Goal: Task Accomplishment & Management: Use online tool/utility

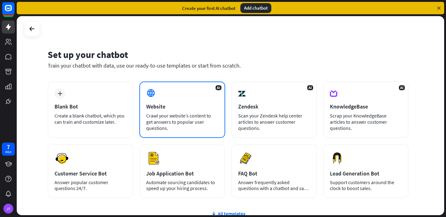
click at [183, 96] on div "AI Website Crawl your website’s content to get answers to popular user question…" at bounding box center [181, 109] width 85 height 56
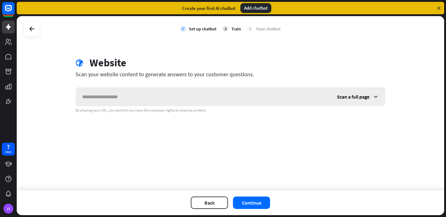
click at [183, 95] on input "text" at bounding box center [203, 96] width 255 height 19
type input "**********"
click at [251, 199] on button "Continue" at bounding box center [251, 202] width 37 height 12
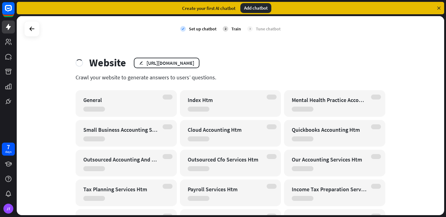
click at [249, 199] on div "Payroll Services Htm" at bounding box center [230, 192] width 101 height 27
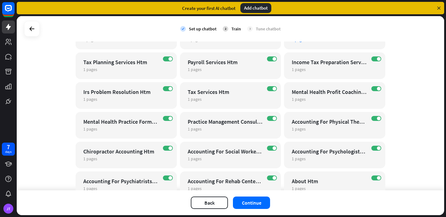
scroll to position [135, 0]
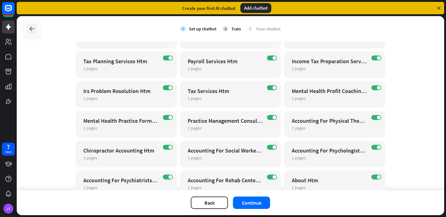
click at [30, 30] on icon at bounding box center [31, 28] width 7 height 7
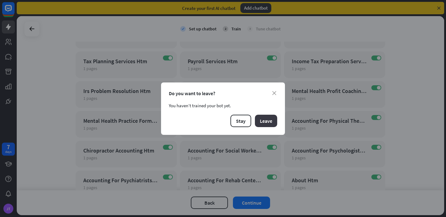
click at [270, 123] on button "Leave" at bounding box center [266, 120] width 22 height 12
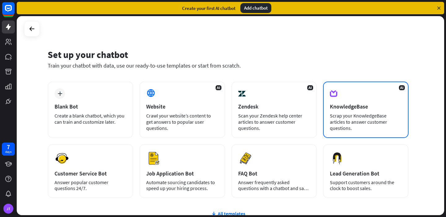
click at [369, 99] on div "AI KnowledgeBase Scrap your KnowledgeBase articles to answer customer questions." at bounding box center [365, 109] width 85 height 56
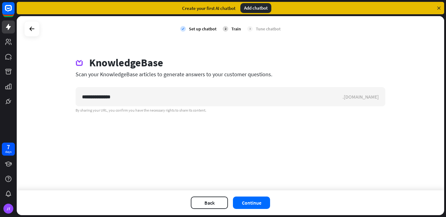
type input "**********"
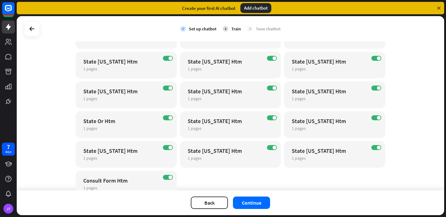
scroll to position [548, 0]
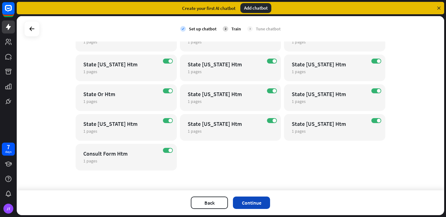
click at [255, 201] on button "Continue" at bounding box center [251, 202] width 37 height 12
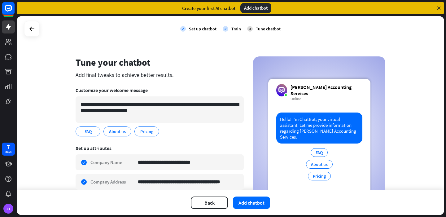
scroll to position [7, 0]
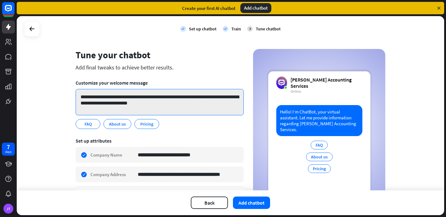
click at [174, 97] on textarea "**********" at bounding box center [159, 102] width 168 height 26
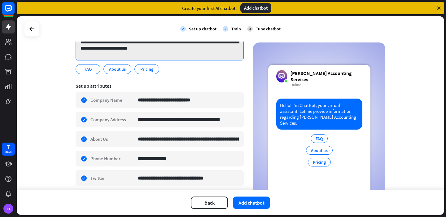
scroll to position [0, 0]
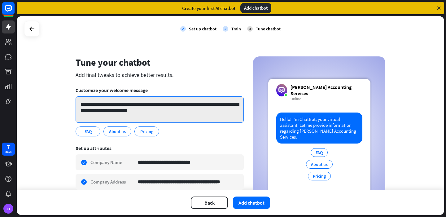
click at [119, 108] on textarea "**********" at bounding box center [159, 109] width 168 height 26
click at [135, 111] on textarea "**********" at bounding box center [159, 109] width 168 height 26
click at [84, 106] on textarea "**********" at bounding box center [159, 109] width 168 height 26
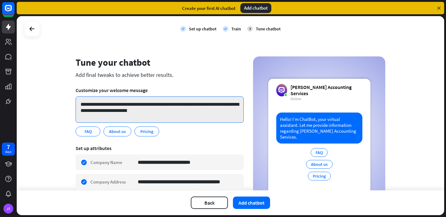
click at [84, 106] on textarea "**********" at bounding box center [159, 109] width 168 height 26
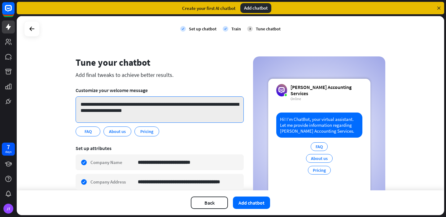
click at [104, 105] on textarea "**********" at bounding box center [159, 109] width 168 height 26
type textarea "**********"
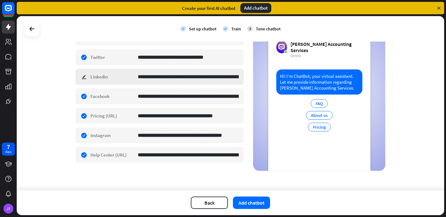
scroll to position [183, 0]
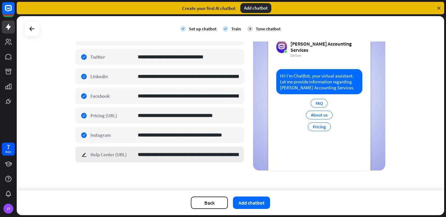
click at [82, 153] on div "**********" at bounding box center [159, 154] width 168 height 16
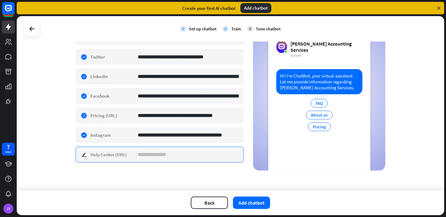
scroll to position [0, 0]
type input "*"
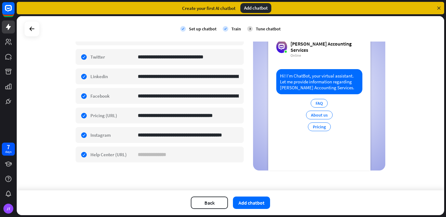
click at [133, 176] on div "**********" at bounding box center [230, 103] width 427 height 174
click at [82, 155] on div "check edit Help Center (URL)" at bounding box center [159, 154] width 168 height 16
click at [100, 168] on section "**********" at bounding box center [159, 63] width 168 height 213
click at [83, 155] on div "check edit Help Center (URL)" at bounding box center [159, 154] width 168 height 16
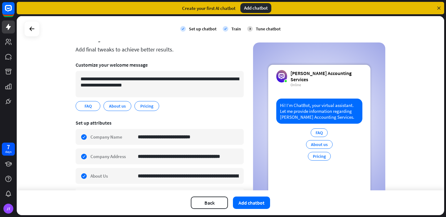
scroll to position [24, 0]
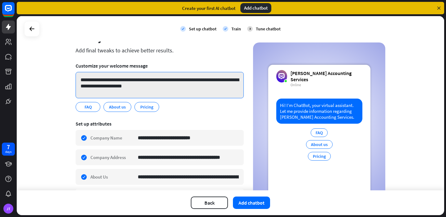
click at [147, 86] on textarea "**********" at bounding box center [159, 85] width 168 height 26
click at [159, 80] on textarea "**********" at bounding box center [159, 85] width 168 height 26
drag, startPoint x: 154, startPoint y: 79, endPoint x: 92, endPoint y: 81, distance: 62.2
click at [92, 81] on textarea "**********" at bounding box center [159, 85] width 168 height 26
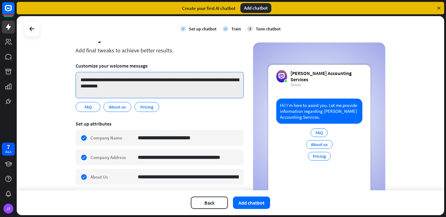
click at [131, 88] on textarea "**********" at bounding box center [159, 85] width 168 height 26
type textarea "**********"
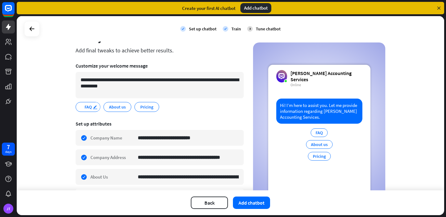
click at [96, 106] on div "edit" at bounding box center [96, 106] width 8 height 9
click at [93, 106] on icon "edit" at bounding box center [95, 107] width 5 height 5
click at [108, 107] on span "About us" at bounding box center [117, 106] width 18 height 7
click at [123, 106] on div "edit" at bounding box center [127, 106] width 8 height 9
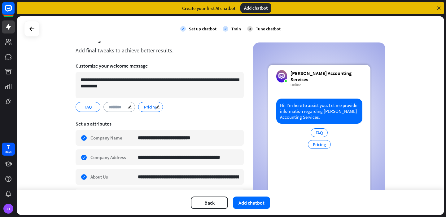
click at [148, 105] on span "Pricing" at bounding box center [150, 106] width 14 height 7
click at [146, 107] on span "Pricing" at bounding box center [147, 106] width 14 height 7
click at [115, 107] on span "About us" at bounding box center [117, 106] width 18 height 7
click at [166, 103] on div "FAQ edit About us edit Pricing edit" at bounding box center [159, 107] width 168 height 10
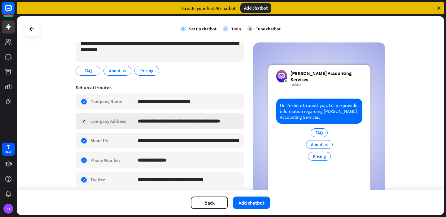
scroll to position [70, 0]
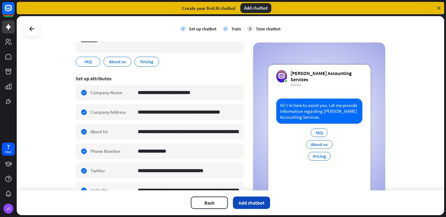
click at [255, 204] on button "Add chatbot" at bounding box center [251, 202] width 37 height 12
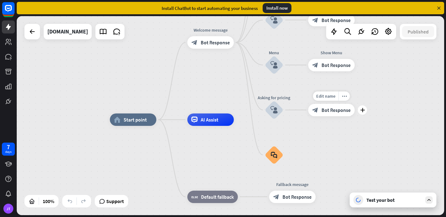
click at [326, 109] on span "Bot Response" at bounding box center [335, 110] width 29 height 6
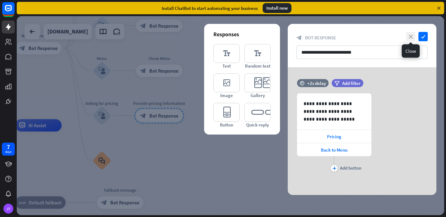
click at [412, 37] on icon "close" at bounding box center [410, 36] width 9 height 9
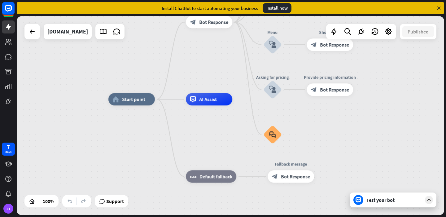
click at [379, 200] on div "Test your bot" at bounding box center [394, 199] width 56 height 6
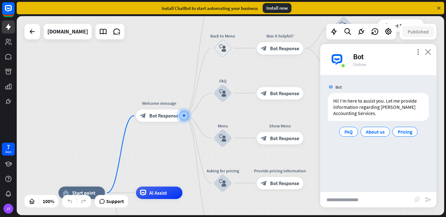
click at [428, 49] on icon "close" at bounding box center [428, 52] width 6 height 6
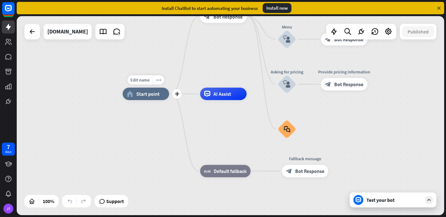
click at [155, 99] on div "home_2 Start point" at bounding box center [146, 94] width 46 height 12
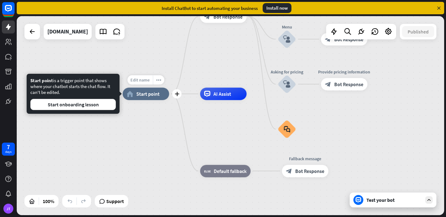
click at [136, 82] on span "Edit name" at bounding box center [139, 80] width 19 height 6
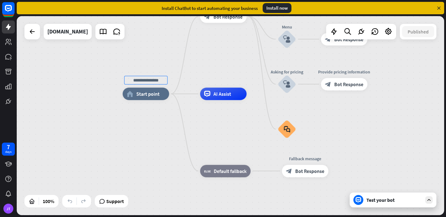
click at [168, 64] on div "home_2 Start point Welcome message block_bot_response Bot Response About us blo…" at bounding box center [230, 115] width 427 height 199
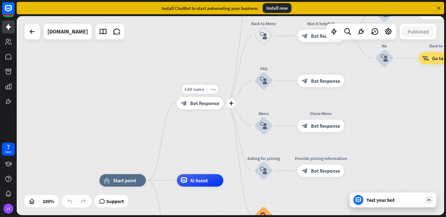
click at [196, 105] on span "Bot Response" at bounding box center [204, 103] width 29 height 6
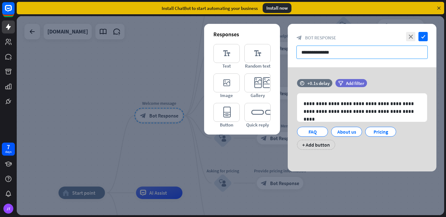
click at [323, 51] on input "**********" at bounding box center [361, 51] width 131 height 13
click at [381, 78] on div "**********" at bounding box center [361, 119] width 149 height 104
click at [408, 35] on icon "close" at bounding box center [410, 36] width 9 height 9
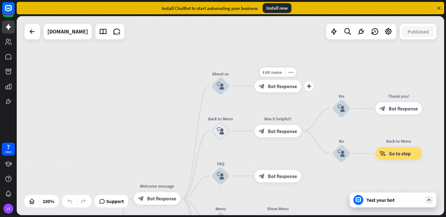
click at [281, 85] on span "Bot Response" at bounding box center [282, 86] width 29 height 6
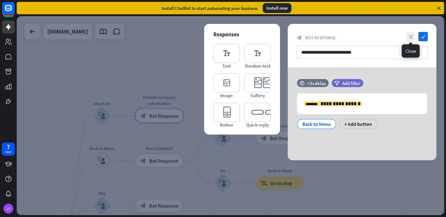
click at [407, 39] on icon "close" at bounding box center [410, 36] width 9 height 9
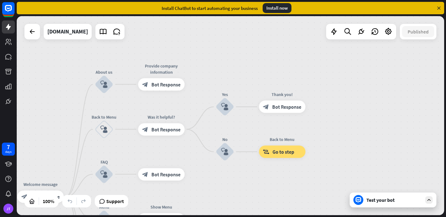
click at [391, 201] on div "Test your bot" at bounding box center [394, 199] width 56 height 6
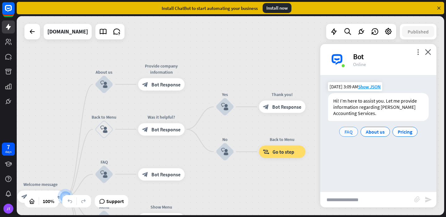
click at [345, 133] on span "FAQ" at bounding box center [348, 131] width 8 height 6
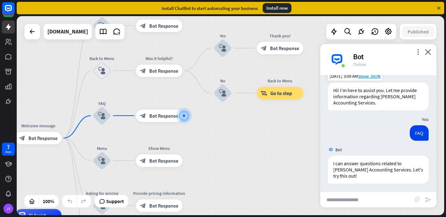
scroll to position [12, 0]
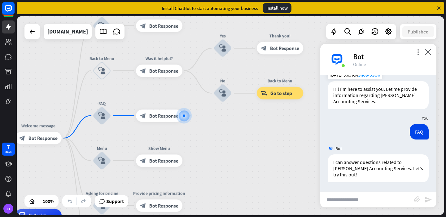
click at [367, 198] on input "text" at bounding box center [367, 199] width 94 height 15
type input "**********"
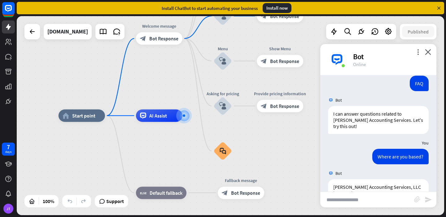
scroll to position [60, 0]
click at [417, 52] on icon "more_vert" at bounding box center [418, 52] width 6 height 6
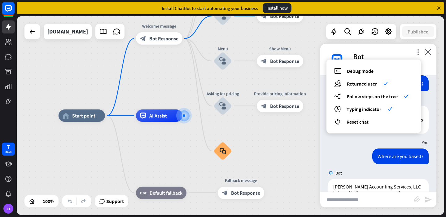
click at [393, 59] on div "Bot" at bounding box center [391, 57] width 76 height 10
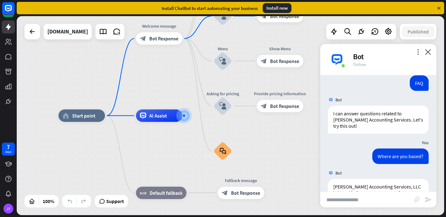
click at [413, 54] on div "Bot" at bounding box center [391, 57] width 76 height 10
click at [415, 54] on icon "more_vert" at bounding box center [418, 52] width 6 height 6
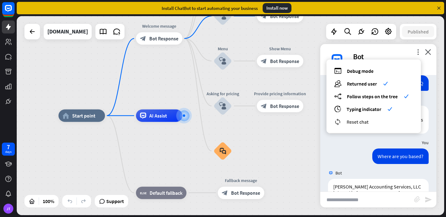
click at [363, 119] on span "Reset chat" at bounding box center [357, 122] width 22 height 6
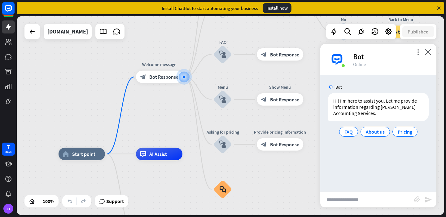
click at [374, 193] on input "text" at bounding box center [367, 199] width 94 height 15
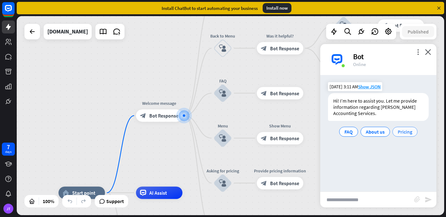
click at [404, 134] on span "Pricing" at bounding box center [404, 131] width 15 height 6
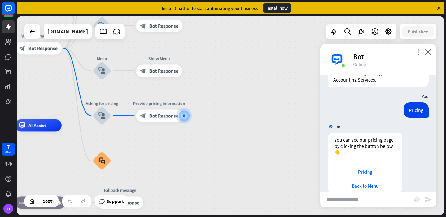
scroll to position [44, 0]
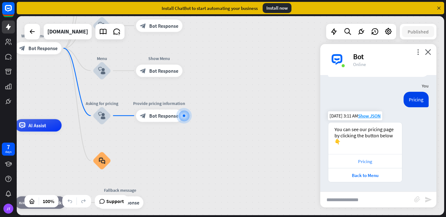
click at [371, 161] on div "Pricing" at bounding box center [364, 161] width 67 height 6
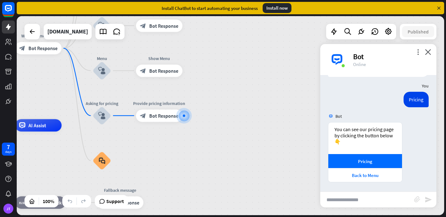
click at [416, 57] on div "Bot" at bounding box center [391, 57] width 76 height 10
click at [416, 54] on icon "more_vert" at bounding box center [418, 52] width 6 height 6
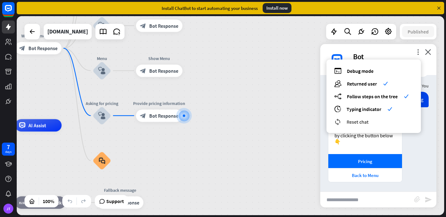
click at [359, 124] on span "Reset chat" at bounding box center [357, 122] width 22 height 6
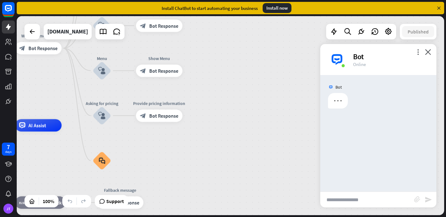
scroll to position [0, 0]
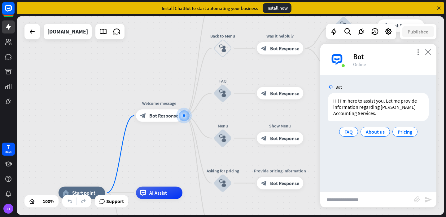
click at [430, 54] on icon "close" at bounding box center [428, 52] width 6 height 6
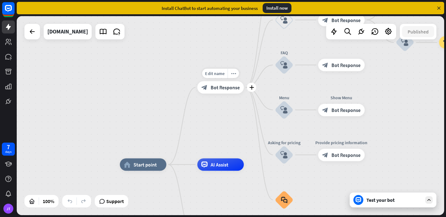
click at [228, 88] on span "Bot Response" at bounding box center [224, 87] width 29 height 6
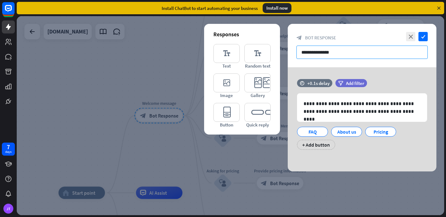
click at [309, 54] on input "**********" at bounding box center [361, 51] width 131 height 13
click at [411, 35] on icon "close" at bounding box center [410, 36] width 9 height 9
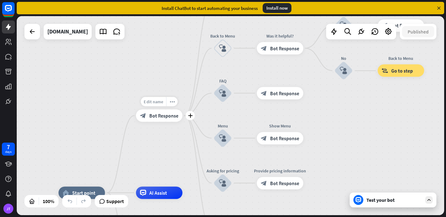
click at [163, 103] on div "Edit name" at bounding box center [152, 101] width 25 height 9
click at [163, 103] on input "**********" at bounding box center [158, 101] width 43 height 9
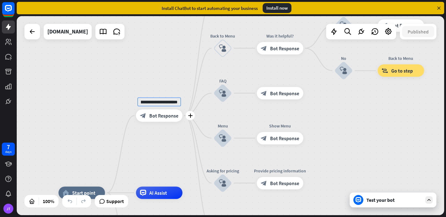
type input "**********"
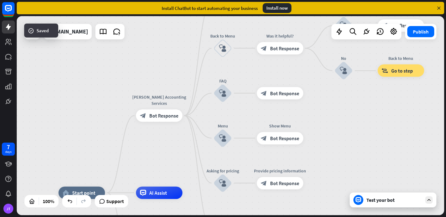
click at [373, 201] on div "Test your bot" at bounding box center [394, 199] width 56 height 6
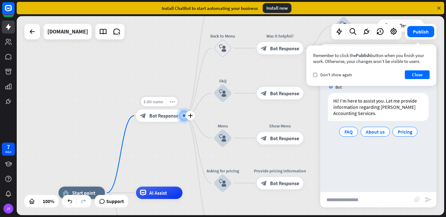
click at [163, 103] on div "Edit name" at bounding box center [152, 101] width 25 height 9
click at [163, 103] on input "**********" at bounding box center [158, 101] width 43 height 9
type input "*"
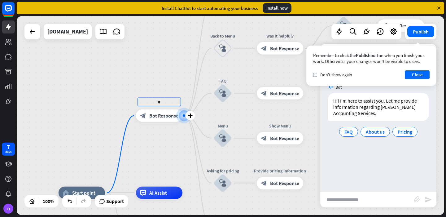
scroll to position [0, 0]
type input "*******"
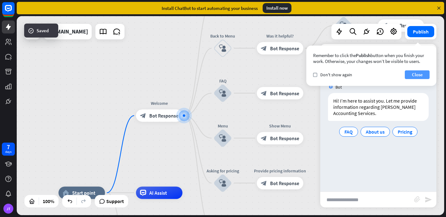
click at [417, 78] on button "Close" at bounding box center [416, 74] width 25 height 9
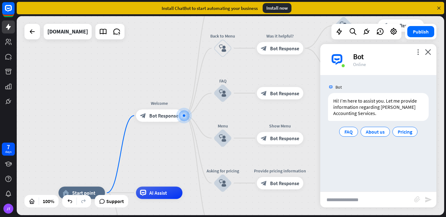
click at [431, 48] on div "more_vert close Bot Online" at bounding box center [378, 59] width 116 height 31
click at [417, 50] on icon "more_vert" at bounding box center [418, 52] width 6 height 6
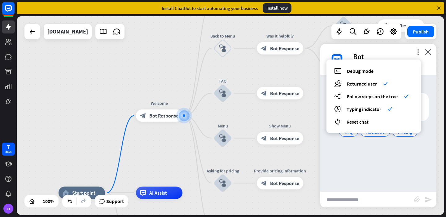
click at [424, 49] on div "more_vert debug Debug mode users Returned user check builder_tree Follow steps …" at bounding box center [378, 59] width 116 height 31
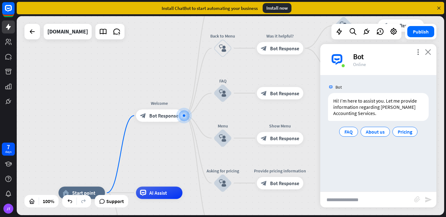
click at [426, 52] on icon "close" at bounding box center [428, 52] width 6 height 6
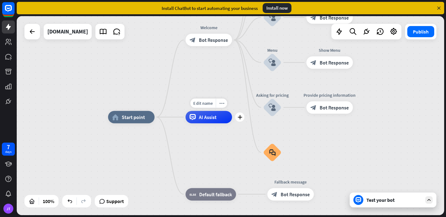
click at [204, 116] on span "AI Assist" at bounding box center [208, 117] width 18 height 6
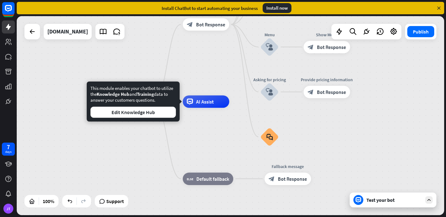
click at [211, 142] on div "home_2 Start point Welcome block_bot_response Bot Response About us block_user_…" at bounding box center [318, 200] width 427 height 199
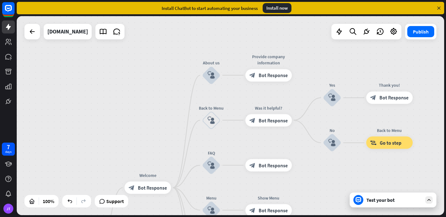
click at [283, 8] on div "Install now" at bounding box center [276, 8] width 29 height 10
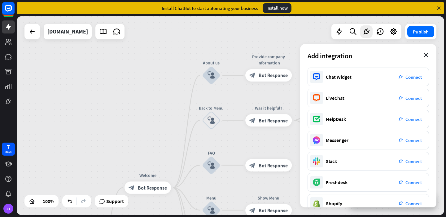
click at [428, 53] on icon "close" at bounding box center [425, 55] width 5 height 5
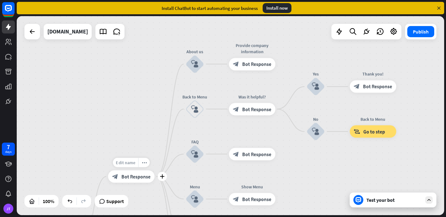
drag, startPoint x: 132, startPoint y: 177, endPoint x: 135, endPoint y: 164, distance: 13.5
click at [135, 170] on div "Edit name more_horiz plus block_bot_response Bot Response" at bounding box center [131, 176] width 46 height 12
click at [162, 175] on icon "plus" at bounding box center [162, 176] width 5 height 4
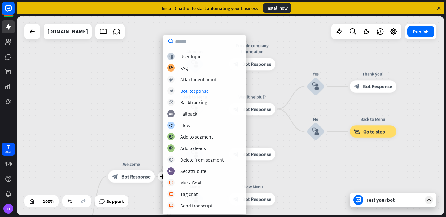
click at [143, 123] on div "home_2 Start point plus Welcome block_bot_response Bot Response About us block_…" at bounding box center [230, 115] width 427 height 199
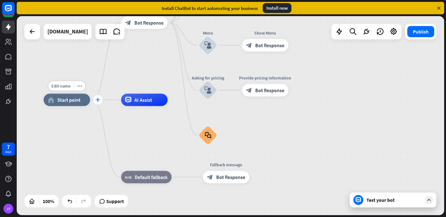
click at [98, 102] on div "plus" at bounding box center [97, 99] width 9 height 9
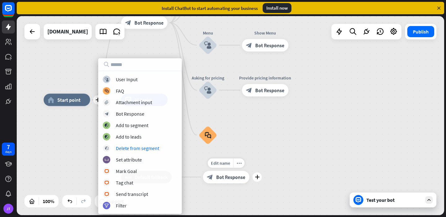
click at [203, 170] on div "Edit name more_horiz plus block_bot_response Bot Response" at bounding box center [226, 176] width 46 height 12
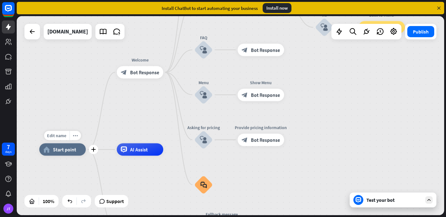
click at [80, 147] on div "home_2 Start point" at bounding box center [62, 149] width 46 height 12
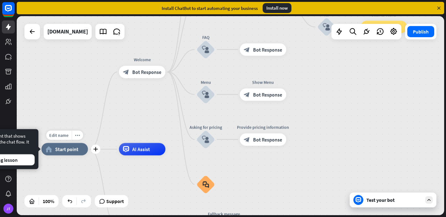
click at [78, 150] on div "home_2 Start point" at bounding box center [64, 149] width 46 height 12
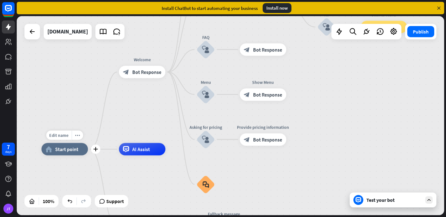
click at [65, 149] on span "Start point" at bounding box center [66, 149] width 23 height 6
click at [95, 148] on icon "plus" at bounding box center [95, 149] width 5 height 4
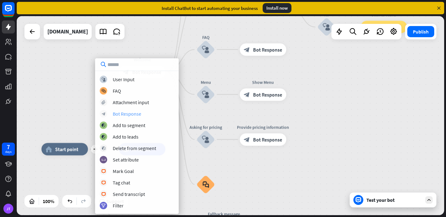
click at [124, 114] on div "Bot Response" at bounding box center [127, 113] width 28 height 6
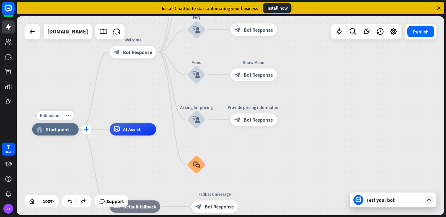
click at [87, 128] on icon "plus" at bounding box center [86, 129] width 5 height 4
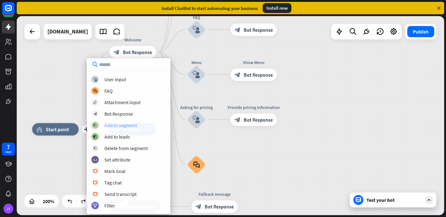
click at [123, 123] on div "Add to segment" at bounding box center [120, 125] width 32 height 6
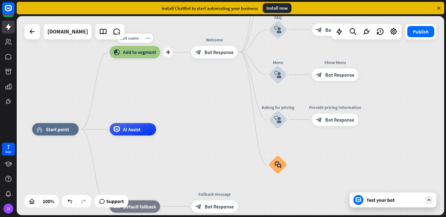
click at [140, 57] on div "block_add_to_segment Add to segment" at bounding box center [135, 52] width 50 height 12
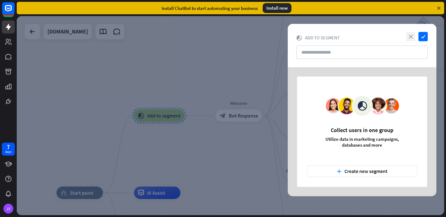
click at [414, 37] on icon "close" at bounding box center [410, 36] width 9 height 9
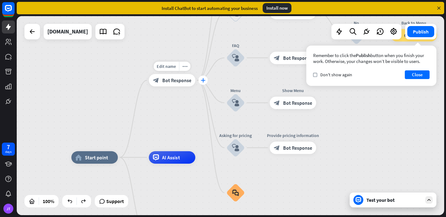
click at [202, 80] on icon "plus" at bounding box center [203, 80] width 5 height 4
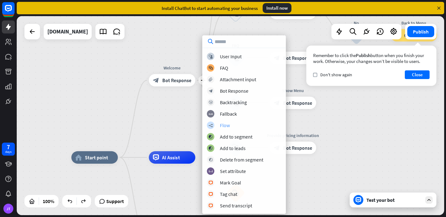
click at [233, 127] on div "builder_tree Flow" at bounding box center [244, 124] width 74 height 7
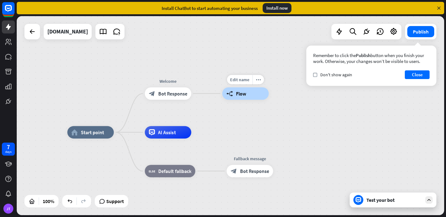
click at [239, 94] on span "Flow" at bounding box center [241, 93] width 10 height 6
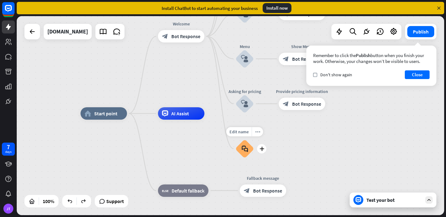
click at [248, 149] on icon "block_faq" at bounding box center [244, 148] width 6 height 7
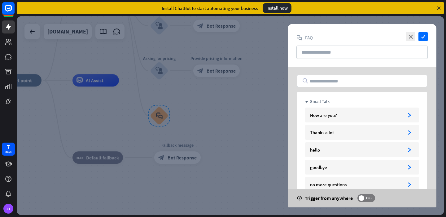
click at [405, 32] on div "close check block_faq FAQ" at bounding box center [361, 45] width 149 height 43
click at [411, 34] on icon "close" at bounding box center [410, 36] width 9 height 9
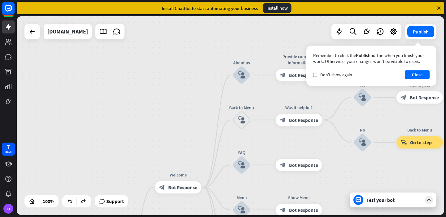
click at [383, 200] on div "Test your bot" at bounding box center [394, 199] width 56 height 6
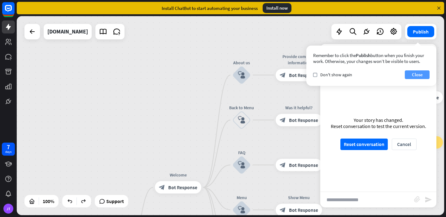
click at [412, 77] on button "Close" at bounding box center [416, 74] width 25 height 9
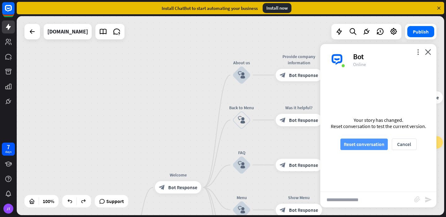
click at [378, 144] on button "Reset conversation" at bounding box center [363, 143] width 47 height 11
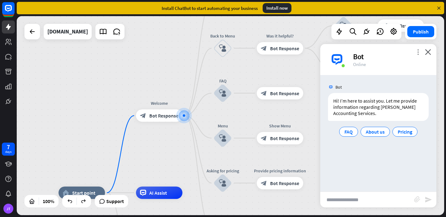
click at [418, 54] on icon "more_vert" at bounding box center [418, 52] width 6 height 6
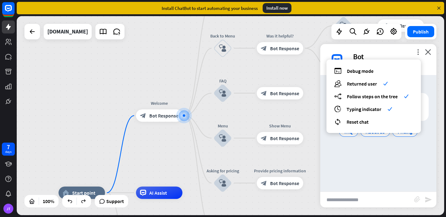
click at [403, 54] on div "Bot" at bounding box center [391, 57] width 76 height 10
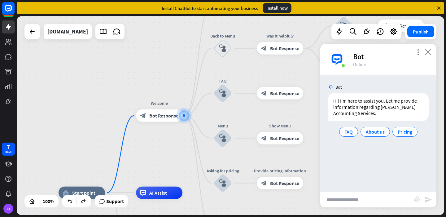
click at [429, 53] on icon "close" at bounding box center [428, 52] width 6 height 6
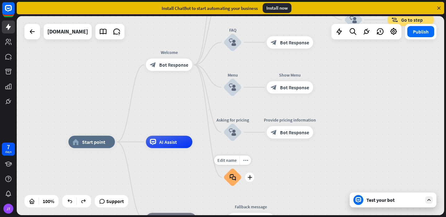
click at [234, 177] on icon "block_faq" at bounding box center [232, 177] width 6 height 7
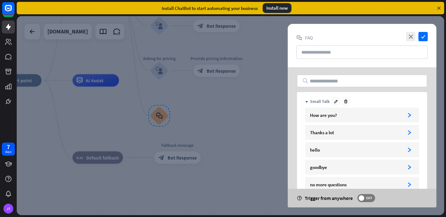
scroll to position [53, 0]
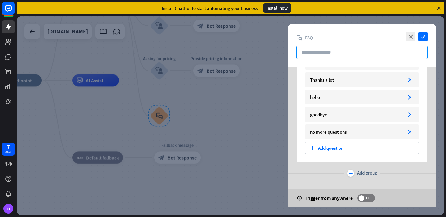
click at [352, 47] on input "text" at bounding box center [361, 51] width 131 height 13
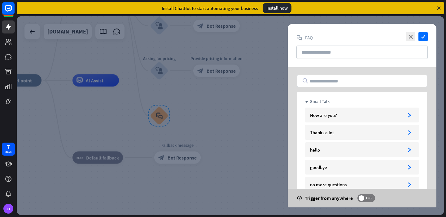
click at [351, 81] on input "text" at bounding box center [362, 81] width 130 height 12
click at [353, 53] on input "text" at bounding box center [361, 51] width 131 height 13
click at [409, 39] on icon "close" at bounding box center [410, 36] width 9 height 9
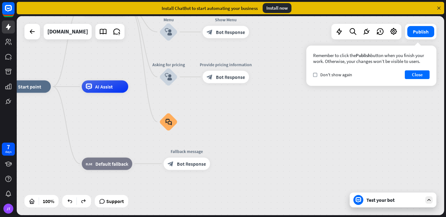
click at [408, 69] on div "Remember to click the Publish button when you finish your work. Otherwise, your…" at bounding box center [371, 65] width 130 height 40
click at [408, 73] on button "Close" at bounding box center [416, 74] width 25 height 9
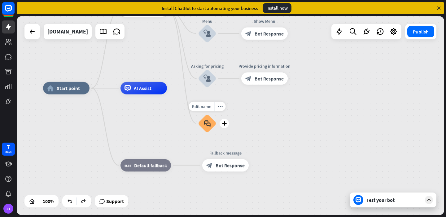
click at [209, 121] on icon "block_faq" at bounding box center [207, 123] width 6 height 7
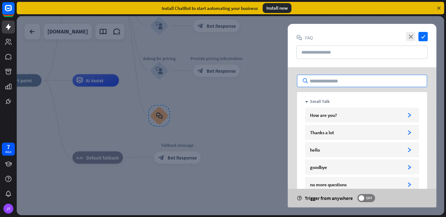
click at [319, 77] on input "text" at bounding box center [362, 81] width 130 height 12
click at [326, 54] on input "text" at bounding box center [361, 51] width 131 height 13
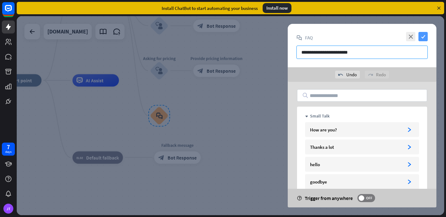
type input "**********"
click at [426, 36] on icon "check" at bounding box center [422, 36] width 9 height 9
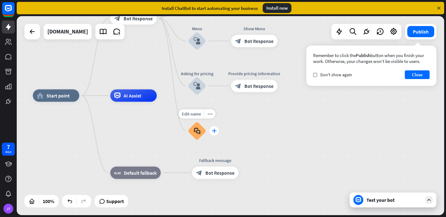
click at [214, 129] on icon "plus" at bounding box center [214, 130] width 5 height 4
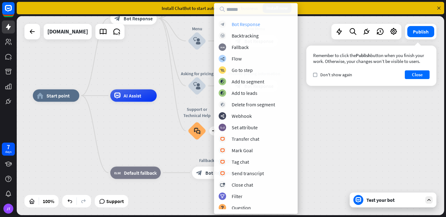
click at [267, 26] on div "block_bot_response Bot Response" at bounding box center [255, 23] width 74 height 7
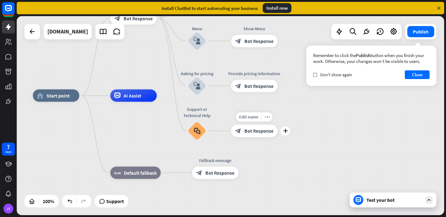
click at [255, 130] on span "Bot Response" at bounding box center [258, 130] width 29 height 6
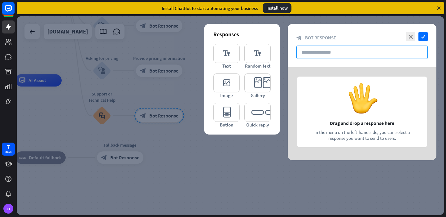
click at [313, 48] on input "text" at bounding box center [361, 51] width 131 height 13
paste input "**********"
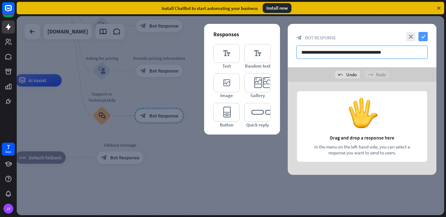
type input "**********"
click at [422, 39] on icon "check" at bounding box center [422, 36] width 9 height 9
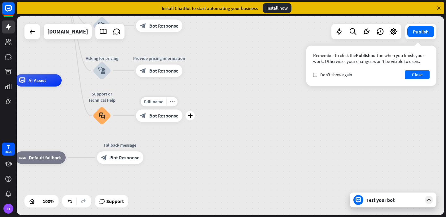
click at [164, 114] on span "Bot Response" at bounding box center [163, 115] width 29 height 6
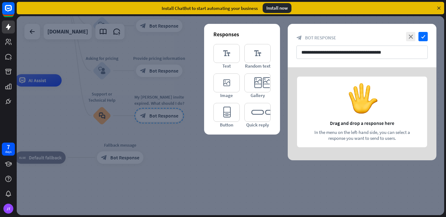
click at [359, 88] on div at bounding box center [361, 113] width 149 height 93
click at [373, 122] on div at bounding box center [361, 113] width 149 height 93
click at [356, 106] on div at bounding box center [361, 113] width 149 height 93
click at [408, 37] on icon "close" at bounding box center [410, 36] width 9 height 9
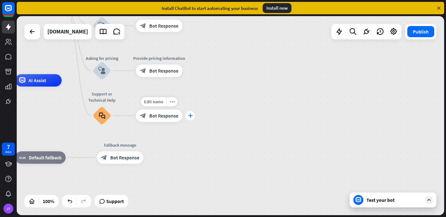
click at [191, 117] on icon "plus" at bounding box center [190, 115] width 5 height 4
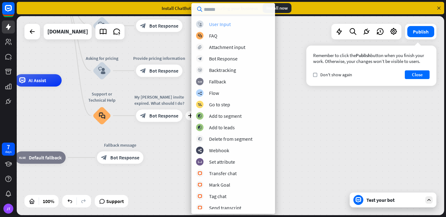
click at [226, 24] on div "User Input" at bounding box center [220, 24] width 22 height 6
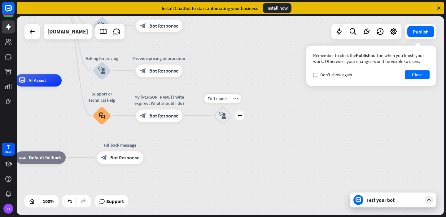
click at [224, 112] on icon "block_user_input" at bounding box center [222, 115] width 7 height 7
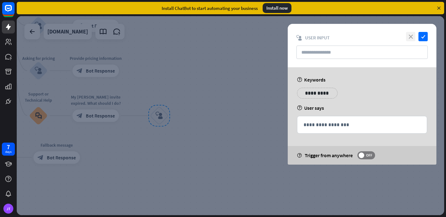
click at [413, 39] on icon "close" at bounding box center [410, 36] width 9 height 9
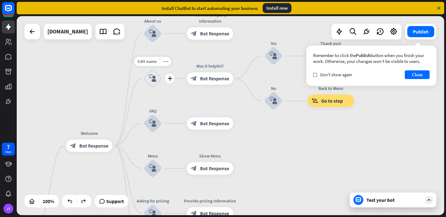
click at [153, 79] on icon "block_user_input" at bounding box center [152, 78] width 7 height 7
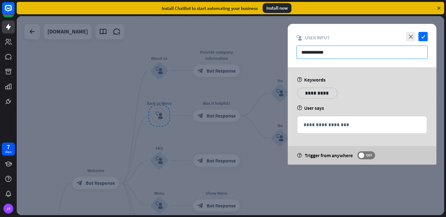
click at [331, 52] on input "**********" at bounding box center [361, 51] width 131 height 13
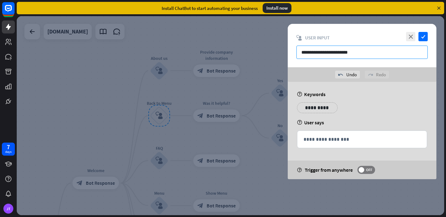
type input "**********"
click at [324, 109] on p "**********" at bounding box center [316, 108] width 31 height 8
click at [360, 114] on div "**********" at bounding box center [362, 109] width 134 height 15
click at [337, 140] on p "**********" at bounding box center [361, 139] width 117 height 8
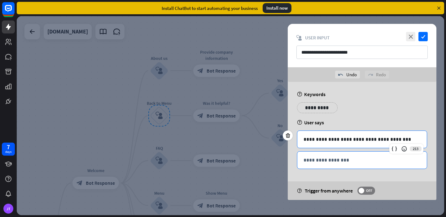
click at [351, 163] on p "**********" at bounding box center [361, 160] width 117 height 8
click at [357, 139] on p "**********" at bounding box center [361, 139] width 117 height 8
click at [397, 141] on p "**********" at bounding box center [361, 139] width 117 height 8
click at [361, 158] on p "**********" at bounding box center [361, 160] width 117 height 8
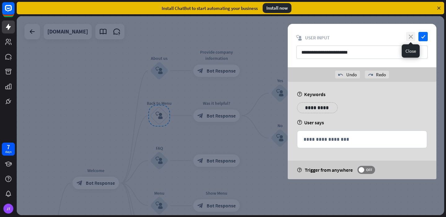
click at [410, 39] on icon "close" at bounding box center [410, 36] width 9 height 9
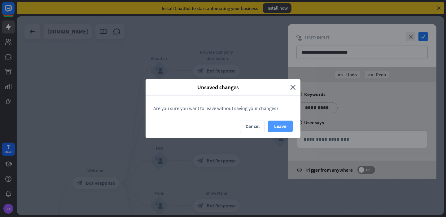
click at [288, 121] on button "Leave" at bounding box center [280, 125] width 25 height 11
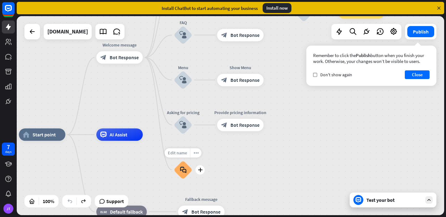
click at [185, 155] on div "Edit name" at bounding box center [177, 152] width 25 height 9
type input "**********"
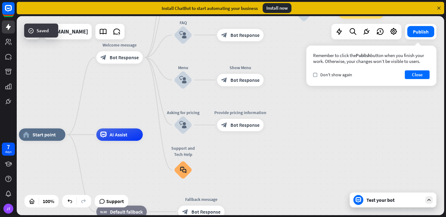
click at [186, 172] on div "block_faq" at bounding box center [183, 169] width 19 height 19
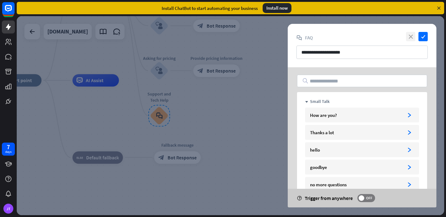
click at [410, 36] on icon "close" at bounding box center [410, 36] width 9 height 9
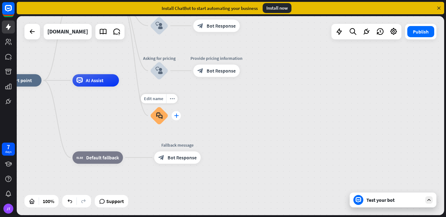
click at [177, 116] on icon "plus" at bounding box center [176, 115] width 5 height 4
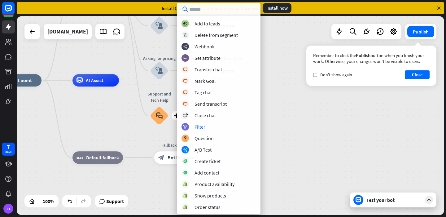
scroll to position [70, 0]
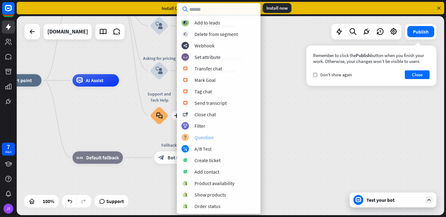
click at [210, 138] on div "Question" at bounding box center [203, 137] width 19 height 6
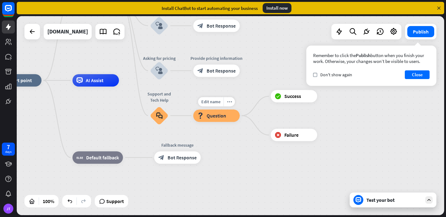
click at [222, 116] on span "Question" at bounding box center [215, 115] width 19 height 6
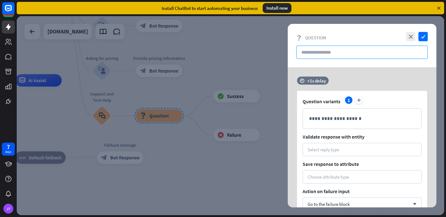
click at [337, 52] on input "text" at bounding box center [361, 51] width 131 height 13
paste input "**********"
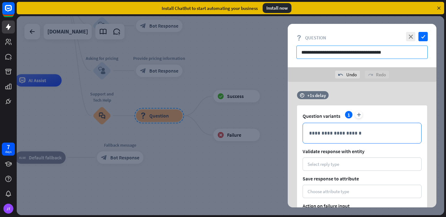
type input "**********"
click at [347, 136] on p "**********" at bounding box center [362, 133] width 106 height 8
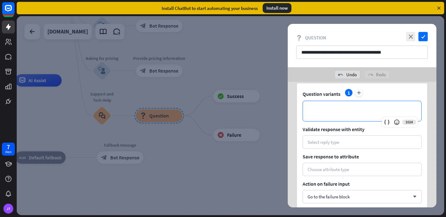
scroll to position [25, 0]
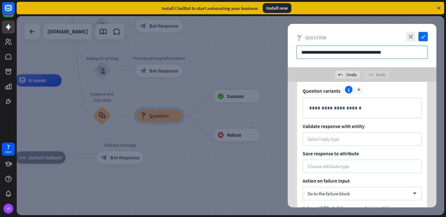
click at [370, 56] on input "**********" at bounding box center [361, 51] width 131 height 13
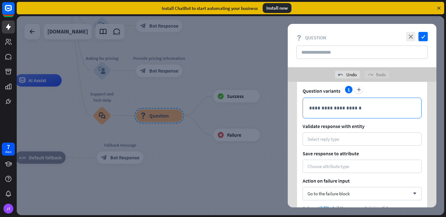
click at [356, 103] on div "**********" at bounding box center [362, 108] width 118 height 20
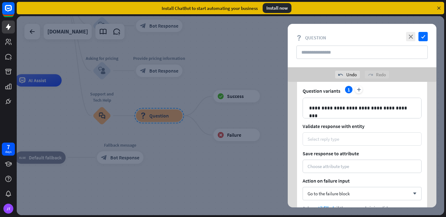
click at [352, 140] on div "Select reply type" at bounding box center [361, 139] width 109 height 6
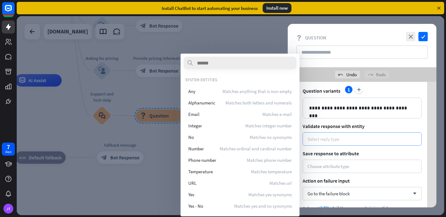
click at [359, 139] on div "Select reply type" at bounding box center [361, 139] width 109 height 6
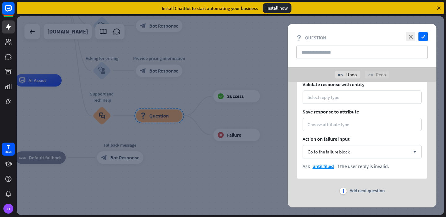
scroll to position [65, 0]
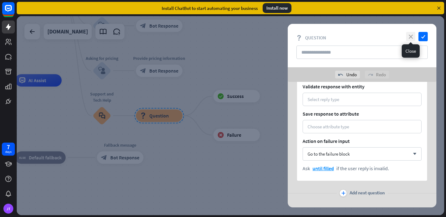
click at [410, 39] on icon "close" at bounding box center [410, 36] width 9 height 9
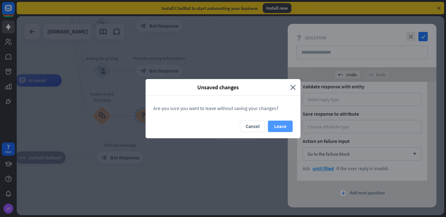
click at [286, 127] on button "Leave" at bounding box center [280, 125] width 25 height 11
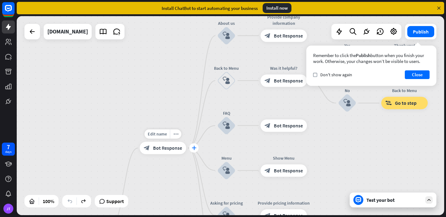
click at [196, 148] on div "plus" at bounding box center [193, 147] width 9 height 9
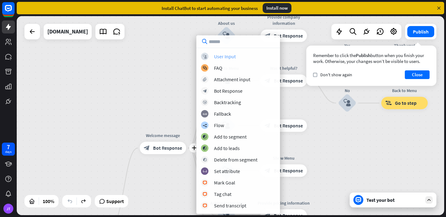
click at [236, 58] on div "block_user_input User Input" at bounding box center [238, 56] width 74 height 7
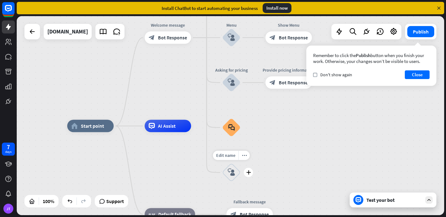
click at [235, 174] on div "block_user_input" at bounding box center [231, 172] width 19 height 19
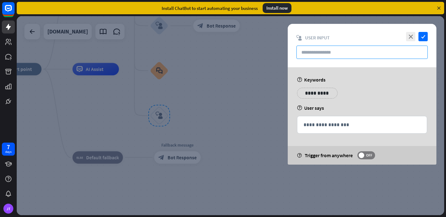
click at [338, 53] on input "text" at bounding box center [361, 51] width 131 height 13
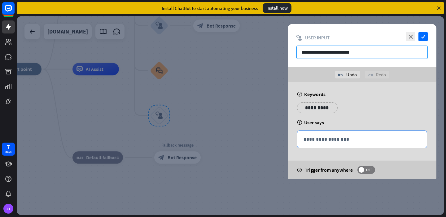
type input "**********"
click at [327, 137] on p "**********" at bounding box center [361, 139] width 117 height 8
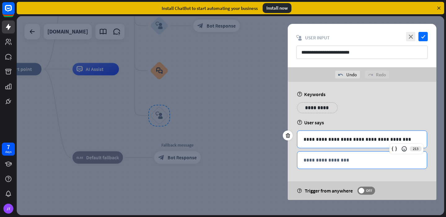
click at [349, 166] on div "**********" at bounding box center [361, 159] width 129 height 17
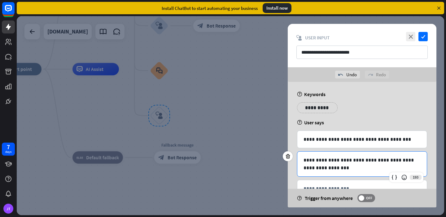
scroll to position [21, 0]
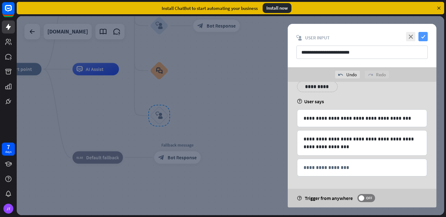
click at [427, 32] on icon "check" at bounding box center [422, 36] width 9 height 9
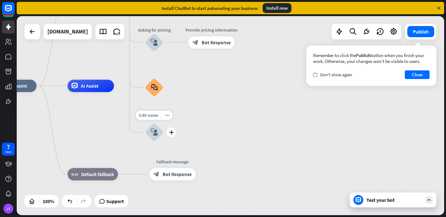
click at [157, 133] on icon "block_user_input" at bounding box center [153, 131] width 7 height 7
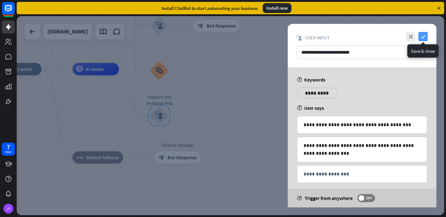
click at [423, 37] on icon "check" at bounding box center [422, 36] width 9 height 9
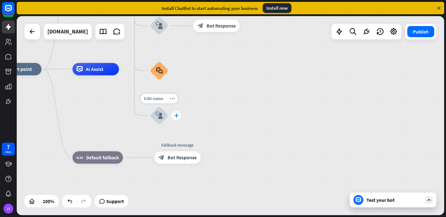
click at [175, 115] on icon "plus" at bounding box center [176, 115] width 5 height 4
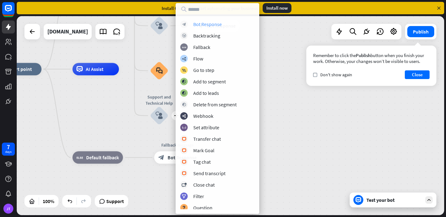
click at [222, 24] on div "block_bot_response Bot Response" at bounding box center [217, 23] width 74 height 7
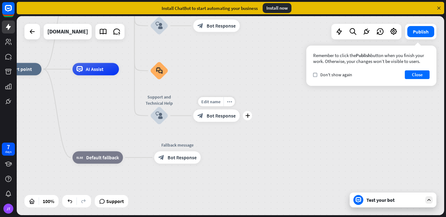
click at [213, 118] on span "Bot Response" at bounding box center [220, 115] width 29 height 6
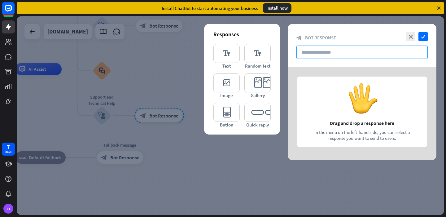
click at [317, 53] on input "text" at bounding box center [361, 51] width 131 height 13
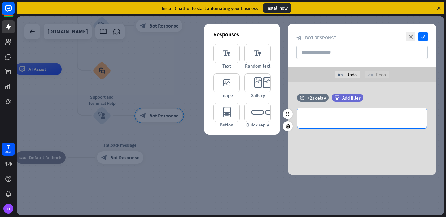
click at [325, 118] on p "**********" at bounding box center [361, 118] width 117 height 8
click at [335, 52] on input "text" at bounding box center [361, 51] width 131 height 13
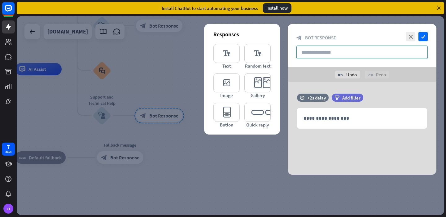
click at [326, 50] on input "text" at bounding box center [361, 51] width 131 height 13
paste input "**********"
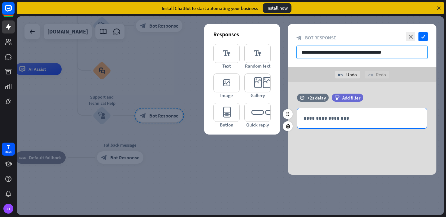
type input "**********"
click at [338, 115] on p "**********" at bounding box center [361, 118] width 117 height 8
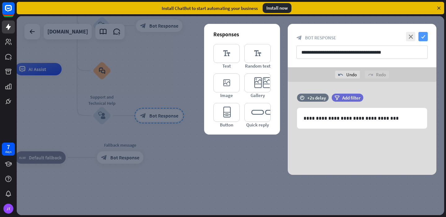
click at [422, 35] on icon "check" at bounding box center [422, 36] width 9 height 9
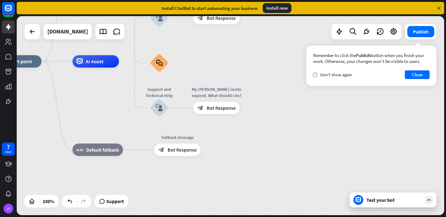
click at [414, 202] on div "Test your bot" at bounding box center [394, 199] width 56 height 6
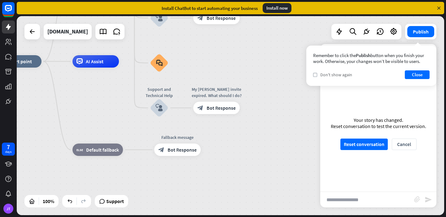
click at [342, 74] on span "Don't show again" at bounding box center [336, 75] width 32 height 6
click at [411, 73] on button "Close" at bounding box center [416, 74] width 25 height 9
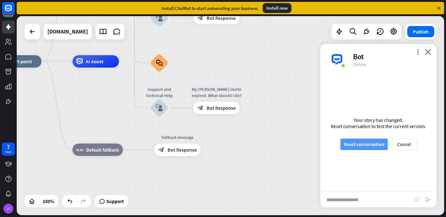
click at [366, 145] on button "Reset conversation" at bounding box center [363, 143] width 47 height 11
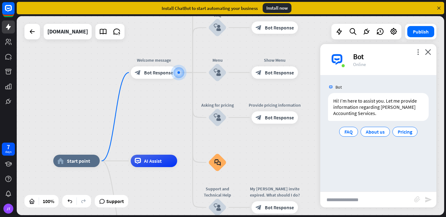
click at [335, 203] on input "text" at bounding box center [367, 199] width 94 height 15
type input "**********"
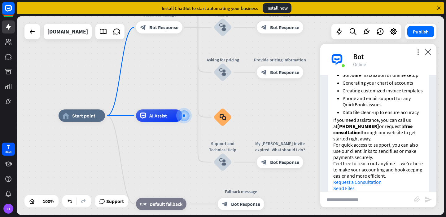
scroll to position [171, 0]
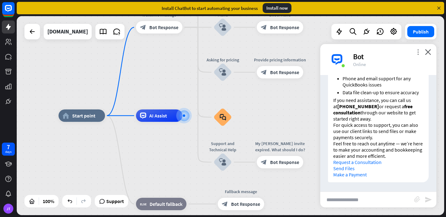
click at [417, 51] on icon "more_vert" at bounding box center [418, 52] width 6 height 6
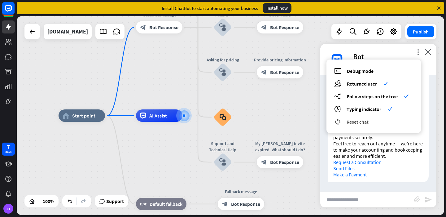
click at [367, 121] on span "Reset chat" at bounding box center [357, 122] width 22 height 6
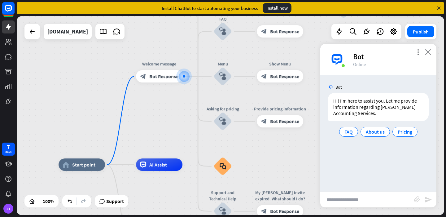
click at [427, 52] on icon "close" at bounding box center [428, 52] width 6 height 6
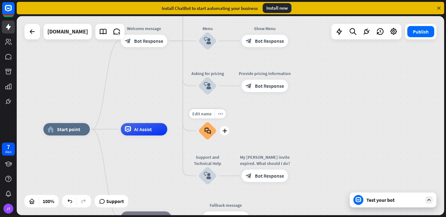
drag, startPoint x: 196, startPoint y: 193, endPoint x: 195, endPoint y: 160, distance: 33.7
click at [198, 140] on div "Edit name more_horiz plus block_faq" at bounding box center [207, 130] width 19 height 19
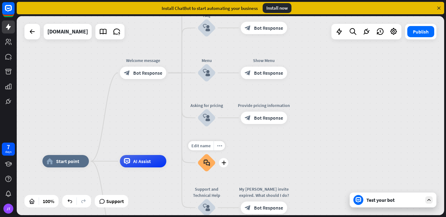
drag, startPoint x: 199, startPoint y: 162, endPoint x: 199, endPoint y: 172, distance: 9.6
click at [199, 172] on div "Edit name more_horiz plus block_faq" at bounding box center [206, 162] width 19 height 19
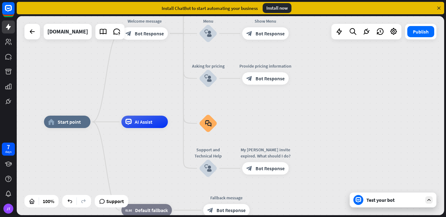
drag, startPoint x: 207, startPoint y: 163, endPoint x: 183, endPoint y: 88, distance: 78.5
click at [183, 88] on div "home_2 Start point Welcome message block_bot_response Bot Response About us blo…" at bounding box center [230, 115] width 427 height 199
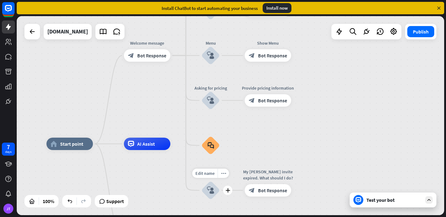
click at [216, 189] on div "block_user_input" at bounding box center [210, 190] width 19 height 19
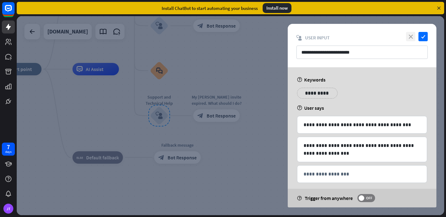
click at [412, 35] on icon "close" at bounding box center [410, 36] width 9 height 9
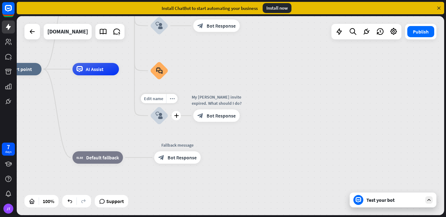
click at [168, 114] on div "Edit name more_horiz plus block_user_input" at bounding box center [159, 115] width 19 height 19
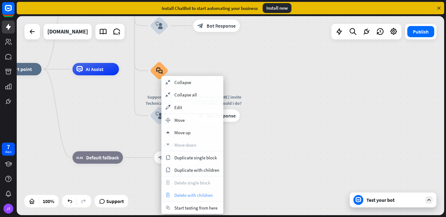
click at [189, 193] on span "Delete with children" at bounding box center [193, 195] width 38 height 6
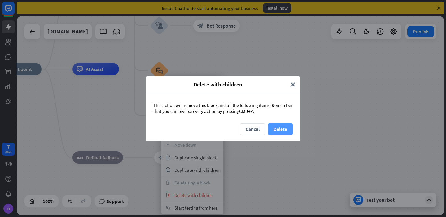
click at [279, 123] on button "Delete" at bounding box center [280, 128] width 25 height 11
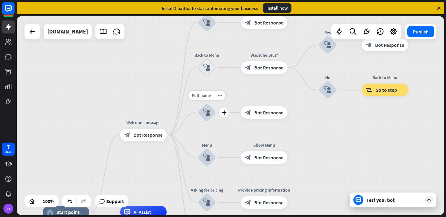
click at [209, 110] on icon "block_user_input" at bounding box center [206, 112] width 7 height 7
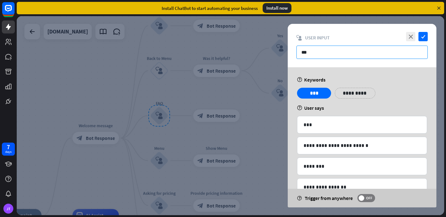
click at [339, 48] on input "***" at bounding box center [361, 51] width 131 height 13
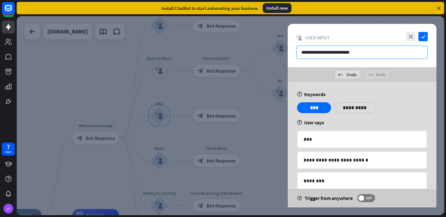
type input "**********"
click at [345, 108] on p "**********" at bounding box center [351, 108] width 25 height 8
click at [330, 104] on icon at bounding box center [330, 103] width 6 height 6
click at [359, 106] on p "**********" at bounding box center [366, 108] width 31 height 8
click at [409, 108] on p "**********" at bounding box center [404, 108] width 31 height 8
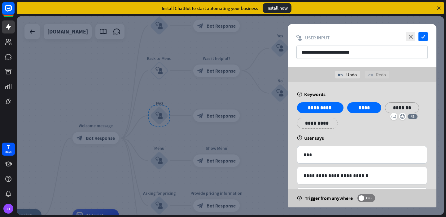
click at [326, 125] on div "**********" at bounding box center [317, 123] width 41 height 11
click at [366, 124] on p "**********" at bounding box center [361, 123] width 31 height 8
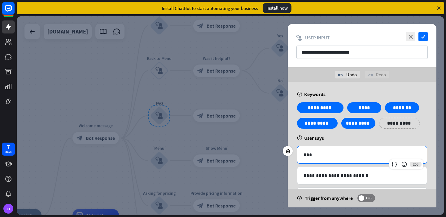
click at [376, 147] on div "***" at bounding box center [361, 154] width 129 height 17
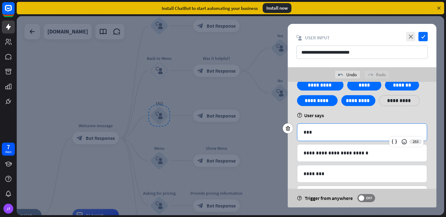
scroll to position [37, 0]
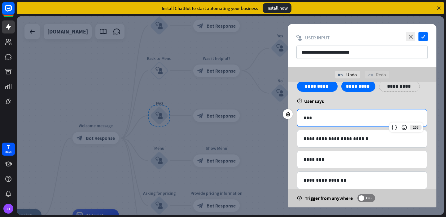
click at [360, 122] on div "***" at bounding box center [361, 117] width 129 height 17
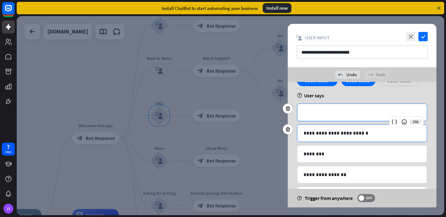
scroll to position [43, 0]
click at [381, 138] on div "**********" at bounding box center [361, 132] width 129 height 17
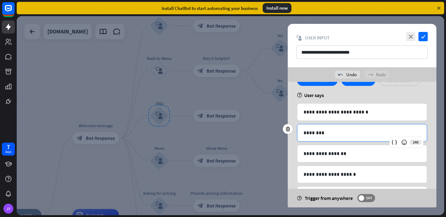
click at [381, 138] on div "********" at bounding box center [361, 132] width 129 height 17
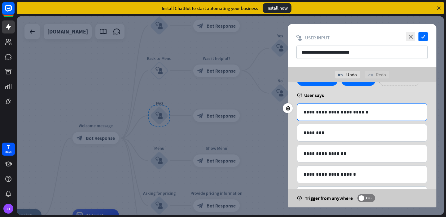
click at [374, 114] on p "**********" at bounding box center [361, 112] width 117 height 8
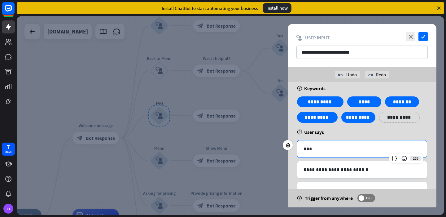
scroll to position [6, 0]
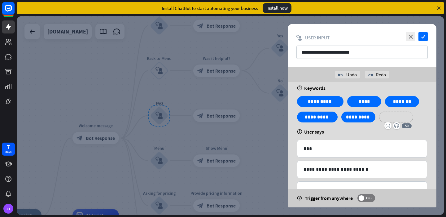
click at [397, 115] on p "**********" at bounding box center [395, 117] width 25 height 8
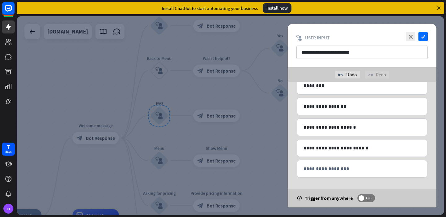
scroll to position [127, 0]
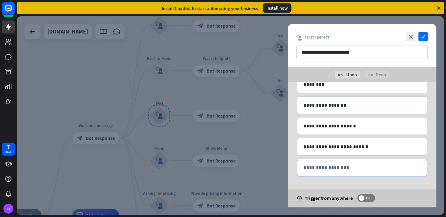
click at [358, 169] on p "**********" at bounding box center [361, 167] width 117 height 8
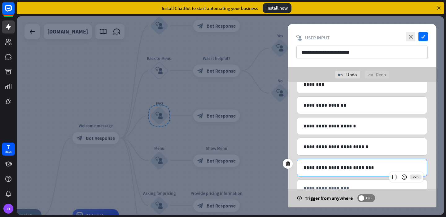
scroll to position [148, 0]
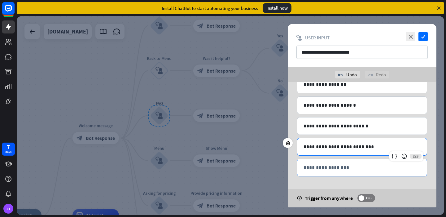
click at [349, 168] on p "**********" at bounding box center [361, 167] width 117 height 8
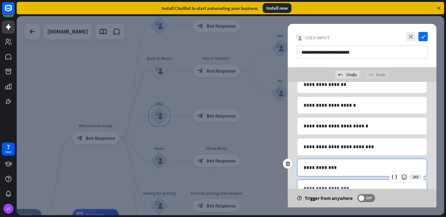
click at [337, 184] on p "**********" at bounding box center [361, 188] width 117 height 8
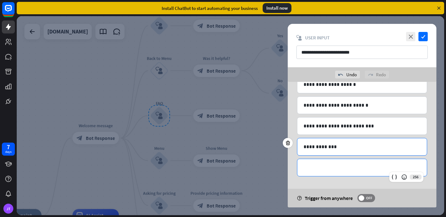
scroll to position [0, 0]
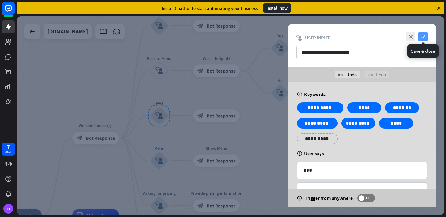
click at [424, 37] on icon "check" at bounding box center [422, 36] width 9 height 9
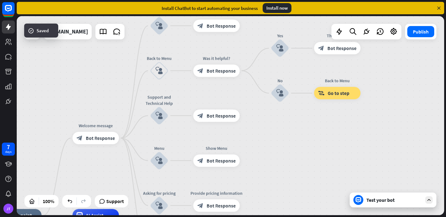
click at [379, 203] on div "Test your bot" at bounding box center [392, 199] width 87 height 15
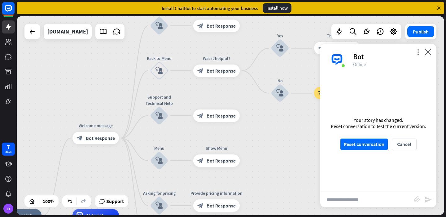
click at [374, 149] on div "Your story has changed. Reset conversation to test the current version. Reset c…" at bounding box center [378, 133] width 116 height 116
click at [376, 146] on button "Reset conversation" at bounding box center [363, 143] width 47 height 11
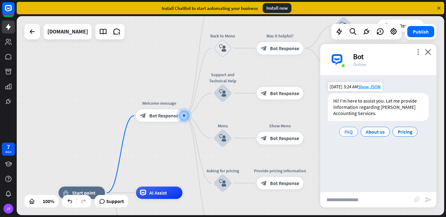
click at [346, 134] on span "FAQ" at bounding box center [348, 131] width 8 height 6
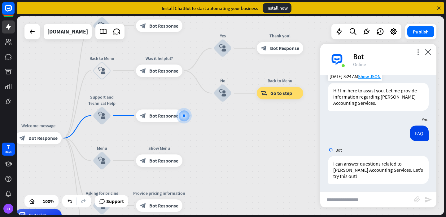
scroll to position [12, 0]
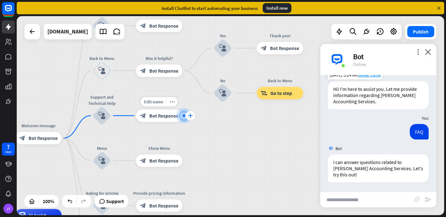
click at [190, 116] on icon "plus" at bounding box center [190, 115] width 5 height 4
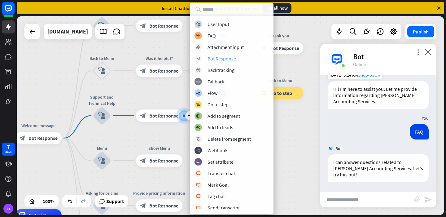
click at [223, 61] on div "Bot Response" at bounding box center [221, 58] width 28 height 6
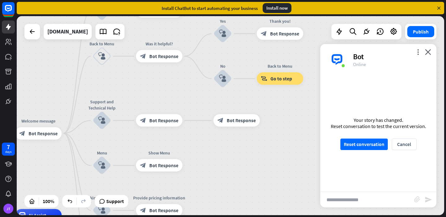
click at [414, 51] on div "more_vert close Bot Online" at bounding box center [378, 59] width 116 height 31
click at [417, 51] on icon "more_vert" at bounding box center [418, 52] width 6 height 6
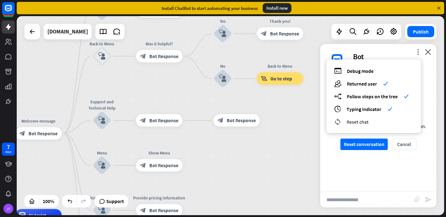
click at [364, 121] on span "Reset chat" at bounding box center [357, 122] width 22 height 6
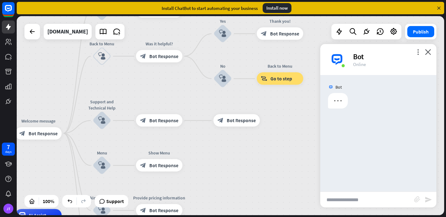
scroll to position [0, 0]
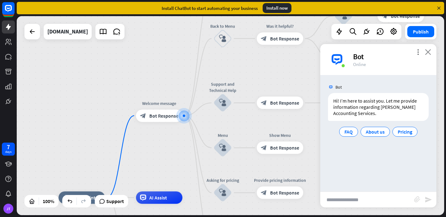
click at [430, 52] on icon "close" at bounding box center [428, 52] width 6 height 6
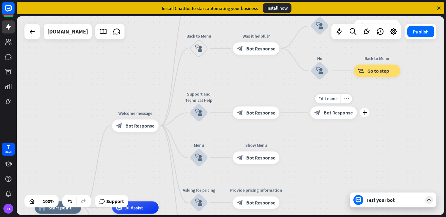
click at [337, 114] on span "Bot Response" at bounding box center [337, 113] width 29 height 6
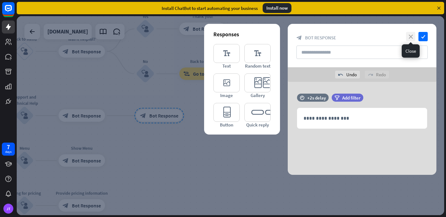
click at [412, 39] on icon "close" at bounding box center [410, 36] width 9 height 9
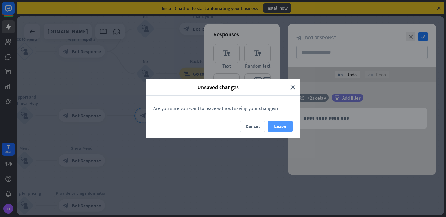
click at [278, 127] on button "Leave" at bounding box center [280, 125] width 25 height 11
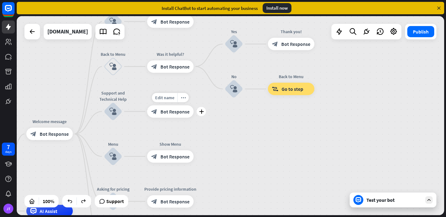
click at [176, 114] on span "Bot Response" at bounding box center [174, 111] width 29 height 6
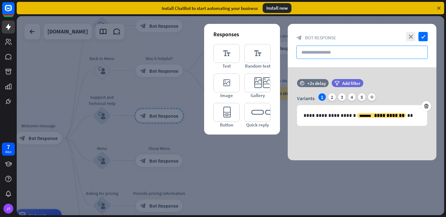
click at [349, 53] on input "text" at bounding box center [361, 51] width 131 height 13
click at [408, 40] on icon "close" at bounding box center [410, 36] width 9 height 9
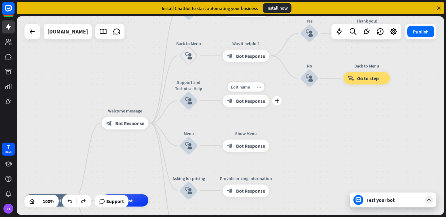
click at [252, 102] on span "Bot Response" at bounding box center [250, 100] width 29 height 6
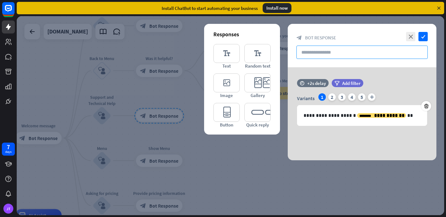
click at [319, 52] on input "text" at bounding box center [361, 51] width 131 height 13
click at [418, 113] on p "**********" at bounding box center [361, 115] width 117 height 8
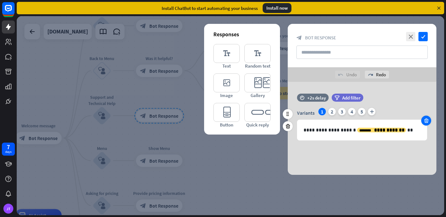
click at [428, 119] on icon at bounding box center [426, 121] width 6 height 6
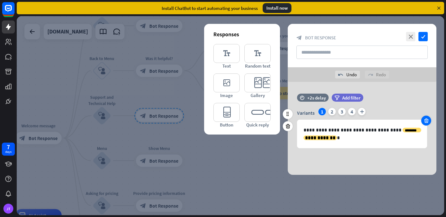
click at [426, 118] on icon at bounding box center [426, 121] width 6 height 6
click at [426, 118] on div "**********" at bounding box center [362, 128] width 130 height 40
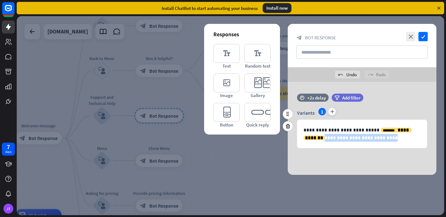
click at [426, 118] on div "**********" at bounding box center [362, 128] width 130 height 40
click at [412, 39] on icon "close" at bounding box center [410, 36] width 9 height 9
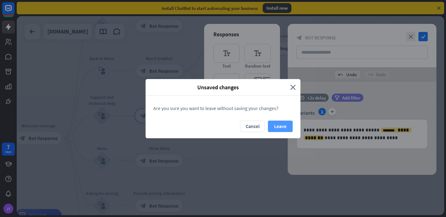
click at [275, 123] on button "Leave" at bounding box center [280, 125] width 25 height 11
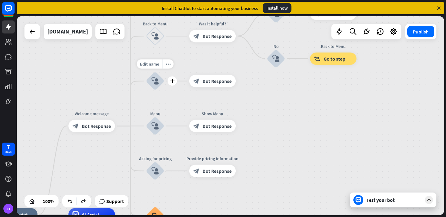
click at [158, 80] on icon "block_user_input" at bounding box center [154, 80] width 7 height 7
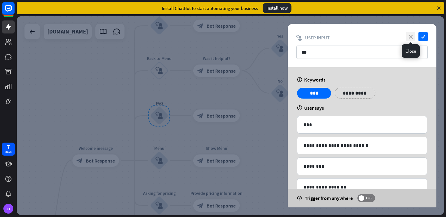
click at [411, 35] on icon "close" at bounding box center [410, 36] width 9 height 9
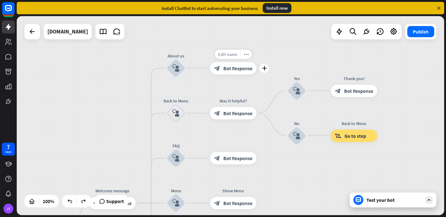
click at [233, 55] on span "Edit name" at bounding box center [227, 54] width 19 height 6
click at [273, 52] on div "**********" at bounding box center [230, 115] width 427 height 199
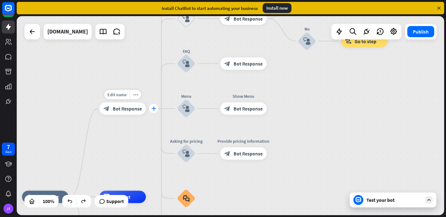
click at [154, 108] on icon "plus" at bounding box center [153, 108] width 5 height 4
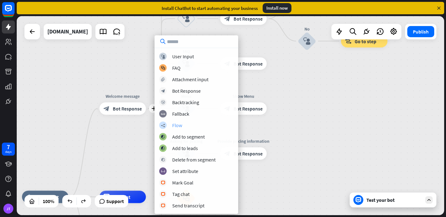
click at [179, 123] on div "Flow" at bounding box center [177, 125] width 10 height 6
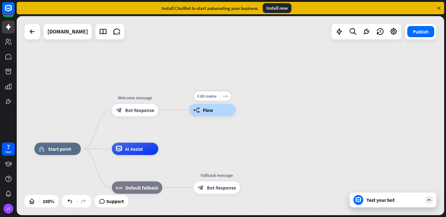
click at [206, 110] on span "Flow" at bounding box center [208, 110] width 10 height 6
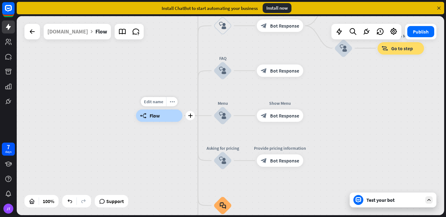
click at [167, 115] on div "builder_tree Flow" at bounding box center [159, 115] width 46 height 12
click at [162, 114] on div "builder_tree Flow" at bounding box center [159, 115] width 46 height 12
click at [153, 114] on span "Flow" at bounding box center [154, 115] width 10 height 6
click at [153, 96] on div "builder_tree Flow About us block_user_input Provide company information block_b…" at bounding box center [230, 115] width 427 height 199
click at [154, 103] on span "Edit name" at bounding box center [153, 102] width 19 height 6
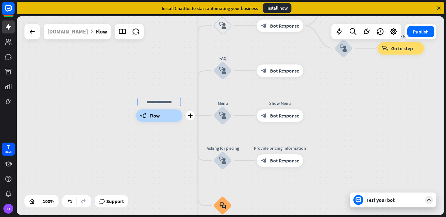
type input "*"
type input "****"
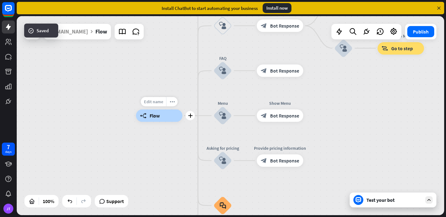
click at [163, 103] on div "Edit name" at bounding box center [153, 101] width 25 height 9
type input "******"
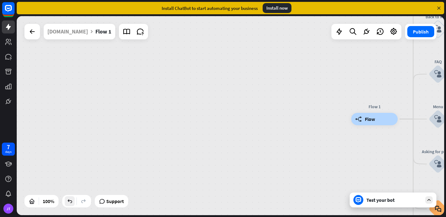
click at [74, 199] on div at bounding box center [70, 201] width 10 height 10
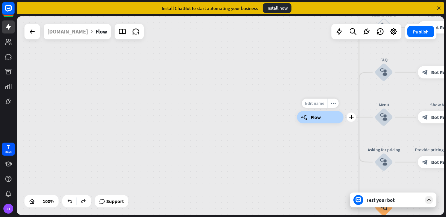
click at [320, 103] on span "Edit name" at bounding box center [314, 103] width 19 height 6
type input "******"
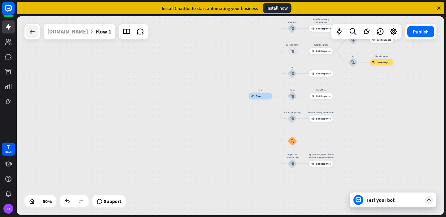
click at [35, 37] on div at bounding box center [32, 31] width 12 height 12
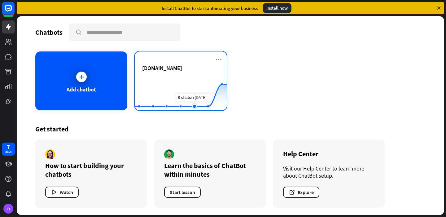
click at [198, 85] on rect at bounding box center [181, 94] width 92 height 39
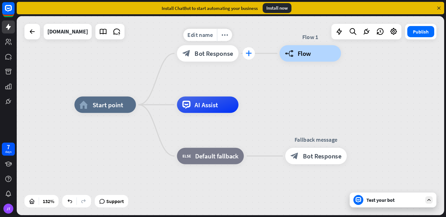
click at [246, 52] on icon "plus" at bounding box center [248, 53] width 6 height 6
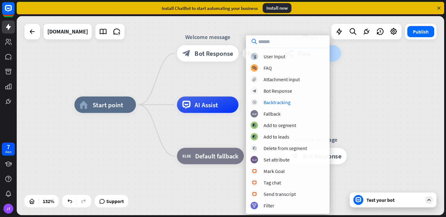
click at [332, 104] on div "home_2 Start point plus Welcome message block_bot_response Bot Response Flow 1 …" at bounding box center [230, 115] width 427 height 199
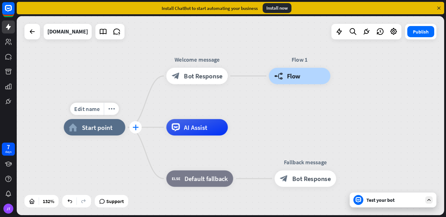
click at [136, 126] on icon "plus" at bounding box center [135, 127] width 6 height 6
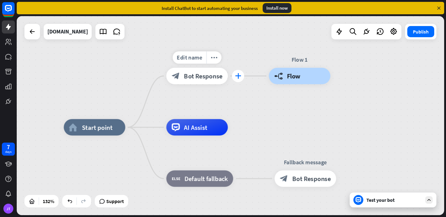
click at [235, 76] on icon "plus" at bounding box center [238, 76] width 6 height 6
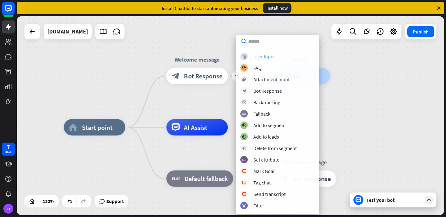
click at [265, 60] on div "block_user_input User Input" at bounding box center [277, 56] width 74 height 7
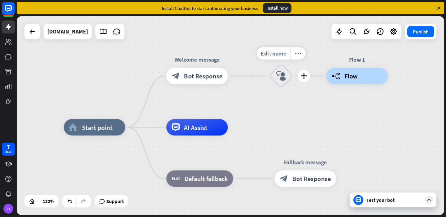
click at [278, 79] on icon "block_user_input" at bounding box center [281, 76] width 10 height 10
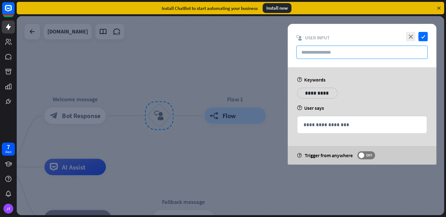
click at [336, 52] on input "text" at bounding box center [361, 51] width 131 height 13
paste input "**********"
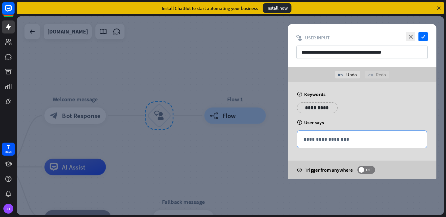
click at [323, 137] on p "**********" at bounding box center [361, 139] width 117 height 8
click at [321, 50] on input "**********" at bounding box center [361, 51] width 131 height 13
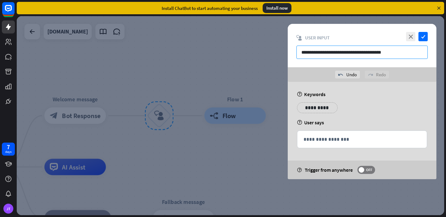
click at [321, 50] on input "**********" at bounding box center [361, 51] width 131 height 13
type input "*"
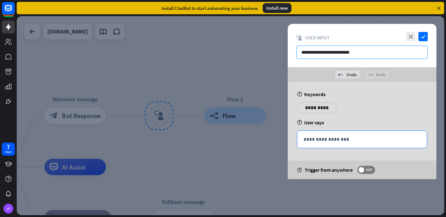
type input "**********"
click at [324, 140] on p "**********" at bounding box center [361, 139] width 117 height 8
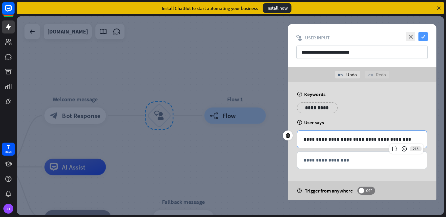
click at [422, 39] on icon "check" at bounding box center [422, 36] width 9 height 9
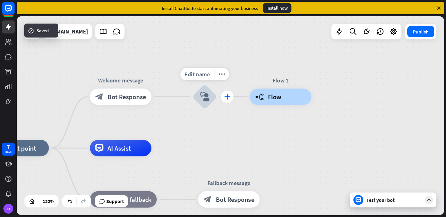
click at [226, 97] on icon "plus" at bounding box center [227, 97] width 6 height 6
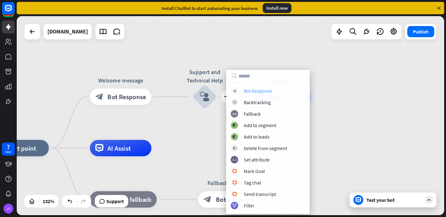
click at [252, 93] on div "Bot Response" at bounding box center [258, 91] width 28 height 6
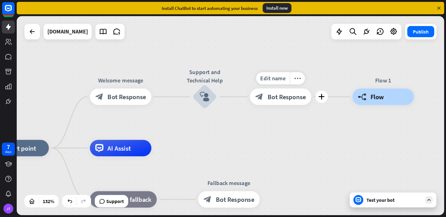
click at [271, 98] on span "Bot Response" at bounding box center [286, 97] width 38 height 8
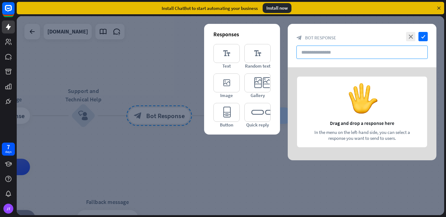
click at [334, 52] on input "text" at bounding box center [361, 51] width 131 height 13
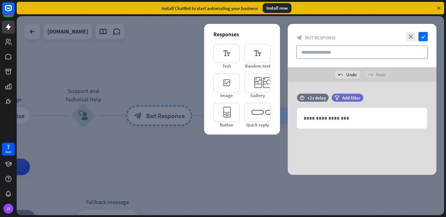
click at [327, 52] on input "text" at bounding box center [361, 51] width 131 height 13
paste input "**********"
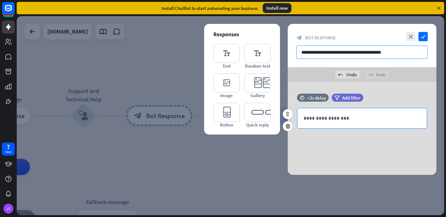
type input "**********"
click at [329, 119] on p "**********" at bounding box center [361, 118] width 117 height 8
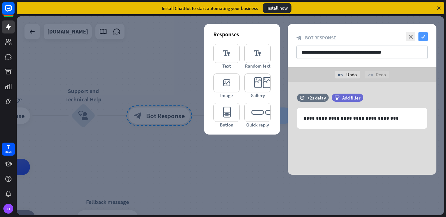
click at [422, 39] on icon "check" at bounding box center [422, 36] width 9 height 9
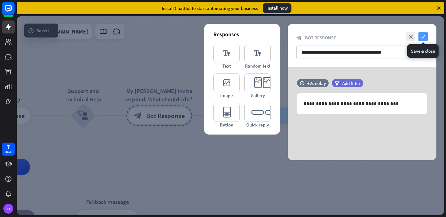
click at [424, 34] on icon "check" at bounding box center [422, 36] width 9 height 9
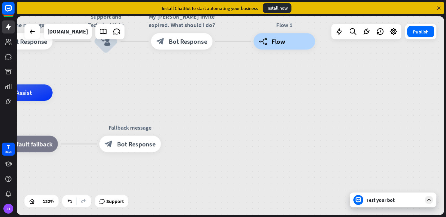
click at [397, 203] on div "Test your bot" at bounding box center [392, 199] width 87 height 15
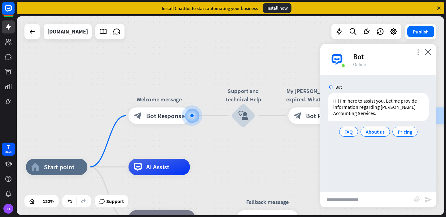
click at [416, 52] on icon "more_vert" at bounding box center [418, 52] width 6 height 6
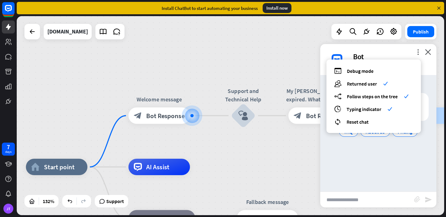
click at [390, 153] on div "Bot Hi! I’m here to assist you. Let me provide information regarding [PERSON_NA…" at bounding box center [378, 133] width 116 height 116
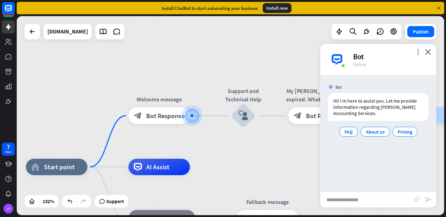
click at [414, 54] on div "more_vert close Bot Online" at bounding box center [378, 59] width 116 height 31
click at [416, 42] on div "home_2 Start point Welcome message block_bot_response Bot Response Support and …" at bounding box center [230, 115] width 427 height 199
click at [415, 55] on div "Bot" at bounding box center [391, 57] width 76 height 10
click at [419, 49] on icon "more_vert" at bounding box center [418, 52] width 6 height 6
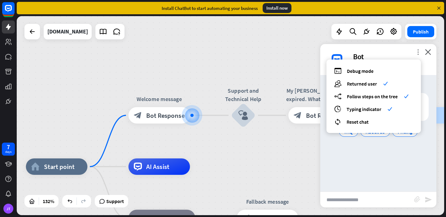
click at [418, 50] on icon "more_vert" at bounding box center [418, 52] width 6 height 6
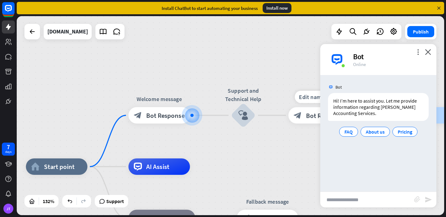
click at [288, 123] on div "Edit name more_horiz plus My [PERSON_NAME] invite expired. What should I do? bl…" at bounding box center [319, 115] width 62 height 16
click at [251, 117] on div "block_user_input" at bounding box center [243, 115] width 24 height 24
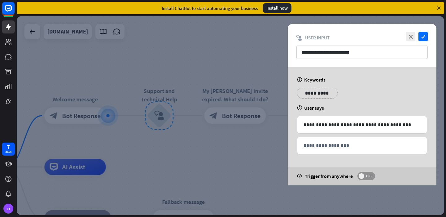
click at [363, 175] on span at bounding box center [361, 176] width 6 height 6
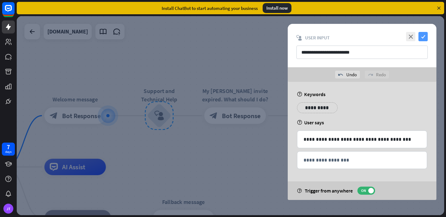
click at [422, 37] on icon "check" at bounding box center [422, 36] width 9 height 9
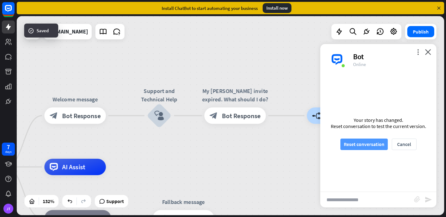
click at [380, 145] on button "Reset conversation" at bounding box center [363, 143] width 47 height 11
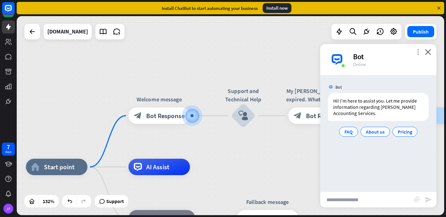
click at [416, 53] on icon "more_vert" at bounding box center [418, 52] width 6 height 6
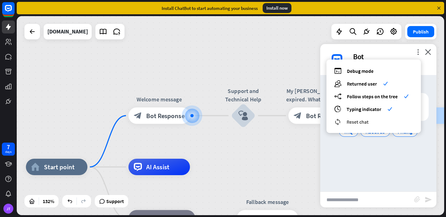
click at [388, 121] on div "reset_chat Reset chat" at bounding box center [373, 121] width 79 height 7
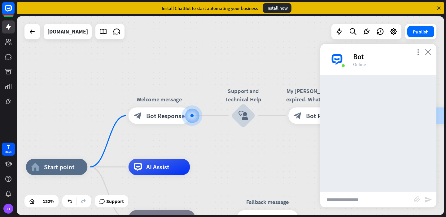
click at [430, 54] on icon "close" at bounding box center [428, 52] width 6 height 6
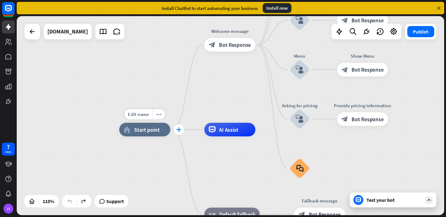
click at [179, 132] on div "plus" at bounding box center [179, 129] width 10 height 10
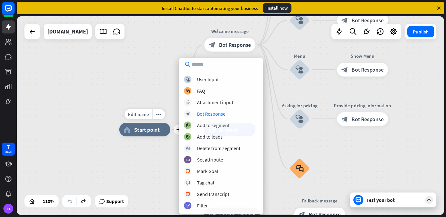
click at [158, 129] on span "Start point" at bounding box center [146, 129] width 25 height 7
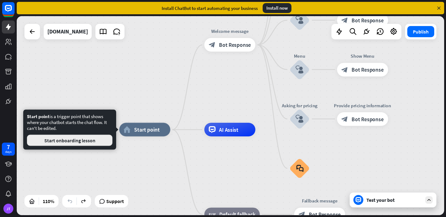
click at [102, 139] on button "Start onboarding lesson" at bounding box center [69, 140] width 85 height 11
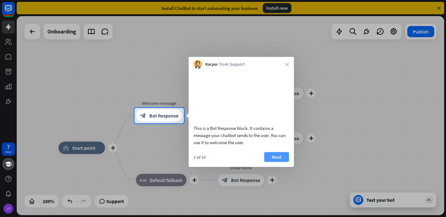
click at [272, 162] on button "Next" at bounding box center [276, 157] width 25 height 10
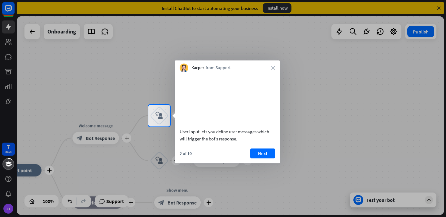
click at [272, 158] on button "Next" at bounding box center [262, 153] width 25 height 10
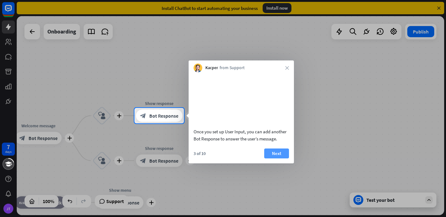
click at [272, 158] on button "Next" at bounding box center [276, 153] width 25 height 10
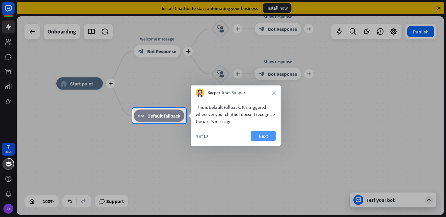
click at [262, 135] on button "Next" at bounding box center [263, 136] width 25 height 10
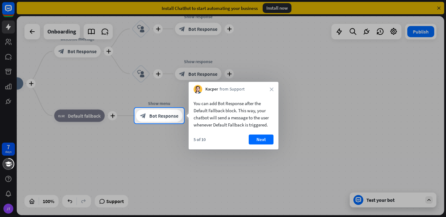
click at [262, 135] on button "Next" at bounding box center [260, 139] width 25 height 10
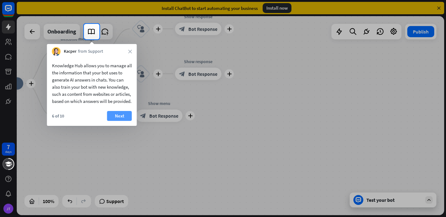
click at [122, 121] on button "Next" at bounding box center [119, 116] width 25 height 10
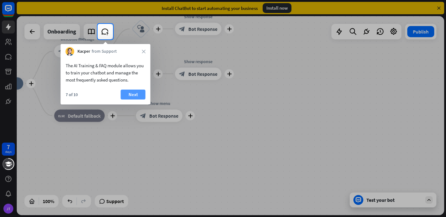
click at [131, 92] on button "Next" at bounding box center [133, 94] width 25 height 10
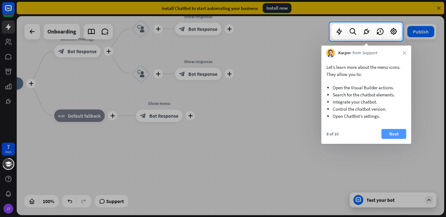
click at [398, 134] on button "Next" at bounding box center [393, 134] width 25 height 10
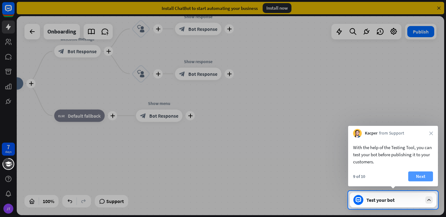
click at [423, 181] on button "Next" at bounding box center [420, 176] width 25 height 10
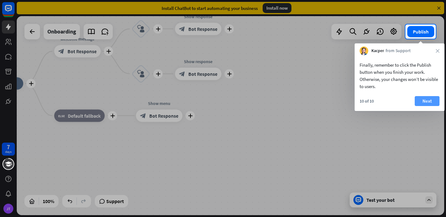
click at [421, 101] on button "Next" at bounding box center [426, 101] width 25 height 10
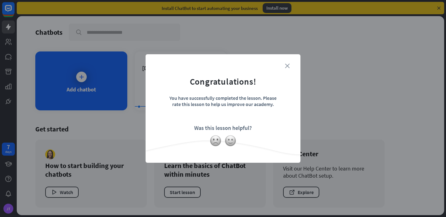
click at [287, 63] on icon "close" at bounding box center [287, 65] width 5 height 5
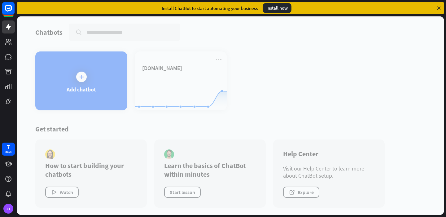
click at [182, 93] on div at bounding box center [230, 115] width 427 height 199
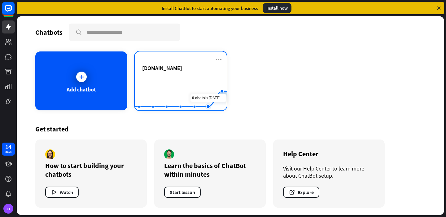
click at [204, 86] on rect at bounding box center [181, 94] width 92 height 39
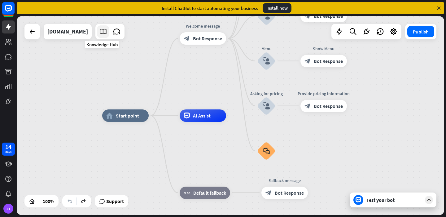
click at [101, 36] on link at bounding box center [103, 31] width 12 height 12
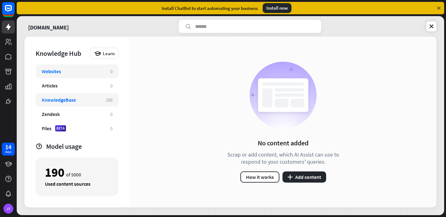
click at [85, 96] on div "KnowledgeBase 190" at bounding box center [77, 100] width 83 height 14
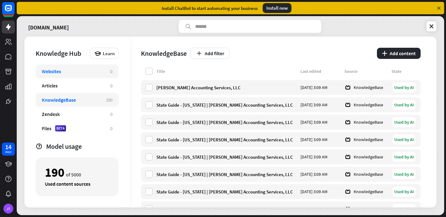
click at [67, 72] on div "Websites" at bounding box center [73, 71] width 62 height 6
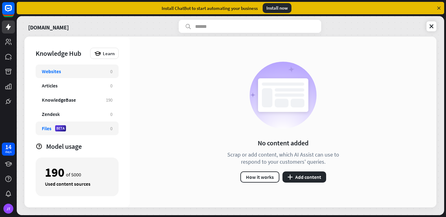
click at [83, 127] on div "Files BETA" at bounding box center [73, 128] width 62 height 6
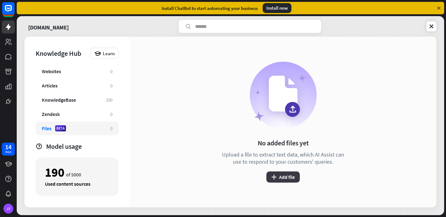
click at [291, 175] on button "plus Add file" at bounding box center [282, 176] width 33 height 11
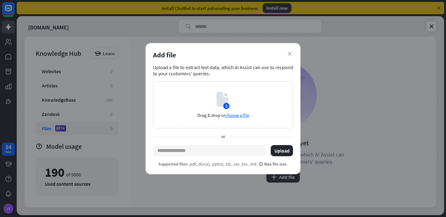
click at [289, 49] on div "close Add file Upload a file to extract text data, which AI Assist can use to r…" at bounding box center [222, 108] width 155 height 131
click at [289, 54] on icon "close" at bounding box center [289, 54] width 4 height 4
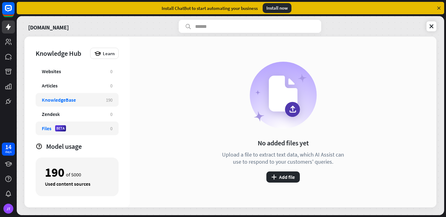
click at [66, 104] on div "KnowledgeBase 190" at bounding box center [77, 100] width 83 height 14
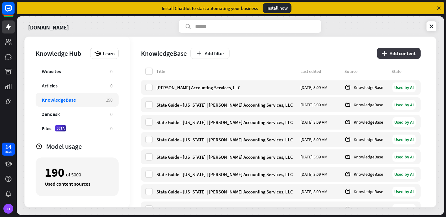
click at [408, 54] on button "plus Add content" at bounding box center [399, 53] width 44 height 11
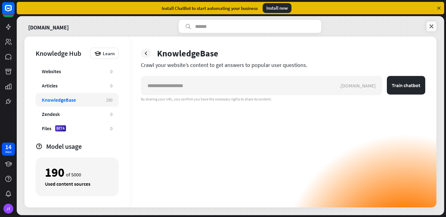
click at [431, 27] on icon at bounding box center [431, 26] width 6 height 6
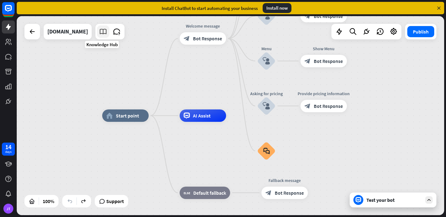
click at [102, 31] on icon at bounding box center [103, 32] width 8 height 8
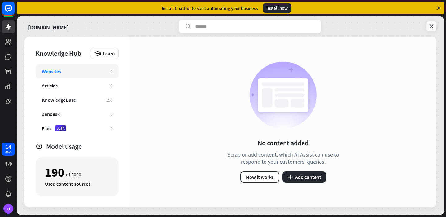
click at [431, 26] on icon at bounding box center [431, 26] width 6 height 6
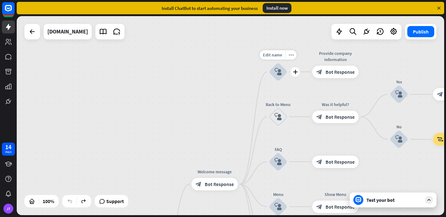
click at [280, 71] on icon "block_user_input" at bounding box center [277, 71] width 7 height 7
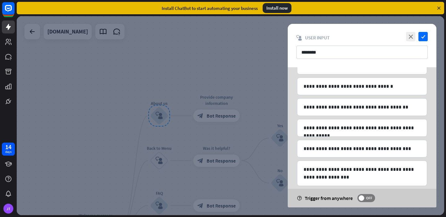
scroll to position [69, 0]
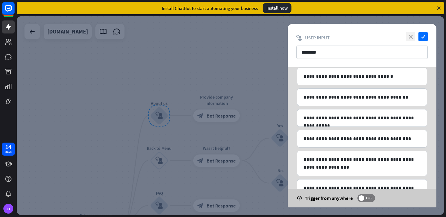
click at [410, 37] on icon "close" at bounding box center [410, 36] width 9 height 9
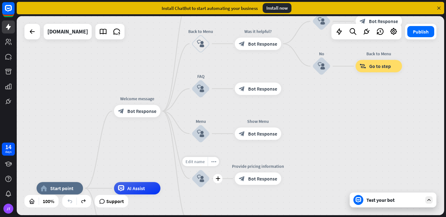
click at [201, 161] on span "Edit name" at bounding box center [194, 161] width 19 height 6
click at [287, 137] on div "plus" at bounding box center [288, 133] width 9 height 9
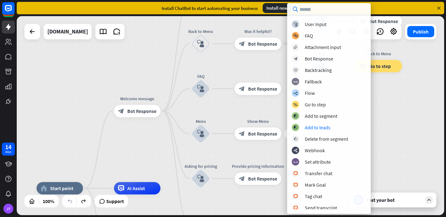
click at [391, 127] on div "home_2 Start point Welcome message block_bot_response Bot Response About us blo…" at bounding box center [230, 115] width 427 height 199
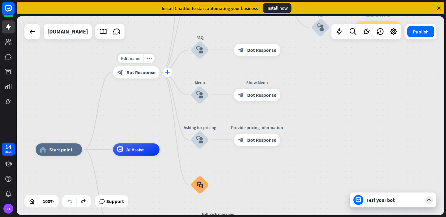
click at [168, 73] on icon "plus" at bounding box center [167, 72] width 5 height 4
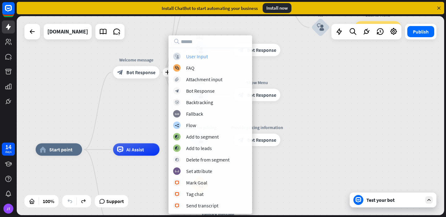
click at [205, 58] on div "User Input" at bounding box center [197, 56] width 22 height 6
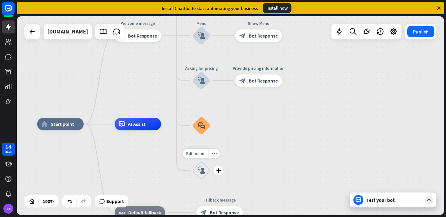
click at [205, 170] on div "block_user_input" at bounding box center [201, 170] width 19 height 19
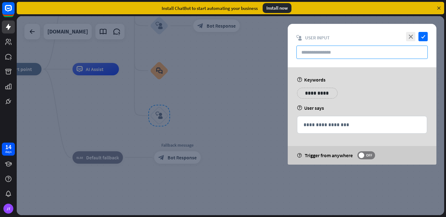
click at [337, 57] on input "text" at bounding box center [361, 51] width 131 height 13
paste input "**********"
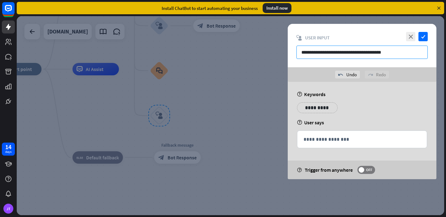
type input "**********"
click at [323, 109] on p "**********" at bounding box center [313, 108] width 25 height 8
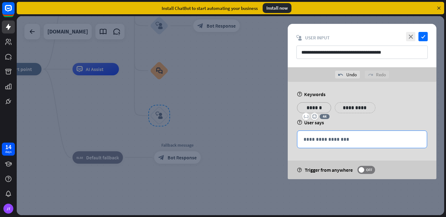
click at [328, 137] on p "**********" at bounding box center [361, 139] width 117 height 8
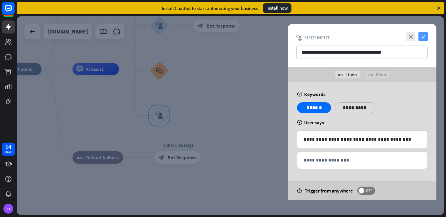
click at [422, 40] on icon "check" at bounding box center [422, 36] width 9 height 9
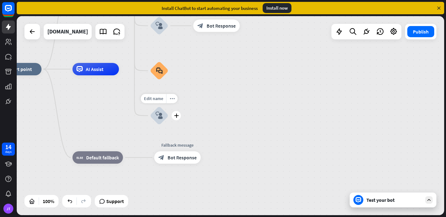
click at [166, 116] on div "block_user_input" at bounding box center [159, 115] width 19 height 19
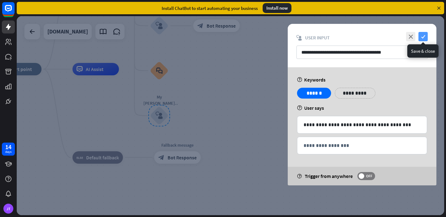
click at [424, 37] on icon "check" at bounding box center [422, 36] width 9 height 9
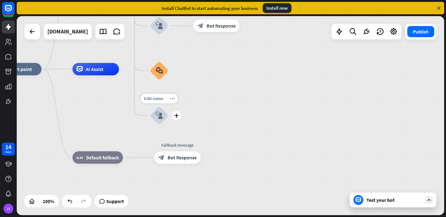
click at [162, 112] on icon "block_user_input" at bounding box center [158, 115] width 7 height 7
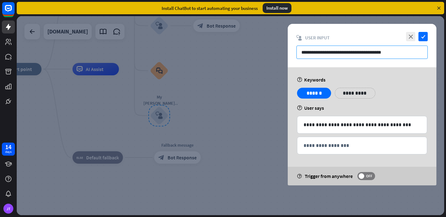
click at [339, 54] on input "**********" at bounding box center [361, 51] width 131 height 13
type input "*"
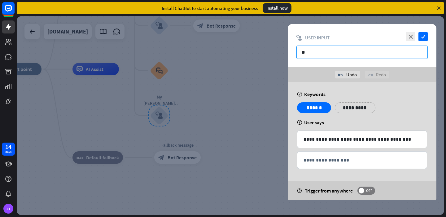
type input "*"
type input "**********"
click at [345, 108] on p "**********" at bounding box center [351, 108] width 25 height 8
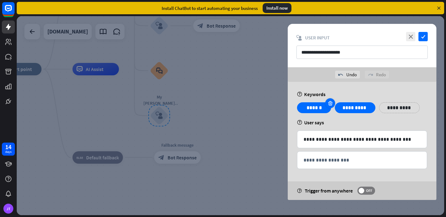
click at [330, 104] on icon at bounding box center [330, 103] width 6 height 6
click at [367, 108] on p "**********" at bounding box center [361, 108] width 31 height 8
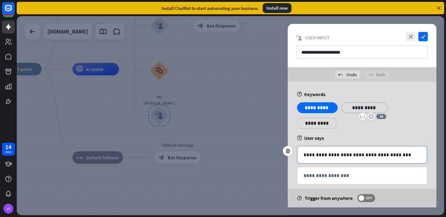
click at [408, 153] on p "**********" at bounding box center [361, 155] width 117 height 8
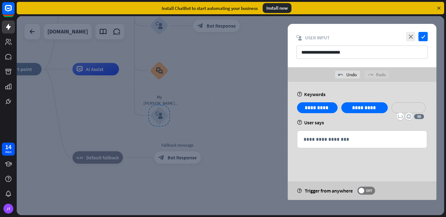
click at [321, 119] on div "**********" at bounding box center [361, 141] width 149 height 118
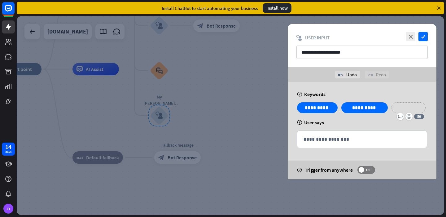
click at [402, 108] on p "**********" at bounding box center [408, 108] width 25 height 8
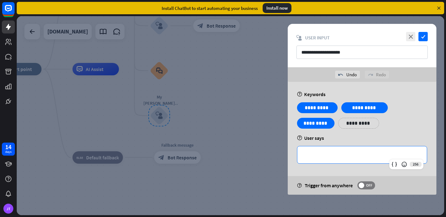
click at [353, 156] on p "**********" at bounding box center [361, 155] width 117 height 8
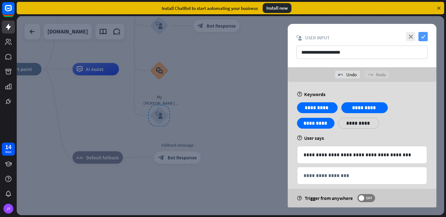
click at [424, 39] on icon "check" at bounding box center [422, 36] width 9 height 9
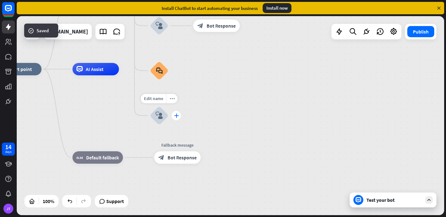
click at [176, 113] on icon "plus" at bounding box center [176, 115] width 5 height 4
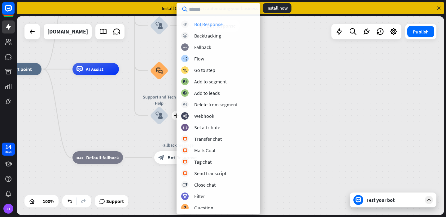
click at [226, 24] on div "block_bot_response Bot Response" at bounding box center [218, 23] width 74 height 7
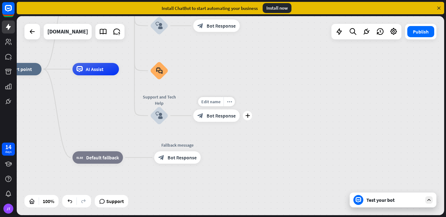
click at [208, 115] on span "Bot Response" at bounding box center [220, 115] width 29 height 6
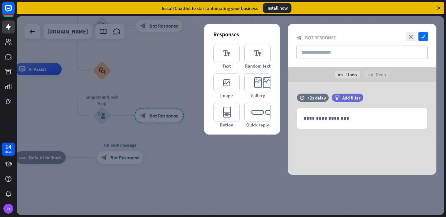
drag, startPoint x: 228, startPoint y: 59, endPoint x: 270, endPoint y: 2, distance: 71.0
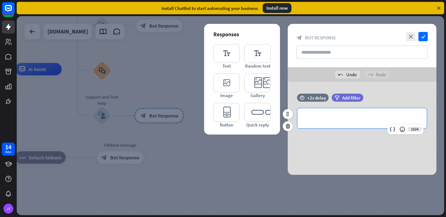
click at [334, 124] on div "**********" at bounding box center [361, 118] width 129 height 20
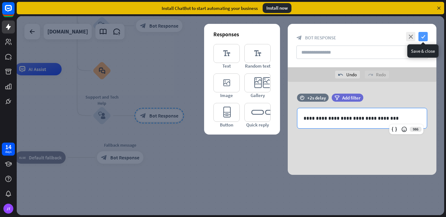
click at [425, 37] on icon "check" at bounding box center [422, 36] width 9 height 9
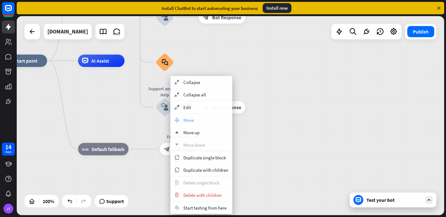
click at [183, 119] on span "Move" at bounding box center [188, 120] width 10 height 6
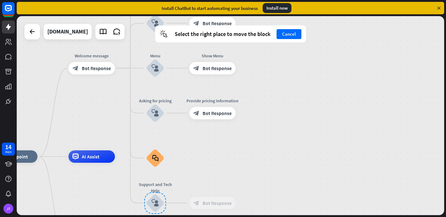
click at [158, 203] on div at bounding box center [155, 203] width 22 height 22
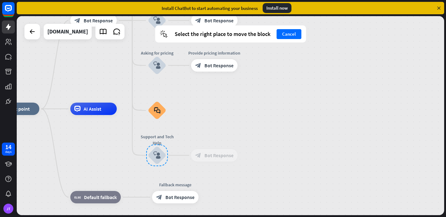
drag, startPoint x: 158, startPoint y: 203, endPoint x: 153, endPoint y: 195, distance: 8.9
click at [153, 166] on div at bounding box center [157, 155] width 22 height 22
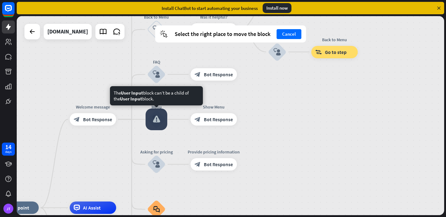
click at [159, 121] on div at bounding box center [156, 119] width 22 height 22
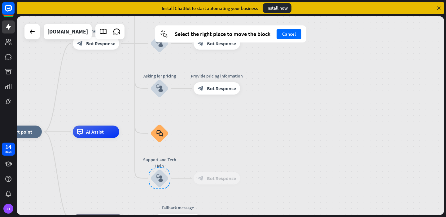
drag, startPoint x: 161, startPoint y: 178, endPoint x: 155, endPoint y: 195, distance: 18.4
click at [155, 189] on div at bounding box center [160, 178] width 22 height 22
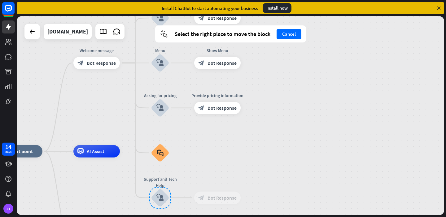
click at [160, 193] on div at bounding box center [160, 198] width 22 height 22
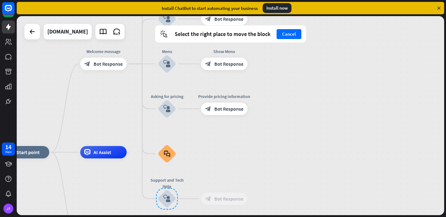
drag, startPoint x: 165, startPoint y: 195, endPoint x: 171, endPoint y: 196, distance: 6.6
click at [171, 196] on div at bounding box center [167, 199] width 22 height 22
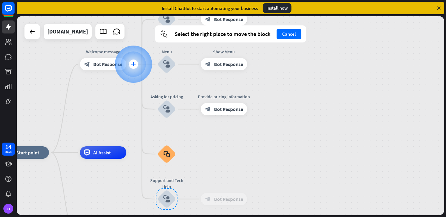
click at [134, 66] on icon "plus" at bounding box center [133, 64] width 5 height 4
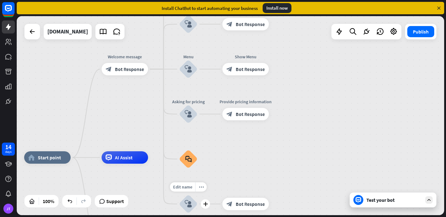
click at [189, 203] on icon "block_user_input" at bounding box center [187, 203] width 7 height 7
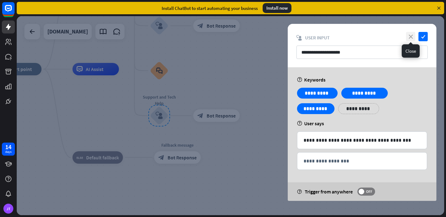
click at [412, 35] on icon "close" at bounding box center [410, 36] width 9 height 9
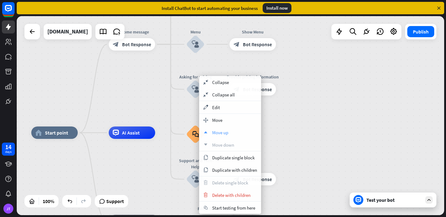
click at [224, 130] on span "Move up" at bounding box center [220, 132] width 16 height 6
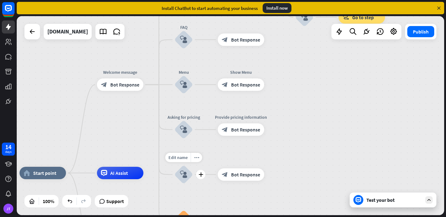
click at [185, 170] on icon "block_user_input" at bounding box center [183, 173] width 7 height 7
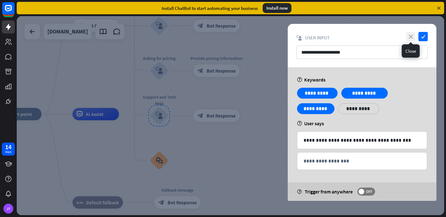
click at [413, 37] on icon "close" at bounding box center [410, 36] width 9 height 9
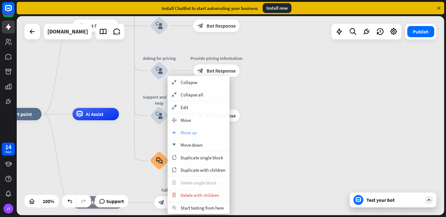
click at [178, 130] on div "up Move up" at bounding box center [198, 132] width 62 height 12
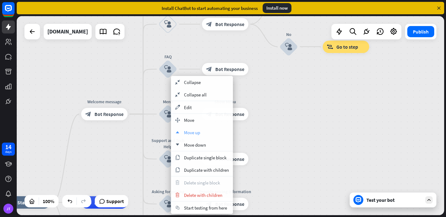
click at [192, 131] on span "Move up" at bounding box center [192, 132] width 16 height 6
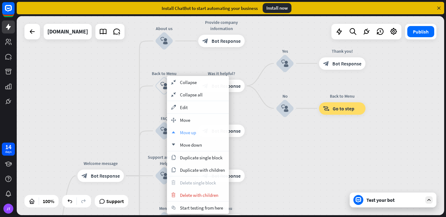
click at [193, 132] on span "Move up" at bounding box center [188, 132] width 16 height 6
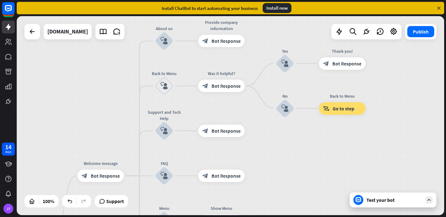
click at [377, 199] on div "Test your bot" at bounding box center [394, 199] width 56 height 6
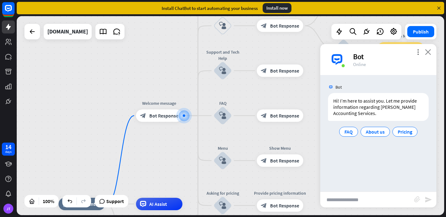
click at [425, 52] on icon "close" at bounding box center [428, 52] width 6 height 6
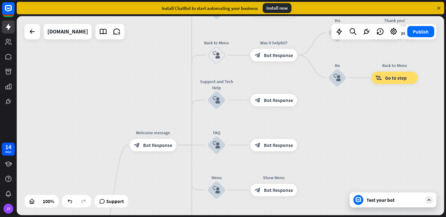
click at [390, 201] on div "Test your bot" at bounding box center [394, 199] width 56 height 6
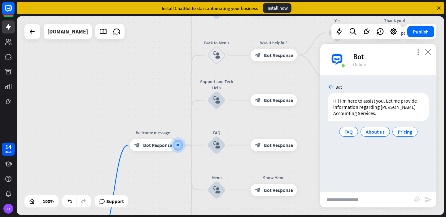
click at [428, 51] on icon "close" at bounding box center [428, 52] width 6 height 6
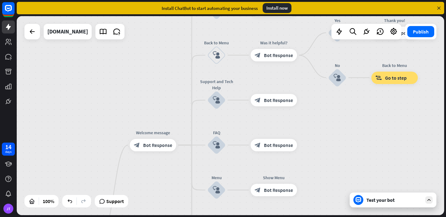
click at [389, 191] on div "home_2 Start point Welcome message block_bot_response Bot Response About us blo…" at bounding box center [230, 115] width 427 height 199
click at [389, 195] on div "Test your bot" at bounding box center [392, 199] width 87 height 15
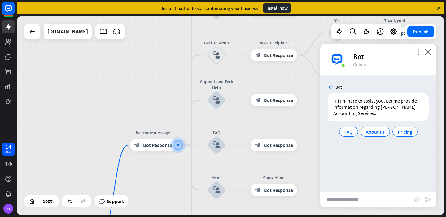
click at [425, 55] on div "Bot" at bounding box center [391, 57] width 76 height 10
click at [427, 52] on icon "close" at bounding box center [428, 52] width 6 height 6
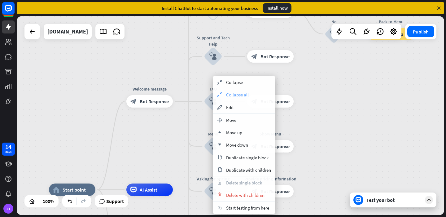
click at [238, 93] on span "Collapse all" at bounding box center [237, 95] width 23 height 6
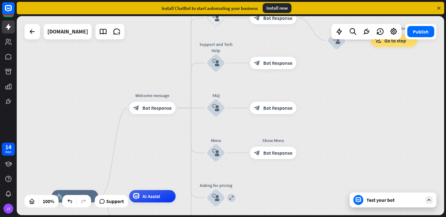
click at [372, 202] on div "Test your bot" at bounding box center [394, 199] width 56 height 6
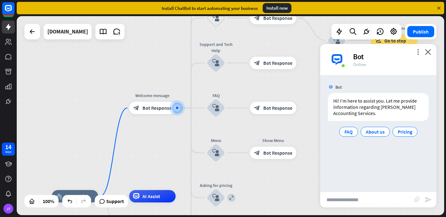
click at [416, 57] on div "Bot" at bounding box center [391, 57] width 76 height 10
click at [416, 54] on icon "more_vert" at bounding box center [418, 52] width 6 height 6
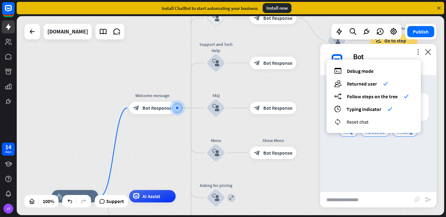
click at [368, 124] on span "Reset chat" at bounding box center [357, 122] width 22 height 6
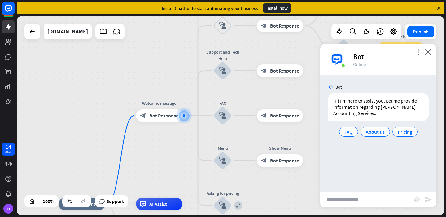
click at [425, 55] on div "Bot" at bounding box center [391, 57] width 76 height 10
click at [239, 208] on div "expand" at bounding box center [238, 205] width 8 height 8
click at [416, 50] on icon "more_vert" at bounding box center [418, 52] width 6 height 6
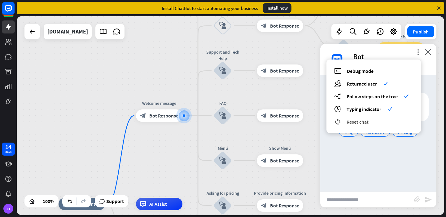
click at [368, 123] on span "Reset chat" at bounding box center [357, 122] width 22 height 6
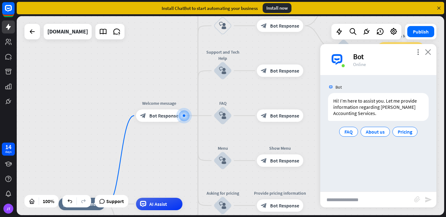
click at [428, 51] on icon "close" at bounding box center [428, 52] width 6 height 6
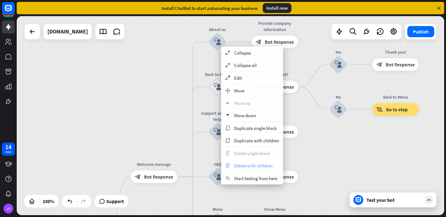
click at [242, 165] on span "Delete with children" at bounding box center [253, 165] width 38 height 6
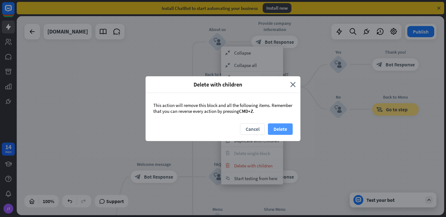
click at [282, 129] on button "Delete" at bounding box center [280, 128] width 25 height 11
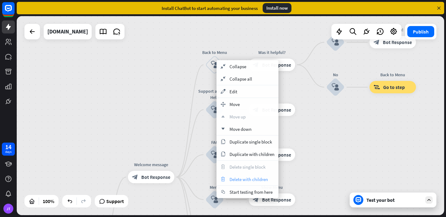
click at [246, 177] on span "Delete with children" at bounding box center [248, 179] width 38 height 6
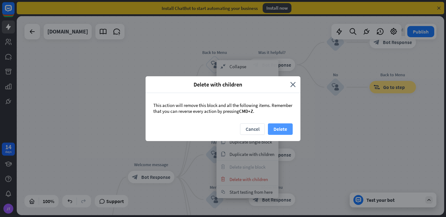
click at [290, 124] on button "Delete" at bounding box center [280, 128] width 25 height 11
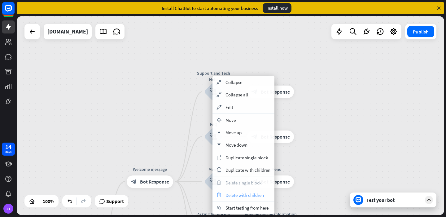
click at [236, 191] on div "trash Delete with children" at bounding box center [243, 194] width 62 height 12
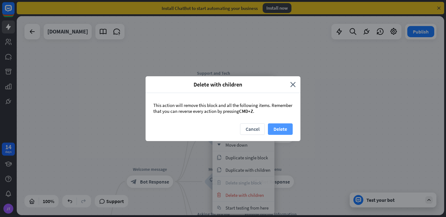
click at [278, 126] on button "Delete" at bounding box center [280, 128] width 25 height 11
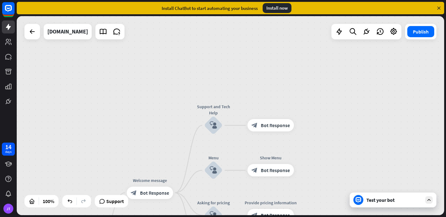
click at [377, 201] on div "Test your bot" at bounding box center [394, 199] width 56 height 6
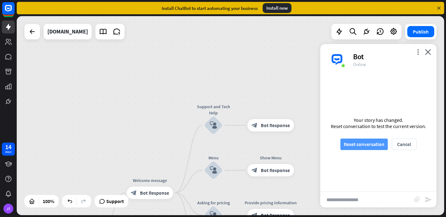
click at [379, 142] on button "Reset conversation" at bounding box center [363, 143] width 47 height 11
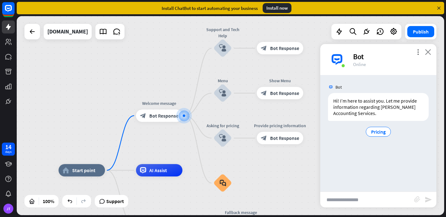
click at [429, 53] on icon "close" at bounding box center [428, 52] width 6 height 6
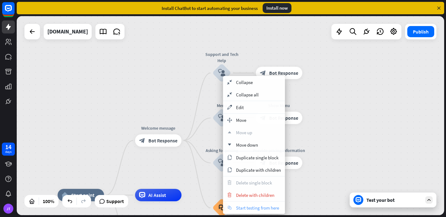
click at [270, 209] on span "Start testing from here" at bounding box center [257, 208] width 43 height 6
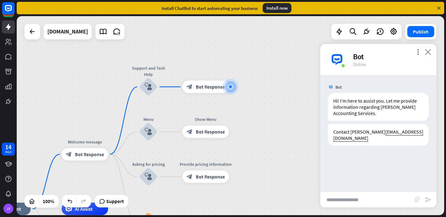
click at [429, 53] on icon "close" at bounding box center [428, 52] width 6 height 6
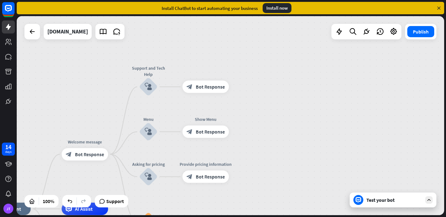
click at [384, 204] on div "Test your bot" at bounding box center [392, 199] width 87 height 15
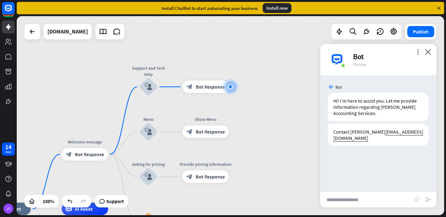
click at [417, 55] on div "Bot" at bounding box center [391, 57] width 76 height 10
click at [418, 47] on div "more_vert close Bot Online" at bounding box center [378, 59] width 116 height 31
click at [419, 56] on div "Bot" at bounding box center [391, 57] width 76 height 10
click at [418, 54] on icon "more_vert" at bounding box center [418, 52] width 6 height 6
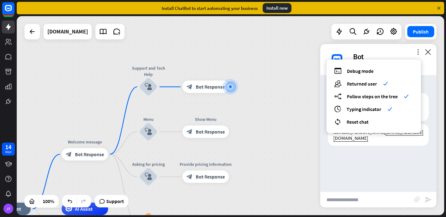
click at [374, 126] on div "debug Debug mode users Returned user check builder_tree Follow steps on the tre…" at bounding box center [373, 95] width 94 height 73
click at [366, 121] on span "Reset chat" at bounding box center [357, 122] width 22 height 6
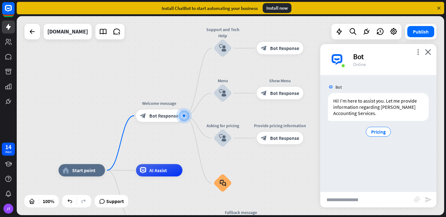
click at [429, 48] on div "more_vert close Bot Online" at bounding box center [378, 59] width 116 height 31
click at [427, 53] on icon "close" at bounding box center [428, 52] width 6 height 6
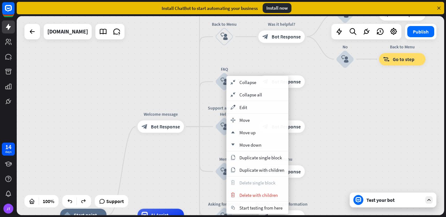
click at [331, 99] on div "home_2 Start point Welcome message block_bot_response Bot Response About us blo…" at bounding box center [230, 115] width 427 height 199
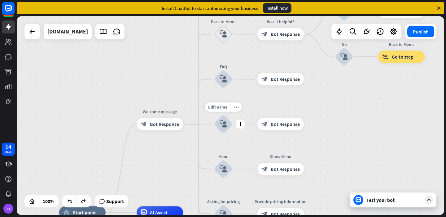
click at [220, 125] on icon "block_user_input" at bounding box center [222, 123] width 7 height 7
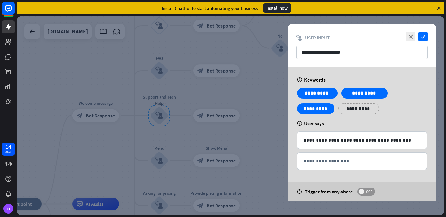
click at [364, 188] on label "OFF" at bounding box center [366, 191] width 18 height 8
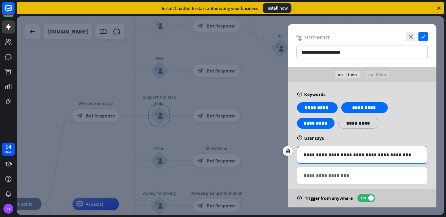
scroll to position [8, 0]
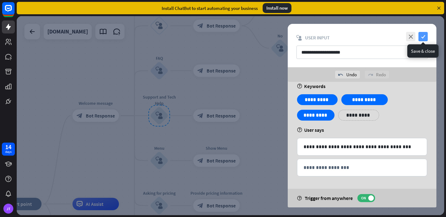
click at [423, 34] on icon "check" at bounding box center [422, 36] width 9 height 9
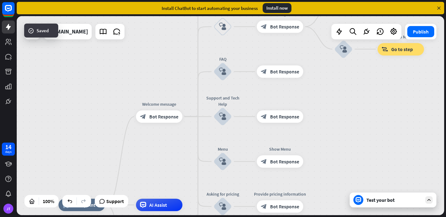
click at [375, 196] on div "Test your bot" at bounding box center [394, 199] width 56 height 6
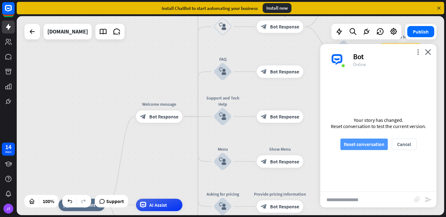
click at [375, 142] on button "Reset conversation" at bounding box center [363, 143] width 47 height 11
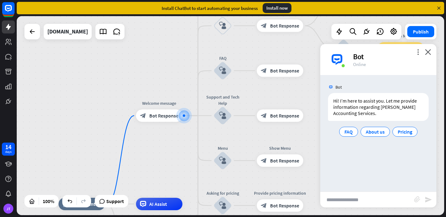
click at [431, 52] on div "more_vert close Bot Online" at bounding box center [378, 59] width 116 height 31
click at [428, 51] on icon "close" at bounding box center [428, 52] width 6 height 6
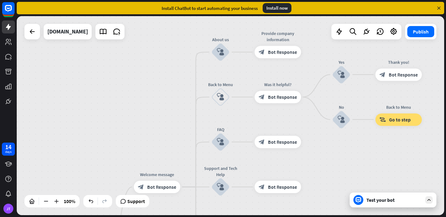
click at [39, 201] on div at bounding box center [39, 200] width 0 height 7
click at [33, 201] on icon at bounding box center [32, 201] width 6 height 6
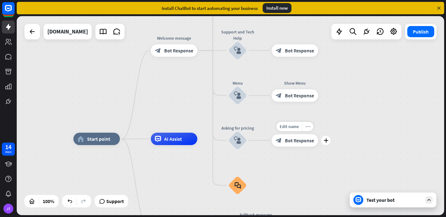
click at [311, 128] on div "more_horiz" at bounding box center [307, 126] width 11 height 9
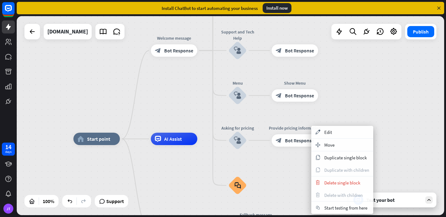
click at [348, 115] on div "home_2 Start point Welcome message block_bot_response Bot Response About us blo…" at bounding box center [230, 115] width 427 height 199
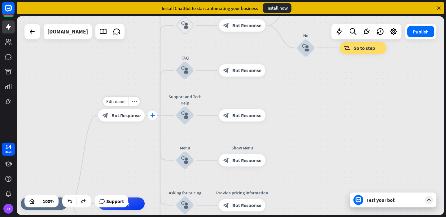
click at [152, 114] on icon "plus" at bounding box center [152, 115] width 5 height 4
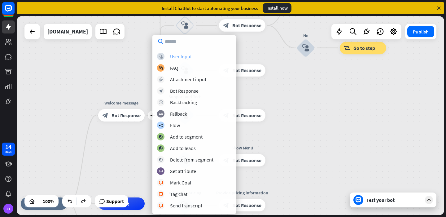
click at [188, 58] on div "User Input" at bounding box center [181, 56] width 22 height 6
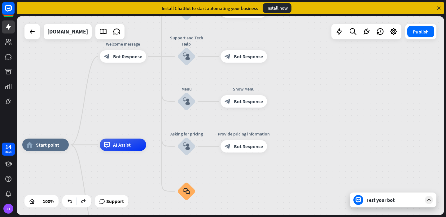
click at [367, 201] on div "Test your bot" at bounding box center [394, 199] width 56 height 6
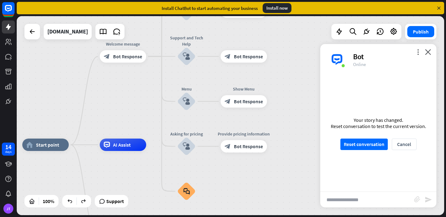
click at [372, 197] on input "text" at bounding box center [367, 199] width 94 height 15
click at [380, 145] on button "Reset conversation" at bounding box center [363, 143] width 47 height 11
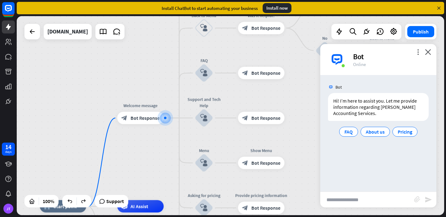
click at [375, 195] on input "text" at bounding box center [367, 199] width 94 height 15
type input "**********"
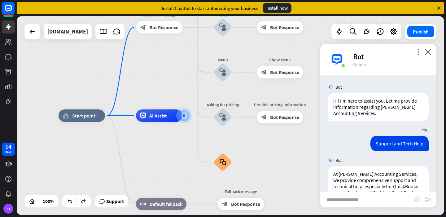
click at [418, 55] on div "Bot" at bounding box center [391, 57] width 76 height 10
click at [417, 52] on icon "more_vert" at bounding box center [418, 52] width 6 height 6
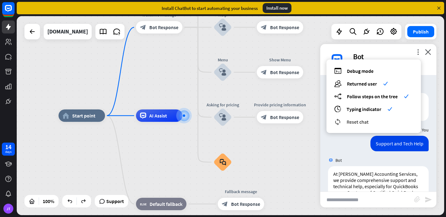
click at [379, 122] on div "reset_chat Reset chat" at bounding box center [373, 121] width 79 height 7
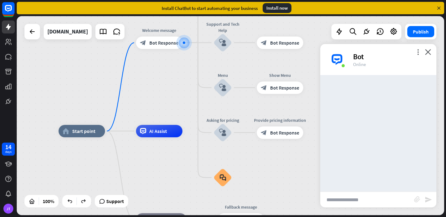
click at [433, 49] on div "more_vert close Bot Online" at bounding box center [378, 59] width 116 height 31
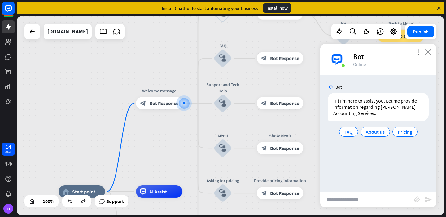
click at [429, 49] on icon "close" at bounding box center [428, 52] width 6 height 6
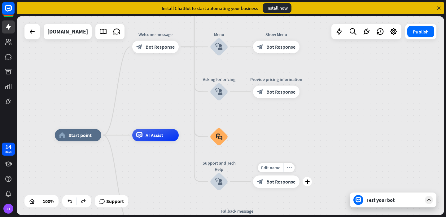
click at [273, 182] on span "Bot Response" at bounding box center [280, 181] width 29 height 6
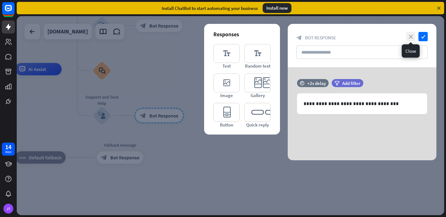
click at [406, 35] on icon "close" at bounding box center [410, 36] width 9 height 9
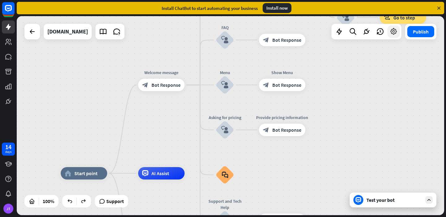
click at [396, 33] on icon at bounding box center [393, 32] width 8 height 8
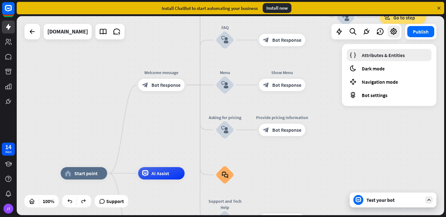
click at [391, 51] on link "Attributes & Entities" at bounding box center [389, 55] width 84 height 12
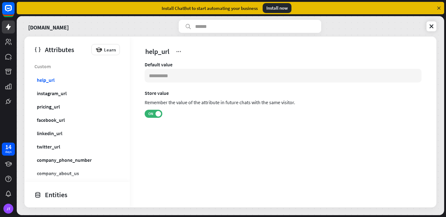
click at [425, 25] on div "[DOMAIN_NAME]" at bounding box center [230, 26] width 412 height 13
click at [427, 26] on link at bounding box center [431, 26] width 10 height 10
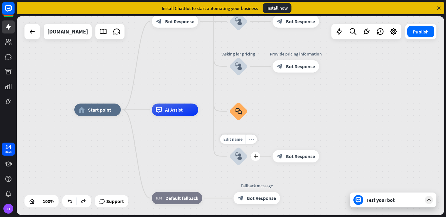
click at [250, 141] on icon "more_horiz" at bounding box center [251, 139] width 5 height 5
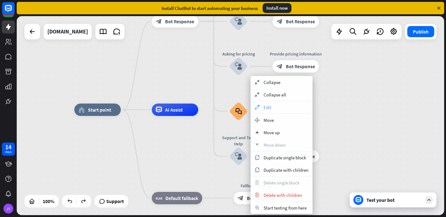
click at [269, 110] on div "appearance Edit" at bounding box center [281, 107] width 62 height 12
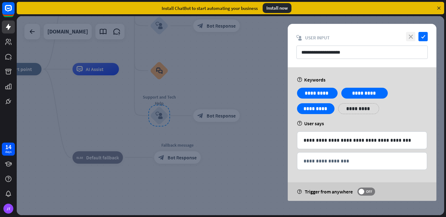
click at [408, 37] on icon "close" at bounding box center [410, 36] width 9 height 9
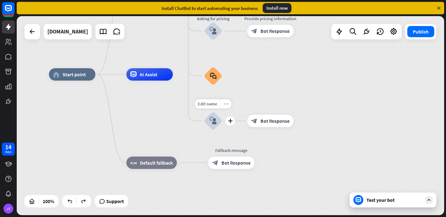
click at [228, 105] on div "more_horiz" at bounding box center [225, 103] width 11 height 9
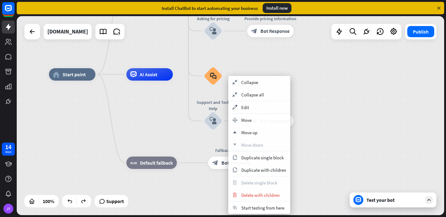
click at [295, 83] on div "home_2 Start point Welcome message block_bot_response Bot Response About us blo…" at bounding box center [262, 173] width 427 height 199
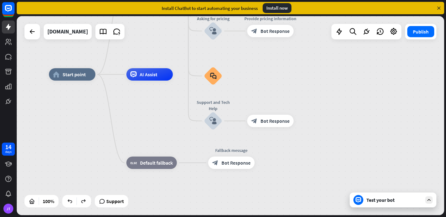
click at [368, 197] on div "Test your bot" at bounding box center [394, 199] width 56 height 6
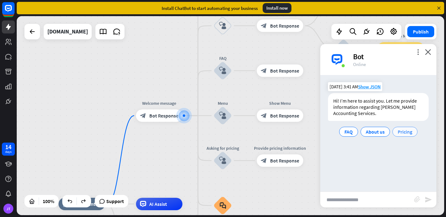
click at [403, 134] on span "Pricing" at bounding box center [404, 131] width 15 height 6
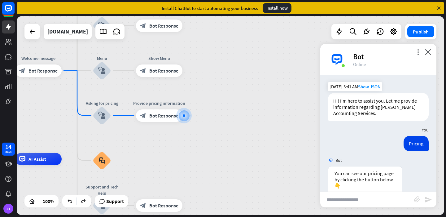
scroll to position [0, 0]
click at [419, 56] on div "Bot" at bounding box center [391, 57] width 76 height 10
click at [417, 54] on icon "more_vert" at bounding box center [418, 52] width 6 height 6
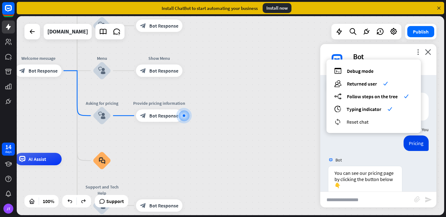
click at [382, 122] on div "reset_chat Reset chat" at bounding box center [373, 121] width 79 height 7
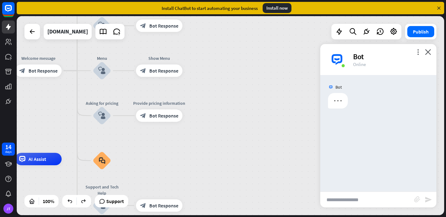
scroll to position [0, 0]
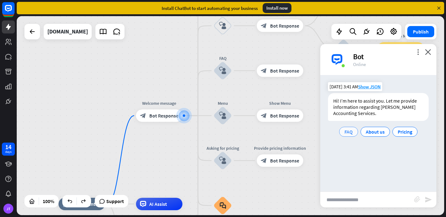
click at [347, 132] on span "FAQ" at bounding box center [348, 131] width 8 height 6
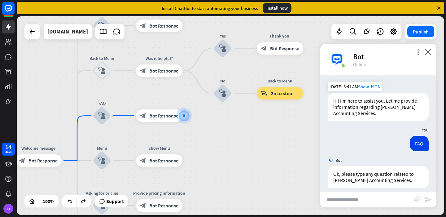
scroll to position [6, 0]
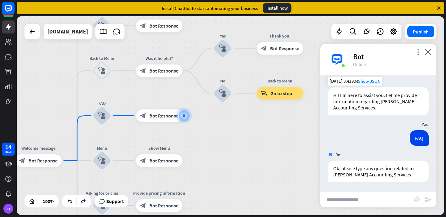
click at [360, 198] on input "text" at bounding box center [367, 199] width 94 height 15
type input "*"
paste input "**********"
type input "**********"
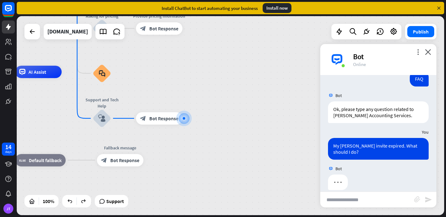
scroll to position [72, 0]
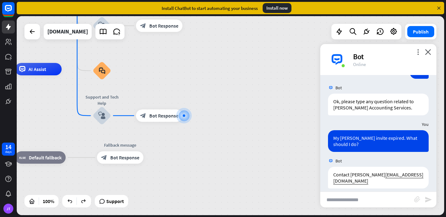
click at [423, 53] on div "Bot" at bounding box center [391, 57] width 76 height 10
click at [426, 51] on icon "close" at bounding box center [428, 52] width 6 height 6
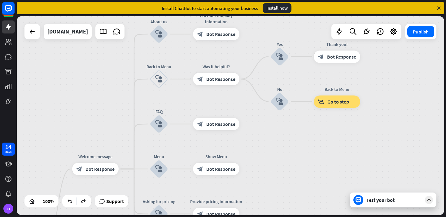
click at [387, 196] on div "Test your bot" at bounding box center [392, 199] width 87 height 15
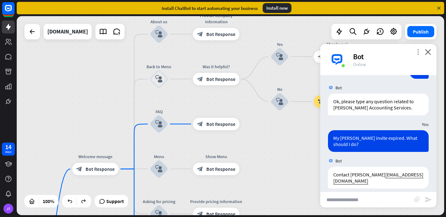
click at [418, 54] on icon "more_vert" at bounding box center [418, 52] width 6 height 6
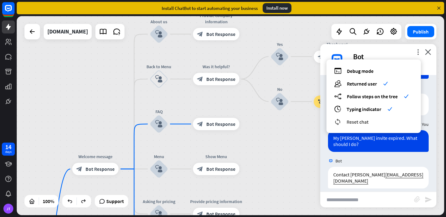
click at [361, 124] on div "reset_chat Reset chat" at bounding box center [373, 121] width 79 height 7
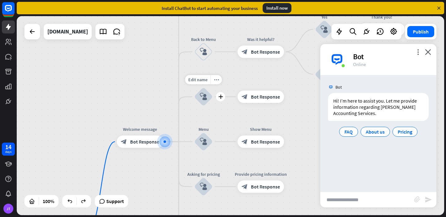
click at [207, 96] on div "block_user_input" at bounding box center [203, 96] width 19 height 19
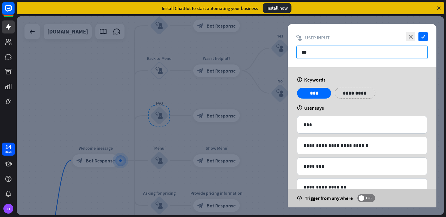
click at [339, 54] on input "***" at bounding box center [361, 51] width 131 height 13
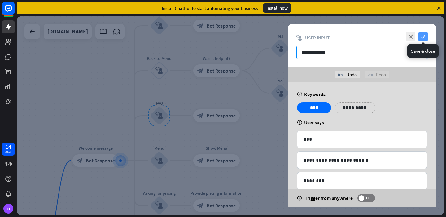
type input "**********"
click at [420, 38] on icon "check" at bounding box center [422, 36] width 9 height 9
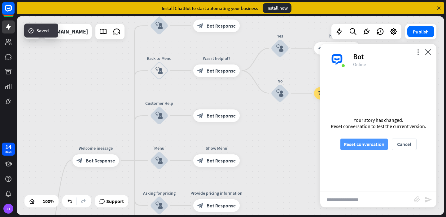
click at [381, 143] on button "Reset conversation" at bounding box center [363, 143] width 47 height 11
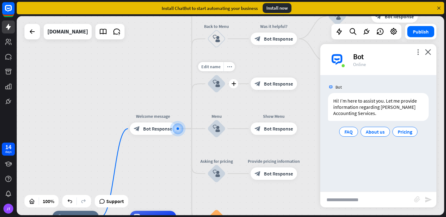
click at [217, 85] on icon "block_user_input" at bounding box center [216, 83] width 7 height 7
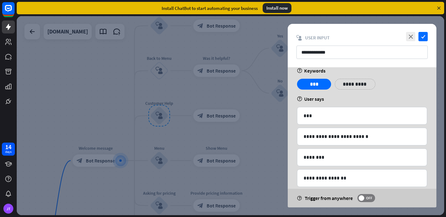
scroll to position [10, 0]
click at [328, 79] on icon at bounding box center [330, 79] width 6 height 6
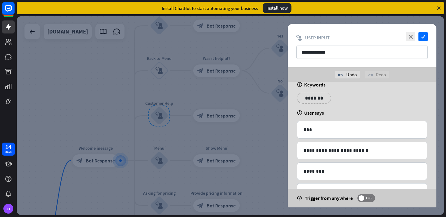
click at [314, 101] on p "*******" at bounding box center [313, 98] width 25 height 8
click at [423, 40] on icon "check" at bounding box center [422, 36] width 9 height 9
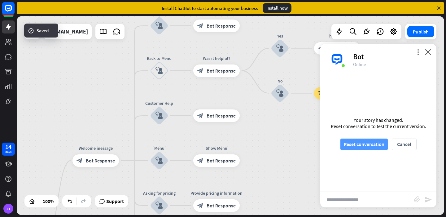
click at [378, 142] on button "Reset conversation" at bounding box center [363, 143] width 47 height 11
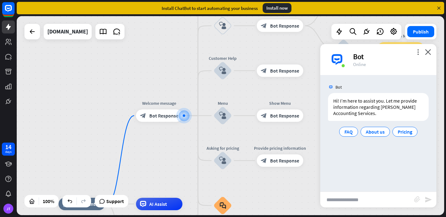
click at [429, 55] on div "more_vert close Bot Online" at bounding box center [378, 59] width 116 height 31
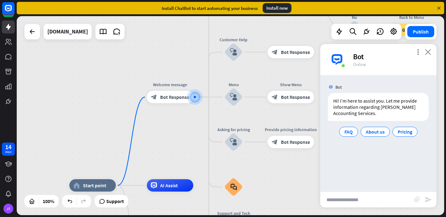
click at [428, 50] on icon "close" at bounding box center [428, 52] width 6 height 6
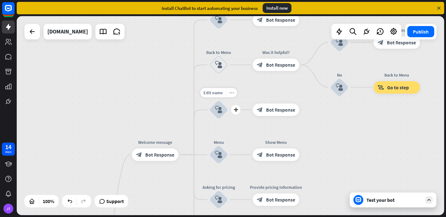
click at [229, 96] on div "more_horiz" at bounding box center [231, 92] width 11 height 9
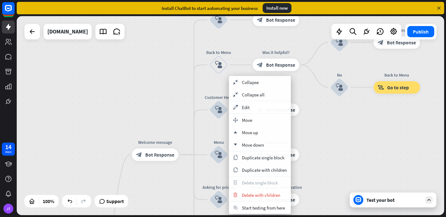
click at [334, 142] on div "home_2 Start point Welcome message block_bot_response Bot Response About us blo…" at bounding box center [230, 115] width 427 height 199
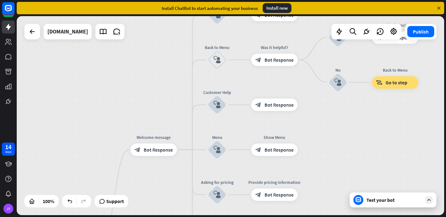
click at [376, 196] on div "Test your bot" at bounding box center [392, 199] width 87 height 15
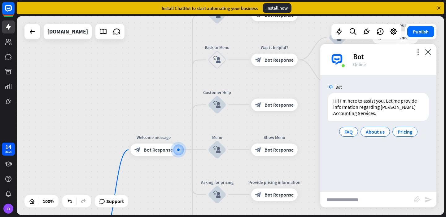
click at [370, 192] on input "text" at bounding box center [367, 199] width 94 height 15
type input "**********"
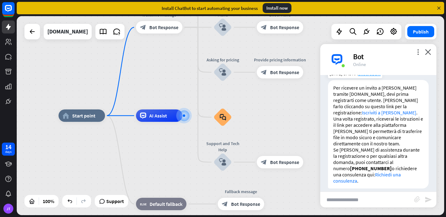
scroll to position [44, 0]
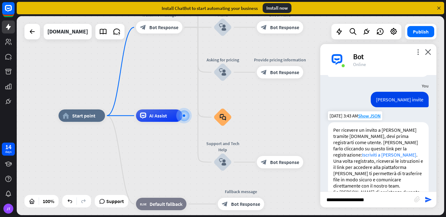
type input "**********"
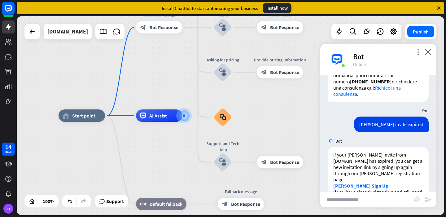
scroll to position [221, 0]
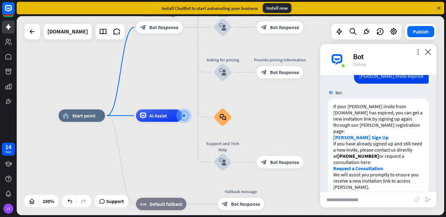
click at [427, 55] on div "Bot" at bounding box center [391, 57] width 76 height 10
click at [429, 51] on icon "close" at bounding box center [428, 52] width 6 height 6
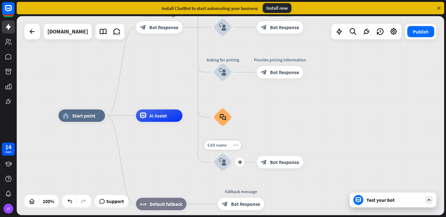
click at [236, 149] on div "more_horiz" at bounding box center [235, 144] width 11 height 9
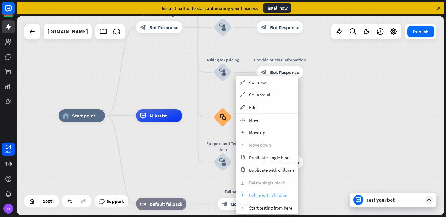
click at [256, 194] on span "Delete with children" at bounding box center [268, 195] width 38 height 6
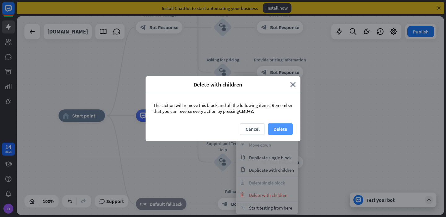
click at [286, 128] on button "Delete" at bounding box center [280, 128] width 25 height 11
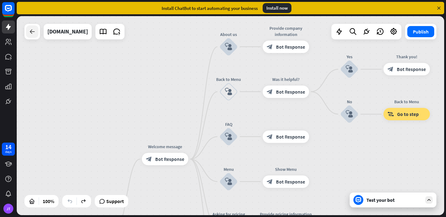
click at [37, 32] on div at bounding box center [32, 31] width 12 height 12
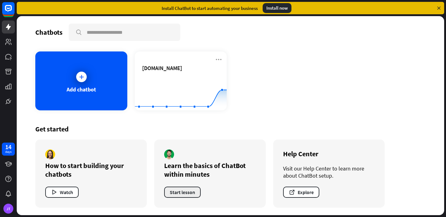
click at [194, 194] on button "Start lesson" at bounding box center [182, 191] width 37 height 11
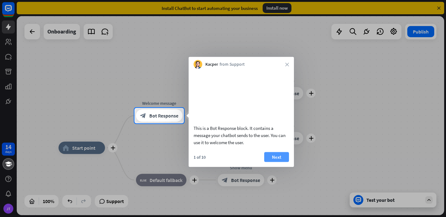
click at [270, 162] on button "Next" at bounding box center [276, 157] width 25 height 10
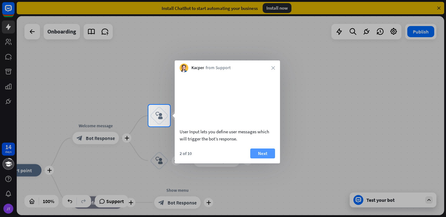
click at [266, 158] on button "Next" at bounding box center [262, 153] width 25 height 10
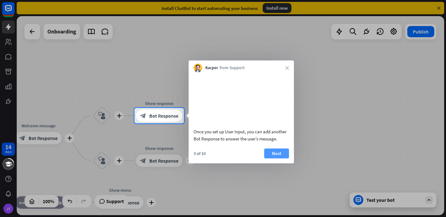
click at [281, 158] on button "Next" at bounding box center [276, 153] width 25 height 10
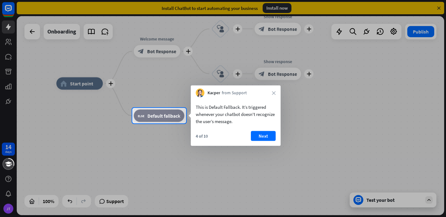
click at [275, 95] on div "Kacper from Support close" at bounding box center [236, 91] width 90 height 12
click at [274, 91] on icon "close" at bounding box center [274, 93] width 4 height 4
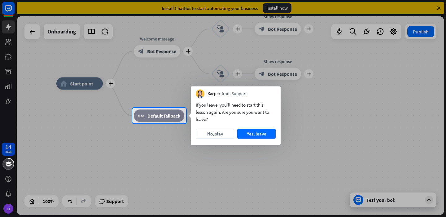
click at [438, 7] on div at bounding box center [223, 54] width 446 height 108
click at [226, 132] on button "No, stay" at bounding box center [215, 134] width 38 height 10
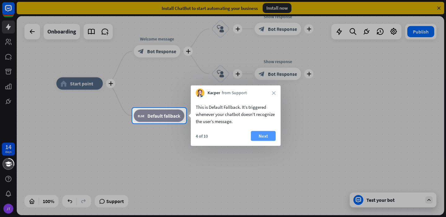
click at [258, 135] on button "Next" at bounding box center [263, 136] width 25 height 10
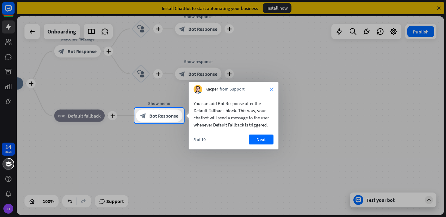
click at [271, 90] on icon "close" at bounding box center [272, 89] width 4 height 4
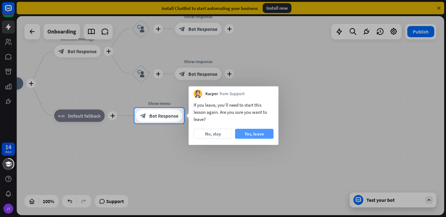
click at [254, 132] on button "Yes, leave" at bounding box center [254, 134] width 38 height 10
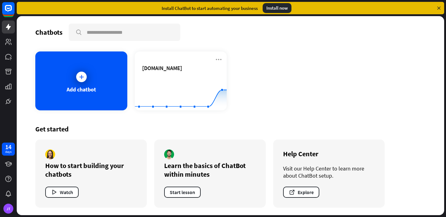
click at [64, 184] on div "How to start building your chatbots Watch" at bounding box center [90, 173] width 111 height 68
click at [63, 188] on button "Watch" at bounding box center [61, 191] width 33 height 11
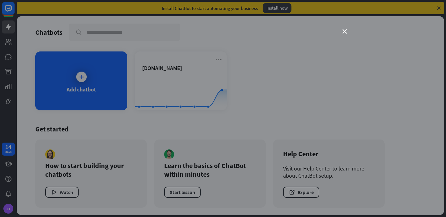
click at [361, 119] on div "close" at bounding box center [223, 108] width 446 height 217
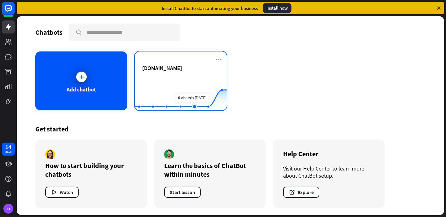
click at [199, 80] on rect at bounding box center [181, 94] width 92 height 39
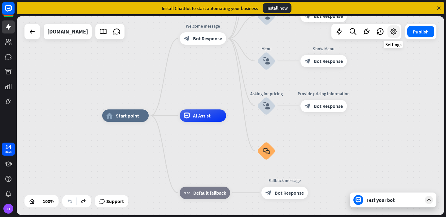
click at [394, 30] on icon at bounding box center [393, 32] width 8 height 8
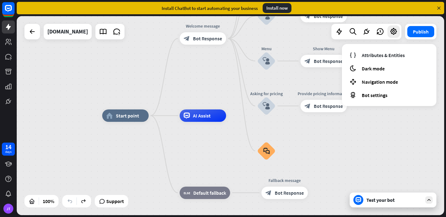
click at [378, 157] on div "home_2 Start point Welcome message block_bot_response Bot Response About us blo…" at bounding box center [315, 214] width 427 height 199
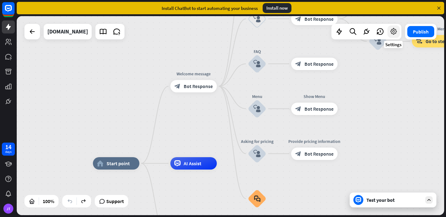
click at [393, 33] on icon at bounding box center [393, 32] width 8 height 8
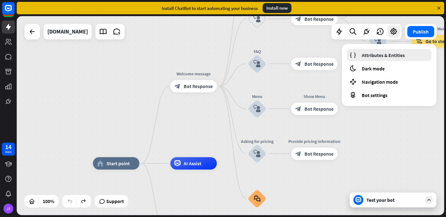
click at [380, 57] on span "Attributes & Entities" at bounding box center [382, 55] width 43 height 6
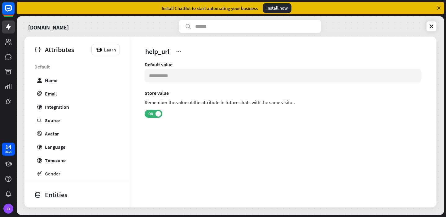
scroll to position [153, 0]
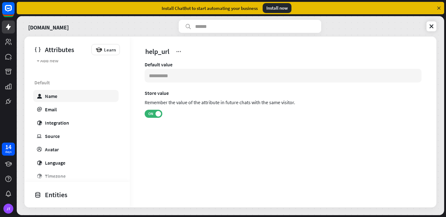
click at [91, 99] on link "user Name" at bounding box center [75, 96] width 85 height 12
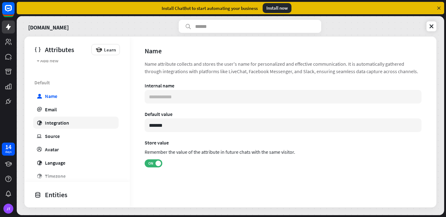
click at [81, 125] on link "globe Integration" at bounding box center [75, 122] width 85 height 12
type input "***"
type input "**********"
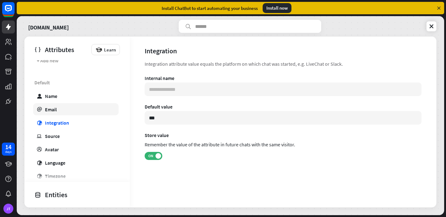
click at [76, 110] on link "email Email" at bounding box center [75, 109] width 85 height 12
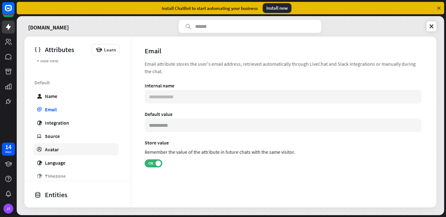
click at [82, 146] on link "profile Avatar" at bounding box center [75, 149] width 85 height 12
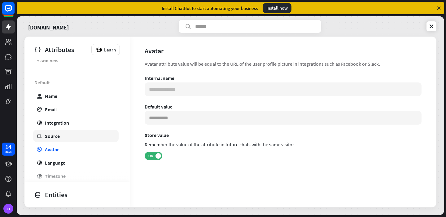
click at [74, 136] on link "ip Source" at bounding box center [75, 136] width 85 height 12
type input "**********"
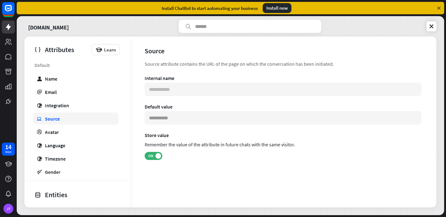
scroll to position [177, 0]
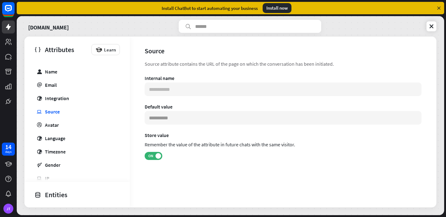
click at [70, 131] on div "Default user Name email Email globe Integration ip Source profile Avatar globe …" at bounding box center [76, 158] width 105 height 212
click at [8, 24] on icon at bounding box center [8, 26] width 7 height 7
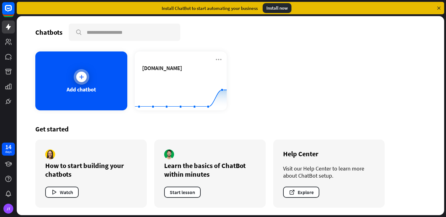
click at [94, 81] on div "Add chatbot" at bounding box center [81, 80] width 92 height 59
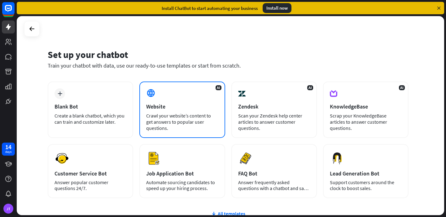
click at [157, 99] on div "AI Website Crawl your website’s content to get answers to popular user question…" at bounding box center [181, 109] width 85 height 56
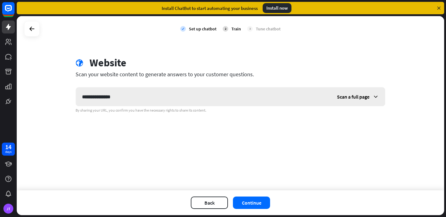
type input "**********"
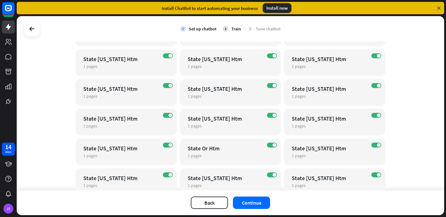
scroll to position [548, 0]
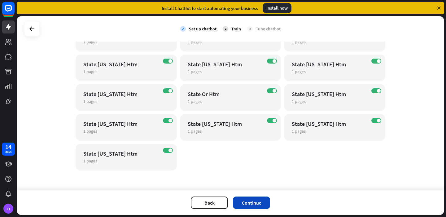
click at [253, 202] on button "Continue" at bounding box center [251, 202] width 37 height 12
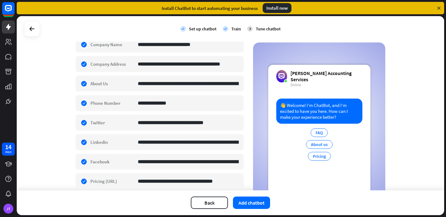
scroll to position [124, 0]
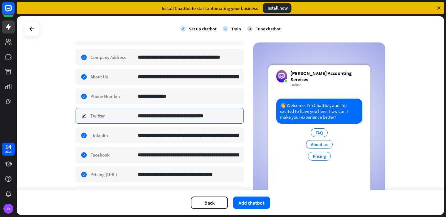
click at [187, 113] on input "**********" at bounding box center [188, 115] width 101 height 15
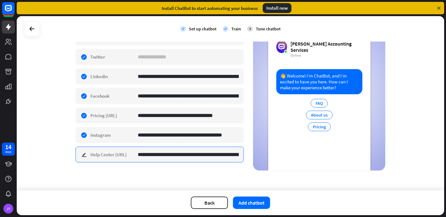
click at [161, 152] on input "**********" at bounding box center [188, 154] width 101 height 15
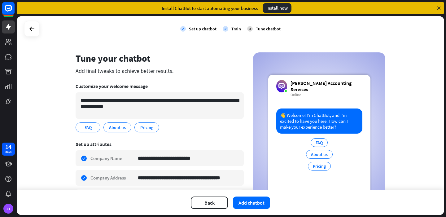
scroll to position [4, 0]
click at [94, 125] on icon "edit" at bounding box center [95, 127] width 5 height 5
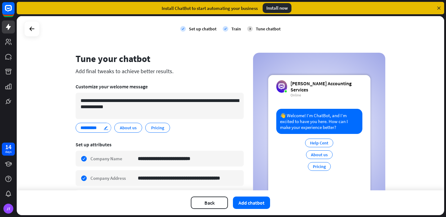
type input "**********"
click at [136, 127] on div "edit" at bounding box center [139, 127] width 8 height 9
type input "*"
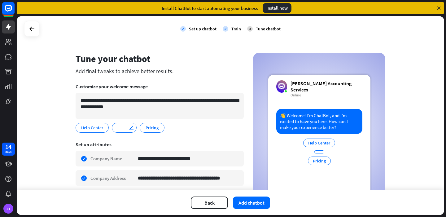
type input "*"
type input "**********"
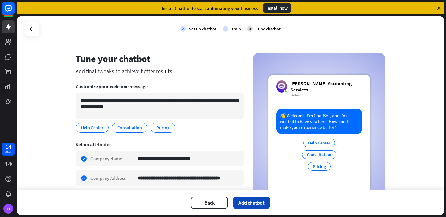
click at [250, 198] on button "Add chatbot" at bounding box center [251, 202] width 37 height 12
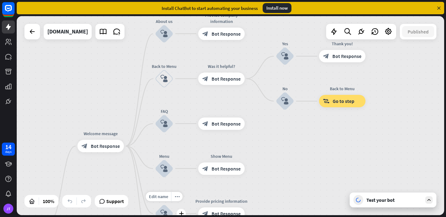
click at [425, 200] on div at bounding box center [428, 199] width 7 height 7
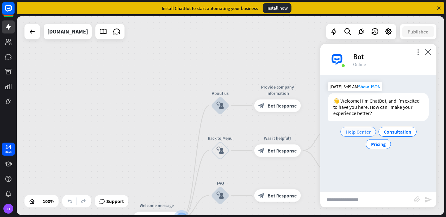
click at [357, 129] on span "Help Center" at bounding box center [357, 131] width 25 height 6
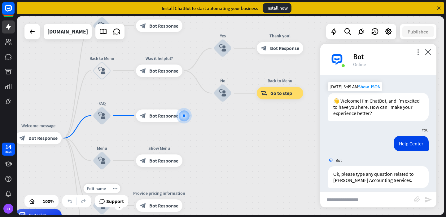
scroll to position [6, 0]
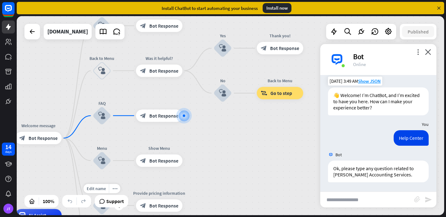
click at [349, 205] on input "text" at bounding box center [367, 199] width 94 height 15
paste input "**********"
type input "**********"
click at [347, 199] on input "**********" at bounding box center [367, 199] width 94 height 15
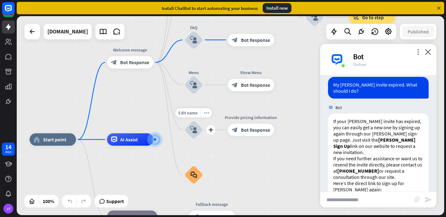
scroll to position [153, 0]
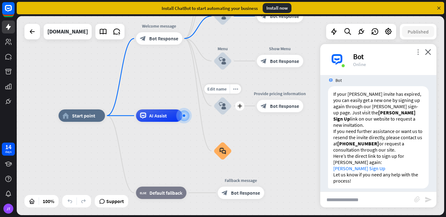
click at [418, 54] on icon "more_vert" at bounding box center [418, 52] width 6 height 6
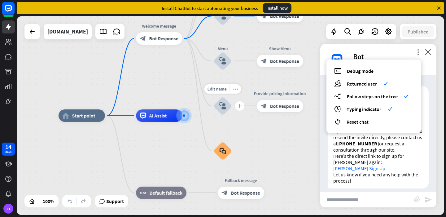
click at [358, 126] on div "debug Debug mode users Returned user check builder_tree Follow steps on the tre…" at bounding box center [373, 95] width 94 height 73
click at [358, 125] on div "debug Debug mode users Returned user check builder_tree Follow steps on the tre…" at bounding box center [373, 95] width 94 height 73
click at [358, 123] on span "Reset chat" at bounding box center [357, 122] width 22 height 6
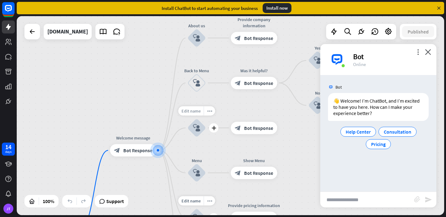
click at [195, 112] on span "Edit name" at bounding box center [190, 111] width 19 height 6
click at [203, 111] on input "***" at bounding box center [196, 110] width 43 height 9
type input "**********"
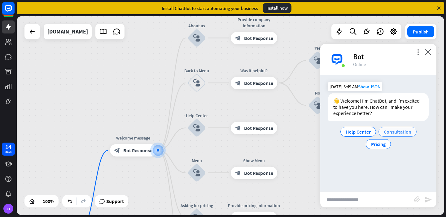
click at [385, 132] on span "Consultation" at bounding box center [397, 131] width 28 height 6
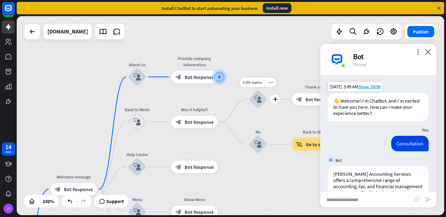
scroll to position [47, 0]
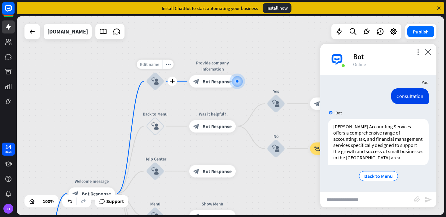
click at [158, 63] on span "Edit name" at bounding box center [149, 64] width 19 height 6
click at [158, 64] on input "********" at bounding box center [154, 64] width 43 height 9
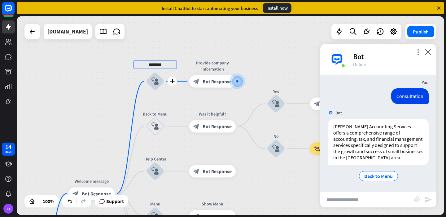
click at [164, 65] on input "********" at bounding box center [154, 64] width 43 height 9
type input "**********"
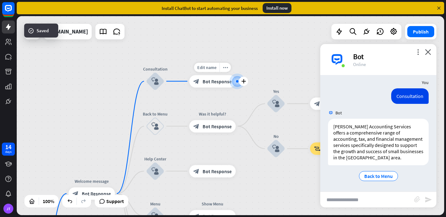
click at [214, 84] on span "Bot Response" at bounding box center [216, 81] width 29 height 6
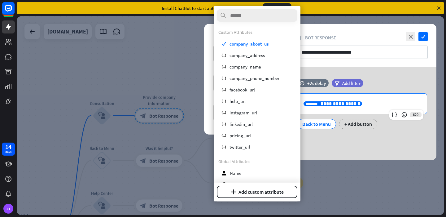
click at [348, 103] on span "**********" at bounding box center [340, 103] width 40 height 5
click at [263, 14] on input "text" at bounding box center [257, 15] width 80 height 12
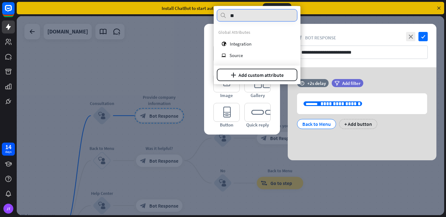
type input "*"
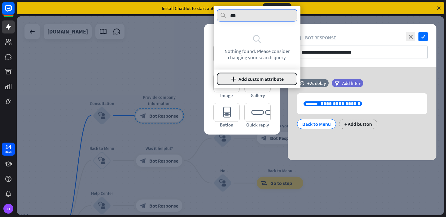
type input "***"
click at [272, 77] on button "plus Add custom attribute" at bounding box center [257, 79] width 80 height 12
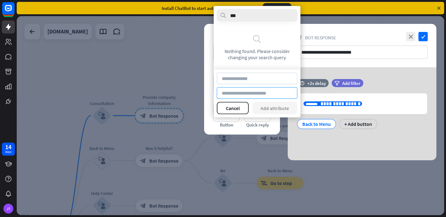
click at [261, 91] on input at bounding box center [257, 92] width 80 height 11
click at [276, 13] on input "***" at bounding box center [257, 15] width 80 height 12
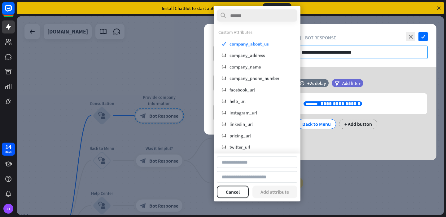
click at [303, 48] on input "**********" at bounding box center [361, 51] width 131 height 13
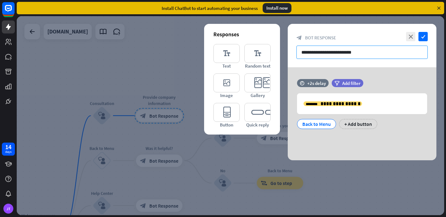
click at [322, 54] on input "**********" at bounding box center [361, 51] width 131 height 13
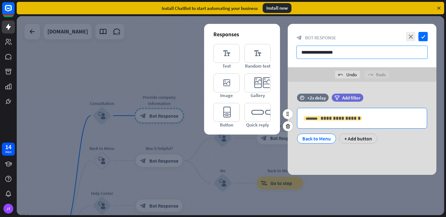
type input "**********"
click at [349, 117] on span "**********" at bounding box center [340, 118] width 40 height 5
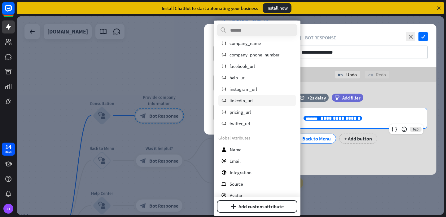
scroll to position [39, 0]
click at [363, 40] on div "block_bot_response Bot Response" at bounding box center [361, 38] width 131 height 6
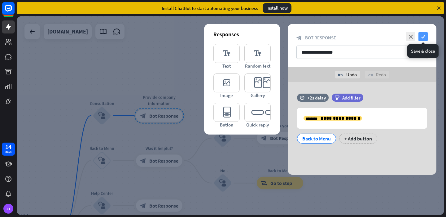
click at [423, 37] on icon "check" at bounding box center [422, 36] width 9 height 9
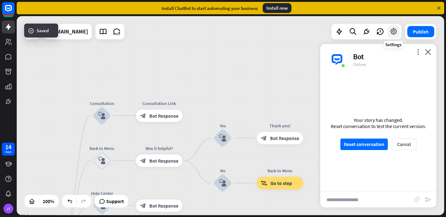
click at [394, 30] on icon at bounding box center [393, 32] width 8 height 8
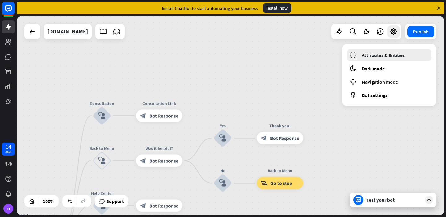
click at [388, 57] on span "Attributes & Entities" at bounding box center [382, 55] width 43 height 6
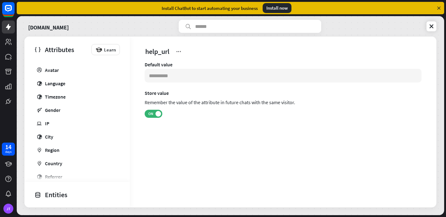
scroll to position [269, 0]
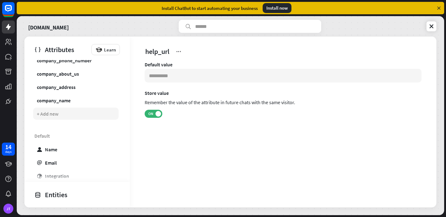
click at [55, 114] on div "+ Add new" at bounding box center [48, 113] width 22 height 6
type input "**********"
click at [197, 74] on input at bounding box center [282, 76] width 277 height 14
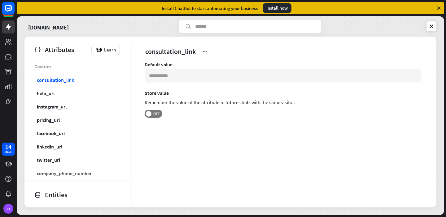
paste input "**********"
type input "**********"
click at [205, 49] on icon at bounding box center [205, 51] width 6 height 6
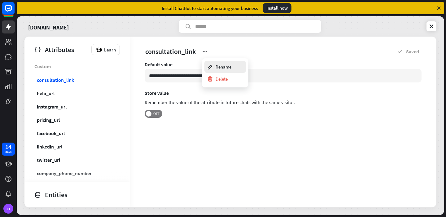
click at [232, 61] on div "Rename" at bounding box center [224, 67] width 41 height 12
click at [197, 120] on div "**********" at bounding box center [282, 97] width 277 height 73
click at [433, 30] on link at bounding box center [431, 26] width 10 height 10
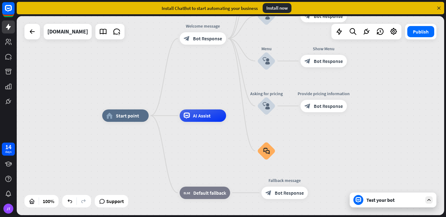
click at [380, 193] on div "Test your bot" at bounding box center [392, 199] width 87 height 15
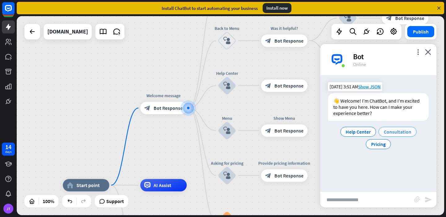
click at [388, 130] on span "Consultation" at bounding box center [397, 131] width 28 height 6
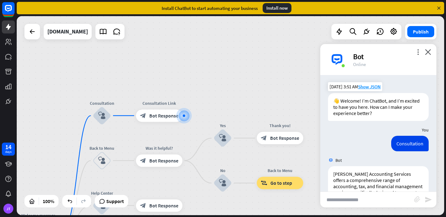
scroll to position [47, 0]
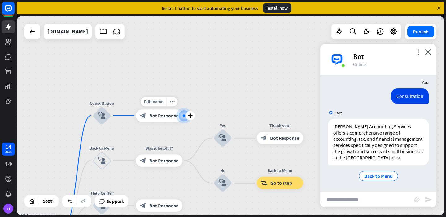
click at [162, 117] on span "Bot Response" at bounding box center [163, 115] width 29 height 6
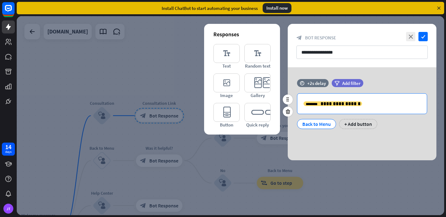
click at [359, 105] on p "**********" at bounding box center [361, 104] width 117 height 8
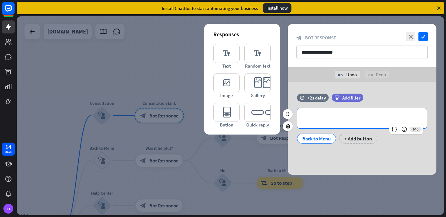
click at [314, 115] on p "**********" at bounding box center [361, 118] width 117 height 8
click at [289, 113] on icon at bounding box center [288, 114] width 6 height 6
click at [326, 119] on p "**********" at bounding box center [361, 118] width 117 height 8
click at [394, 129] on icon at bounding box center [394, 129] width 6 height 6
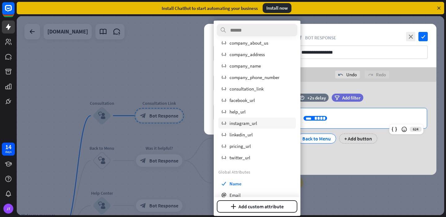
scroll to position [18, 0]
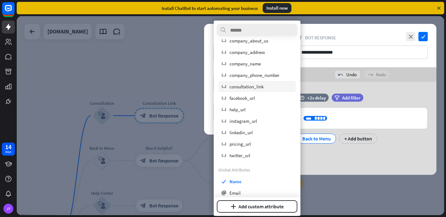
click at [256, 87] on span "consultation_link" at bounding box center [246, 86] width 34 height 6
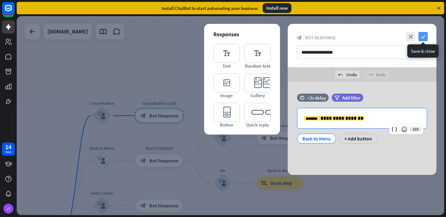
click at [423, 35] on icon "check" at bounding box center [422, 36] width 9 height 9
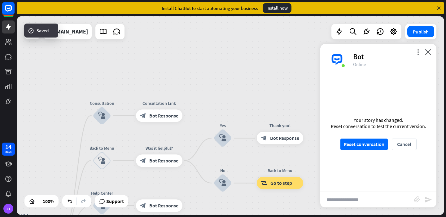
click at [369, 150] on div "Your story has changed. Reset conversation to test the current version. Reset c…" at bounding box center [378, 133] width 116 height 116
click at [369, 147] on button "Reset conversation" at bounding box center [363, 143] width 47 height 11
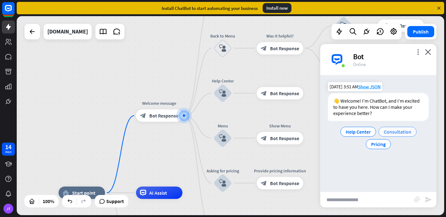
click at [396, 136] on div "Consultation" at bounding box center [397, 132] width 38 height 10
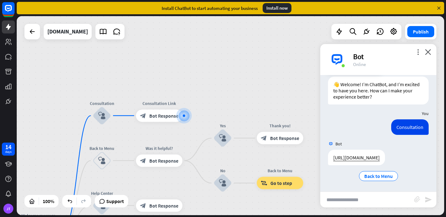
scroll to position [23, 0]
click at [369, 154] on link "[URL][DOMAIN_NAME]" at bounding box center [356, 157] width 46 height 6
click at [430, 54] on icon "close" at bounding box center [428, 52] width 6 height 6
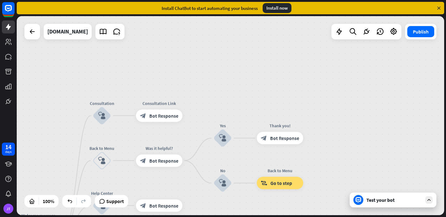
click at [388, 201] on div "Test your bot" at bounding box center [394, 199] width 56 height 6
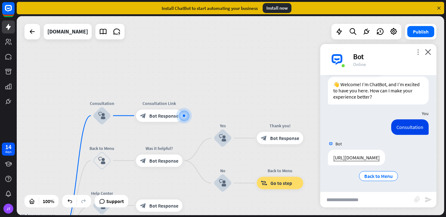
click at [415, 54] on icon "more_vert" at bounding box center [418, 52] width 6 height 6
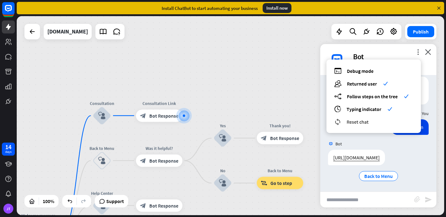
click at [367, 119] on span "Reset chat" at bounding box center [357, 122] width 22 height 6
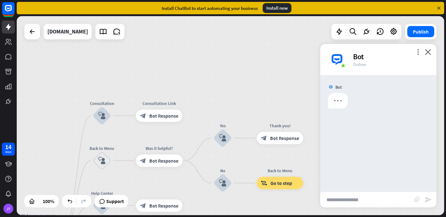
scroll to position [0, 0]
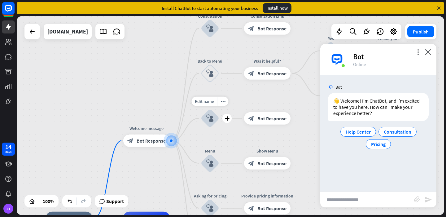
click at [211, 118] on icon "block_user_input" at bounding box center [209, 117] width 7 height 7
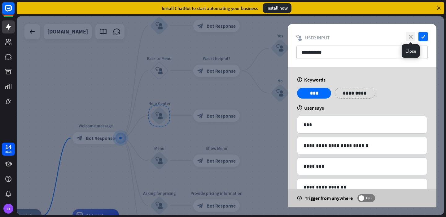
click at [412, 36] on icon "close" at bounding box center [410, 36] width 9 height 9
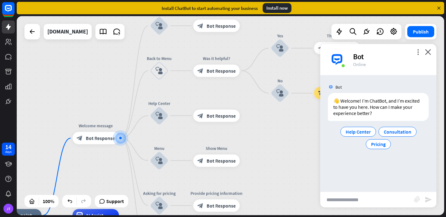
click at [350, 198] on input "text" at bounding box center [367, 199] width 94 height 15
type input "*****"
click at [428, 50] on icon "close" at bounding box center [428, 52] width 6 height 6
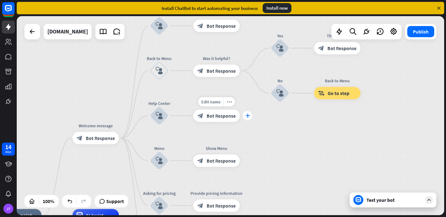
click at [249, 118] on div "plus" at bounding box center [247, 115] width 9 height 9
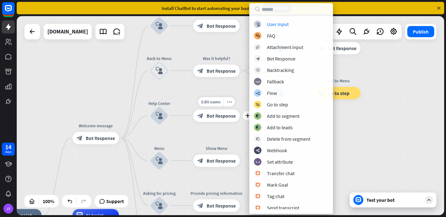
click at [239, 121] on div "block_bot_response Bot Response" at bounding box center [216, 115] width 46 height 12
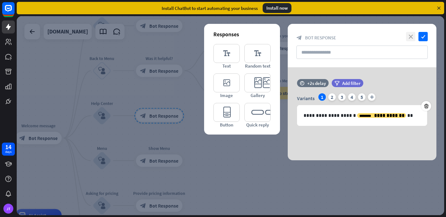
click at [410, 36] on icon "close" at bounding box center [410, 36] width 9 height 9
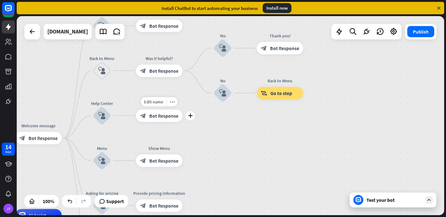
click at [170, 118] on span "Bot Response" at bounding box center [163, 115] width 29 height 6
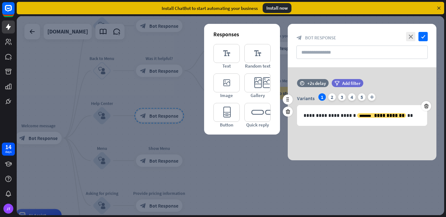
click at [378, 99] on div "Variants 1 2 3 4 5 plus" at bounding box center [362, 98] width 130 height 10
click at [332, 100] on div "2" at bounding box center [331, 96] width 7 height 7
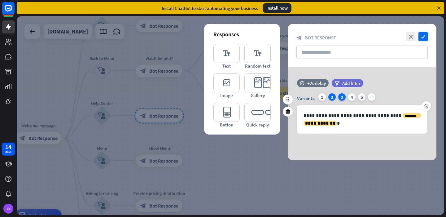
click at [339, 95] on div "3" at bounding box center [341, 96] width 7 height 7
click at [372, 97] on icon "plus" at bounding box center [371, 96] width 7 height 7
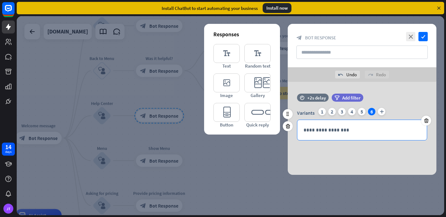
click at [348, 130] on p "**********" at bounding box center [361, 130] width 117 height 8
click at [414, 114] on div "Variants 1 2 3 4 5 6 plus" at bounding box center [362, 113] width 130 height 10
click at [380, 131] on p "**********" at bounding box center [361, 130] width 117 height 8
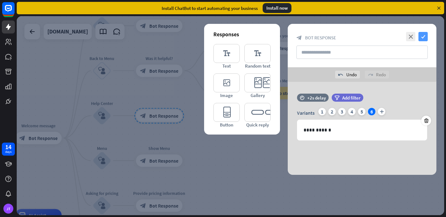
click at [421, 37] on icon "check" at bounding box center [422, 36] width 9 height 9
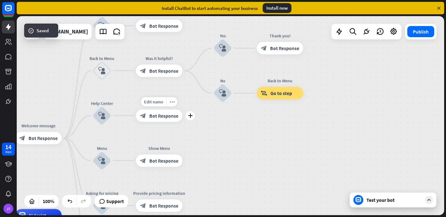
click at [163, 116] on span "Bot Response" at bounding box center [163, 115] width 29 height 6
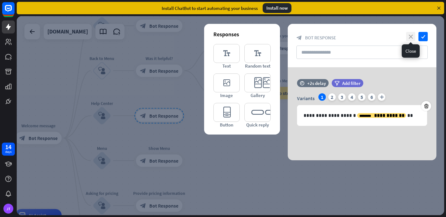
click at [409, 34] on icon "close" at bounding box center [410, 36] width 9 height 9
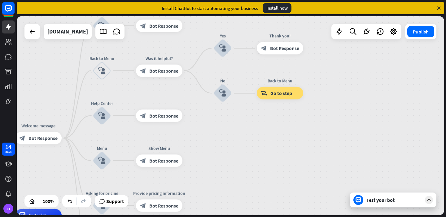
click at [380, 202] on div "Test your bot" at bounding box center [394, 199] width 56 height 6
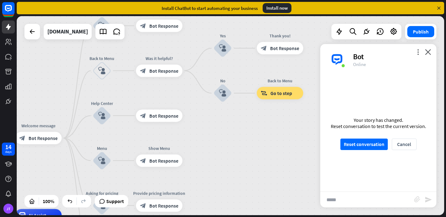
click at [377, 149] on div "Your story has changed. Reset conversation to test the current version. Reset c…" at bounding box center [378, 133] width 116 height 116
click at [373, 138] on button "Reset conversation" at bounding box center [363, 143] width 47 height 11
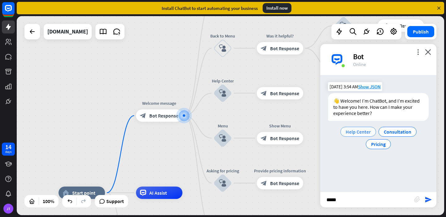
click at [364, 131] on span "Help Center" at bounding box center [357, 131] width 25 height 6
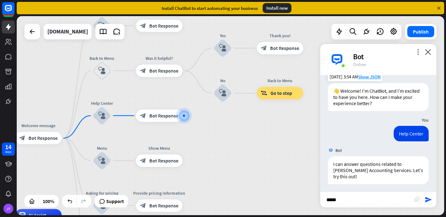
scroll to position [12, 0]
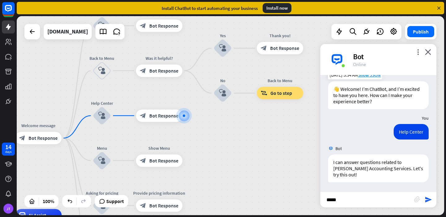
click at [351, 197] on input "*****" at bounding box center [367, 199] width 94 height 15
type input "**********"
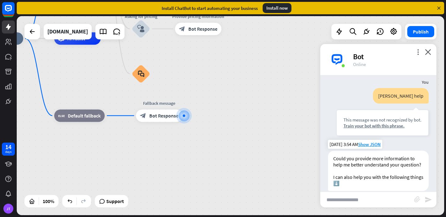
scroll to position [117, 0]
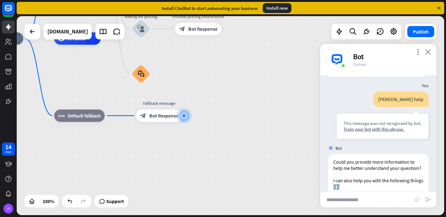
click at [427, 52] on icon "close" at bounding box center [428, 52] width 6 height 6
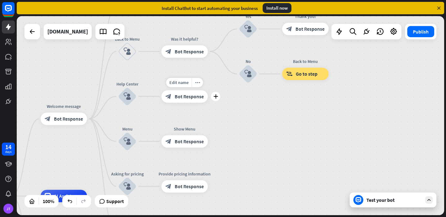
click at [199, 94] on span "Bot Response" at bounding box center [189, 96] width 29 height 6
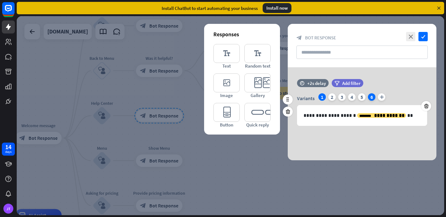
click at [371, 94] on div "6" at bounding box center [371, 96] width 7 height 7
click at [425, 105] on icon at bounding box center [426, 106] width 6 height 6
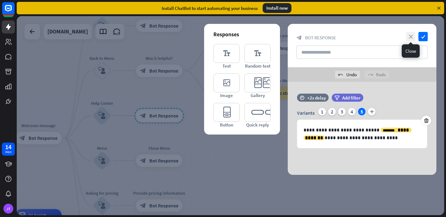
click at [410, 37] on icon "close" at bounding box center [410, 36] width 9 height 9
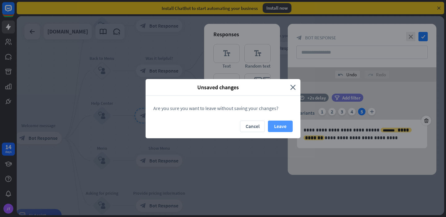
click at [281, 128] on button "Leave" at bounding box center [280, 125] width 25 height 11
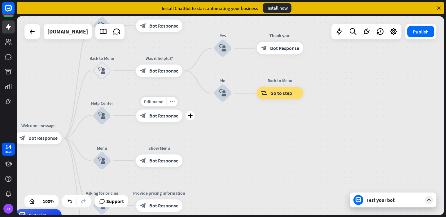
click at [166, 118] on span "Bot Response" at bounding box center [163, 115] width 29 height 6
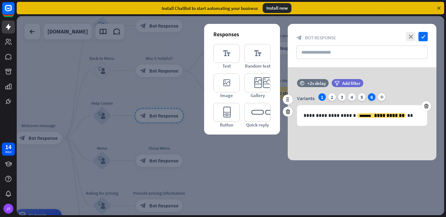
click at [371, 97] on div "6" at bounding box center [371, 96] width 7 height 7
click at [425, 105] on icon at bounding box center [426, 106] width 6 height 6
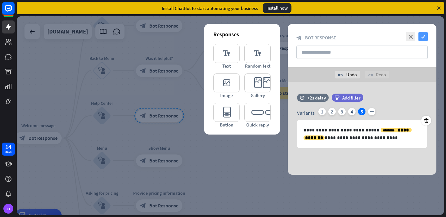
click at [425, 35] on icon "check" at bounding box center [422, 36] width 9 height 9
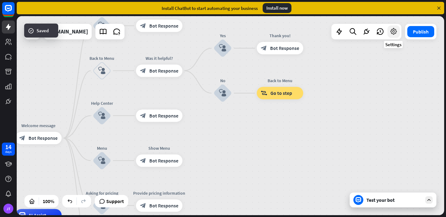
click at [393, 34] on icon at bounding box center [393, 32] width 8 height 8
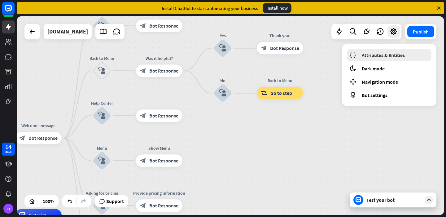
click at [369, 55] on span "Attributes & Entities" at bounding box center [382, 55] width 43 height 6
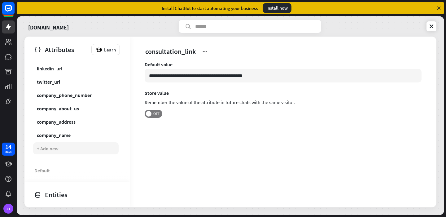
click at [52, 149] on div "+ Add new" at bounding box center [48, 148] width 22 height 6
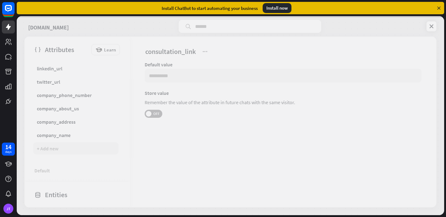
scroll to position [91, 0]
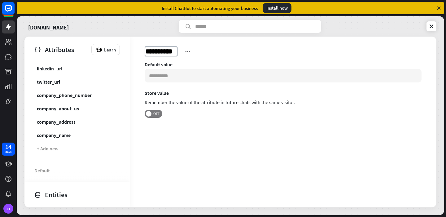
type input "**********"
click at [195, 78] on input at bounding box center [282, 76] width 277 height 14
paste input "**********"
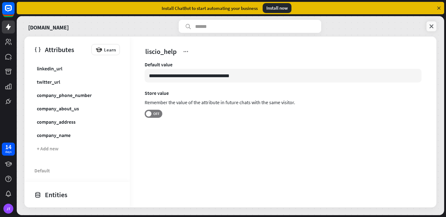
type input "**********"
click at [429, 25] on icon at bounding box center [431, 26] width 6 height 6
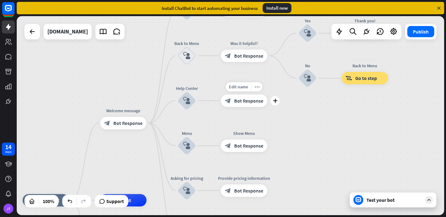
click at [245, 95] on div "block_bot_response Bot Response" at bounding box center [244, 100] width 46 height 12
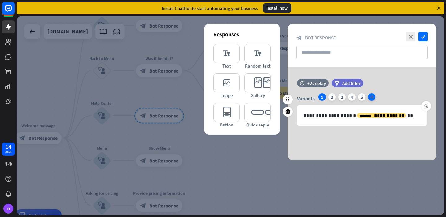
click at [369, 96] on icon "plus" at bounding box center [371, 96] width 7 height 7
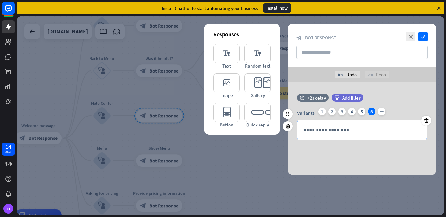
click at [351, 128] on p "**********" at bounding box center [361, 130] width 117 height 8
click at [362, 112] on div "5" at bounding box center [361, 111] width 7 height 7
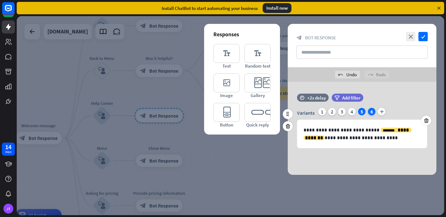
click at [369, 112] on div "6" at bounding box center [371, 111] width 7 height 7
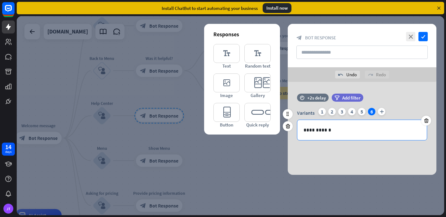
click at [356, 125] on div "**********" at bounding box center [361, 130] width 129 height 20
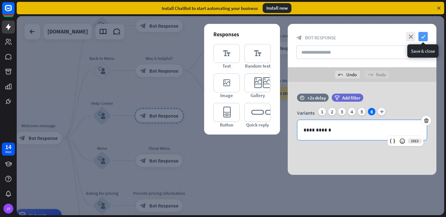
click at [425, 35] on icon "check" at bounding box center [422, 36] width 9 height 9
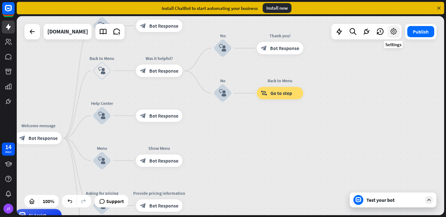
click at [391, 33] on icon at bounding box center [393, 32] width 8 height 8
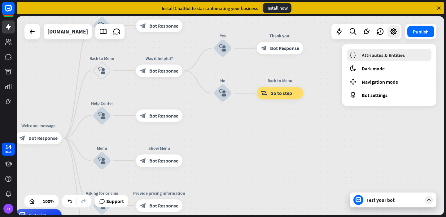
click at [365, 56] on span "Attributes & Entities" at bounding box center [382, 55] width 43 height 6
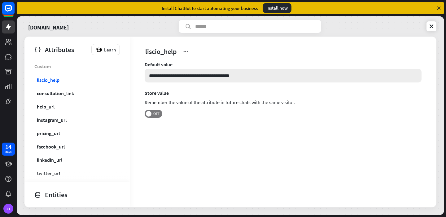
click at [259, 72] on input "**********" at bounding box center [282, 76] width 277 height 14
click at [440, 6] on icon at bounding box center [439, 8] width 6 height 6
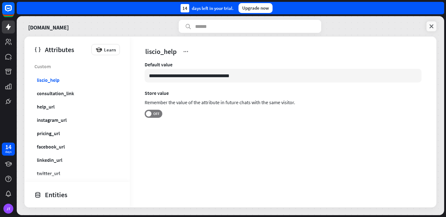
click at [432, 25] on icon at bounding box center [431, 26] width 6 height 6
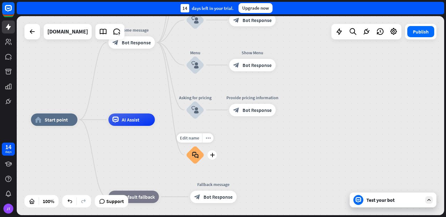
click at [197, 156] on icon "block_faq" at bounding box center [195, 154] width 6 height 7
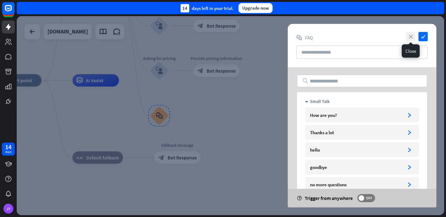
click at [410, 37] on icon "close" at bounding box center [410, 36] width 9 height 9
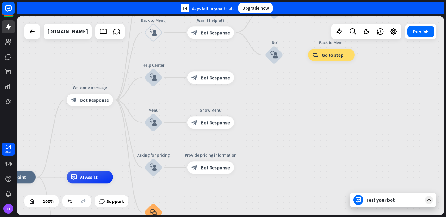
click at [366, 203] on div "Test your bot" at bounding box center [392, 199] width 87 height 15
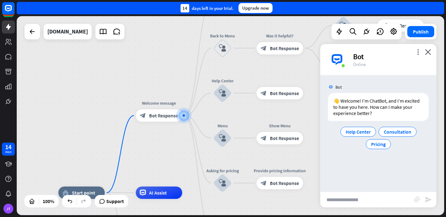
click at [424, 54] on div "Bot" at bounding box center [391, 57] width 76 height 10
click at [431, 51] on div "more_vert close Bot Online" at bounding box center [378, 59] width 116 height 31
click at [429, 54] on icon "close" at bounding box center [428, 52] width 6 height 6
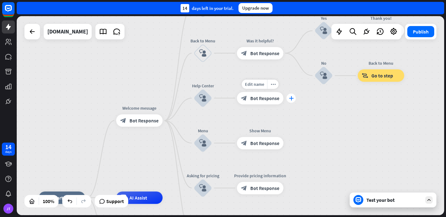
click at [291, 99] on icon "plus" at bounding box center [291, 98] width 5 height 4
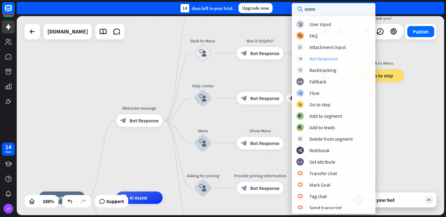
click at [333, 59] on div "Bot Response" at bounding box center [323, 58] width 28 height 6
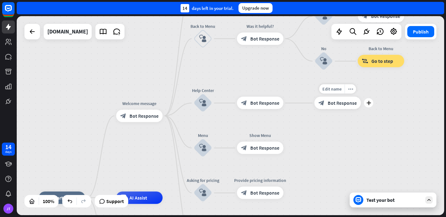
click at [324, 102] on icon "block_bot_response" at bounding box center [321, 103] width 6 height 6
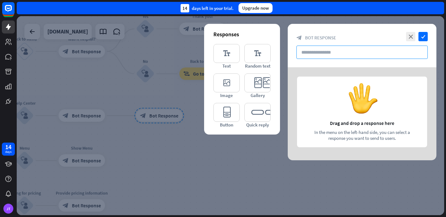
click at [344, 55] on input "text" at bounding box center [361, 51] width 131 height 13
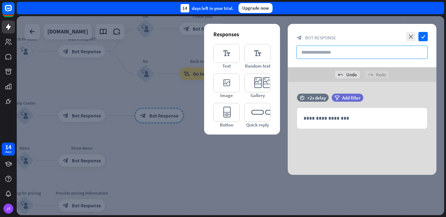
click at [331, 51] on input "text" at bounding box center [361, 51] width 131 height 13
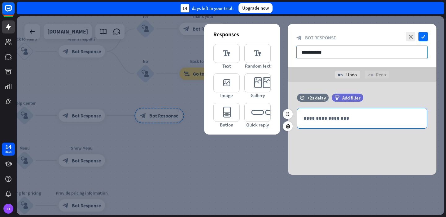
type input "**********"
click at [366, 118] on p "**********" at bounding box center [361, 118] width 117 height 8
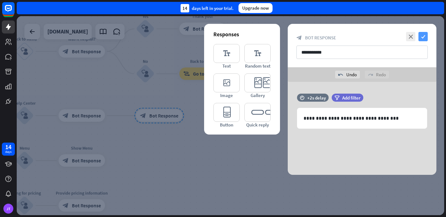
click at [422, 35] on icon "check" at bounding box center [422, 36] width 9 height 9
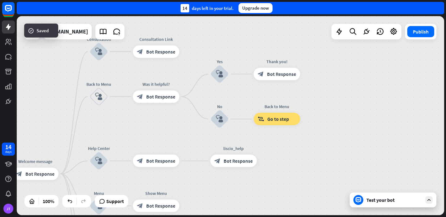
click at [369, 202] on div "Test your bot" at bounding box center [394, 199] width 56 height 6
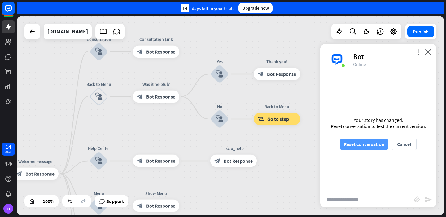
click at [381, 145] on button "Reset conversation" at bounding box center [363, 143] width 47 height 11
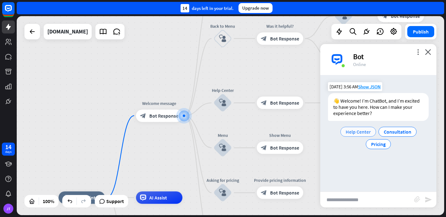
click at [365, 131] on span "Help Center" at bounding box center [357, 131] width 25 height 6
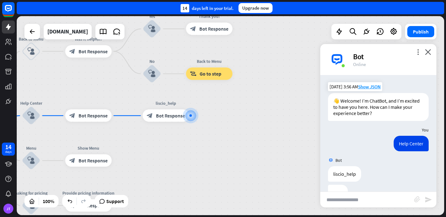
scroll to position [18, 0]
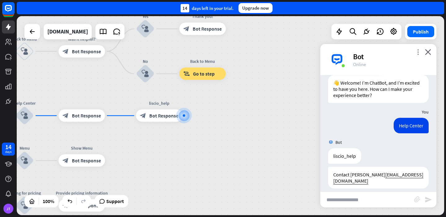
click at [415, 50] on icon "more_vert" at bounding box center [418, 52] width 6 height 6
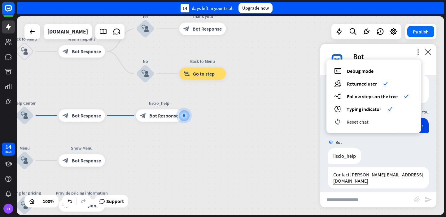
click at [353, 122] on span "Reset chat" at bounding box center [357, 122] width 22 height 6
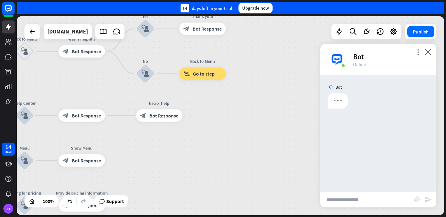
scroll to position [0, 0]
click at [426, 52] on icon "close" at bounding box center [428, 52] width 6 height 6
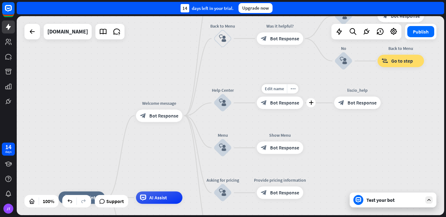
click at [282, 105] on span "Bot Response" at bounding box center [284, 103] width 29 height 6
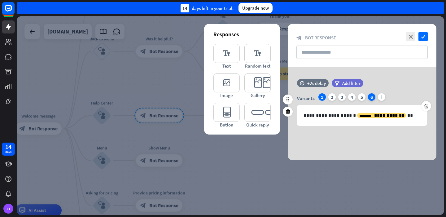
click at [374, 97] on div "6" at bounding box center [371, 96] width 7 height 7
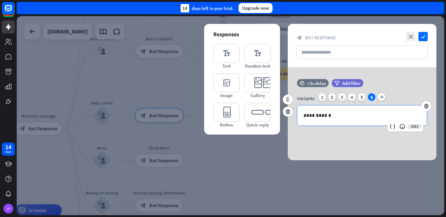
click at [354, 114] on p "**********" at bounding box center [361, 115] width 117 height 8
click at [322, 97] on div "1" at bounding box center [321, 96] width 7 height 7
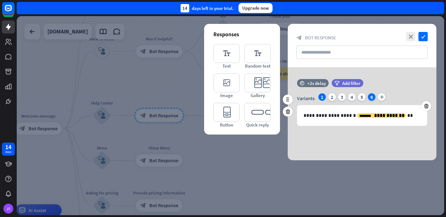
click at [372, 96] on div "6" at bounding box center [371, 96] width 7 height 7
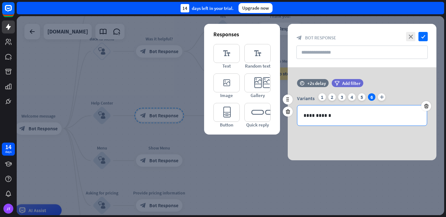
click at [337, 120] on div "**********" at bounding box center [361, 115] width 129 height 20
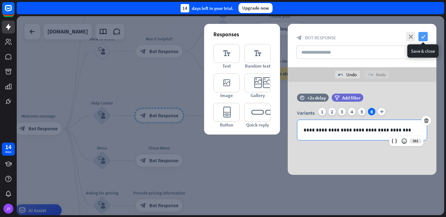
click at [425, 38] on icon "check" at bounding box center [422, 36] width 9 height 9
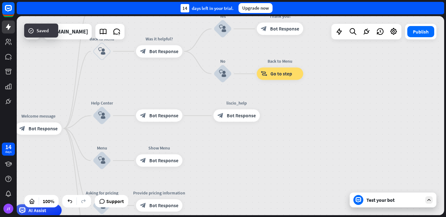
click at [381, 206] on div "Test your bot" at bounding box center [392, 199] width 87 height 15
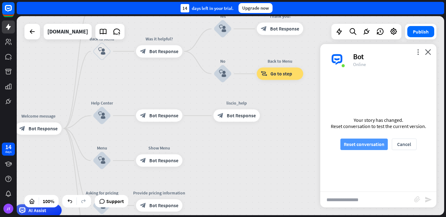
click at [383, 142] on button "Reset conversation" at bounding box center [363, 143] width 47 height 11
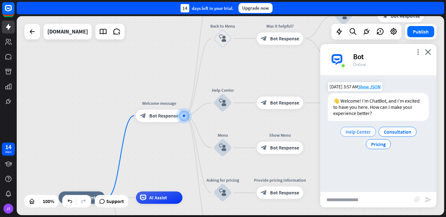
click at [358, 128] on span "Help Center" at bounding box center [357, 131] width 25 height 6
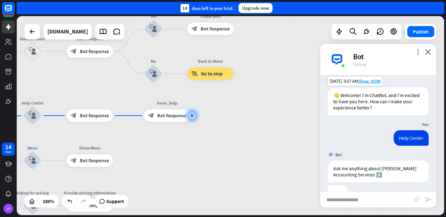
scroll to position [24, 0]
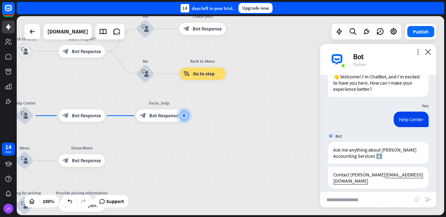
click at [433, 55] on div "more_vert close Bot Online" at bounding box center [378, 59] width 116 height 31
click at [428, 52] on icon "close" at bounding box center [428, 52] width 6 height 6
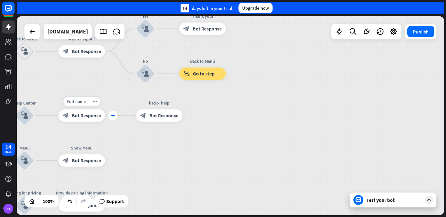
click at [113, 116] on icon "plus" at bounding box center [112, 115] width 5 height 4
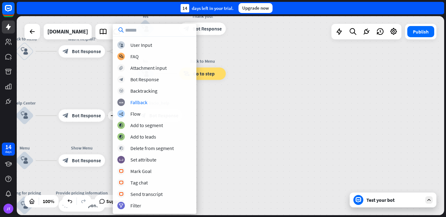
click at [206, 107] on div "home_2 Start point Welcome message block_bot_response Bot Response Consultation…" at bounding box center [230, 115] width 427 height 199
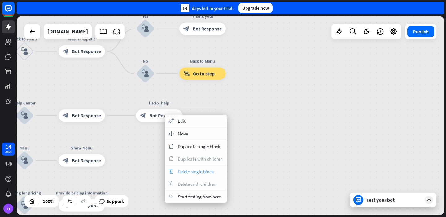
click at [184, 169] on span "Delete single block" at bounding box center [196, 171] width 36 height 6
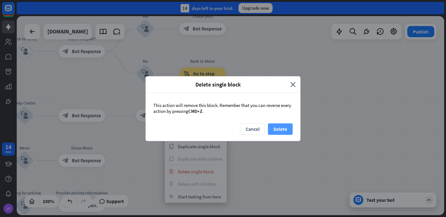
click at [287, 129] on button "Delete" at bounding box center [280, 128] width 25 height 11
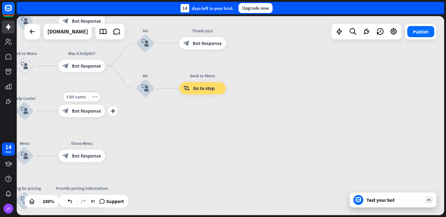
click at [85, 115] on div "block_bot_response Bot Response" at bounding box center [81, 110] width 46 height 12
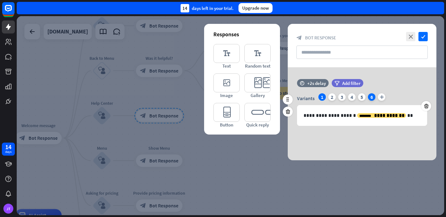
click at [371, 99] on div "6" at bounding box center [371, 96] width 7 height 7
click at [428, 105] on icon at bounding box center [426, 106] width 6 height 6
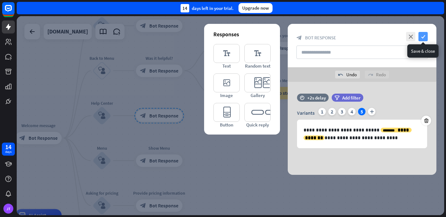
click at [421, 39] on icon "check" at bounding box center [422, 36] width 9 height 9
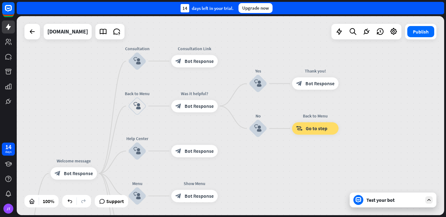
click at [368, 200] on div "Test your bot" at bounding box center [394, 199] width 56 height 6
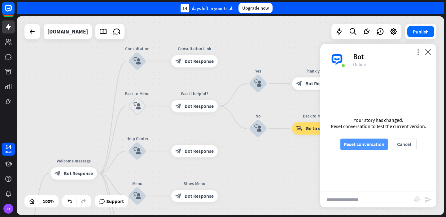
click at [380, 140] on button "Reset conversation" at bounding box center [363, 143] width 47 height 11
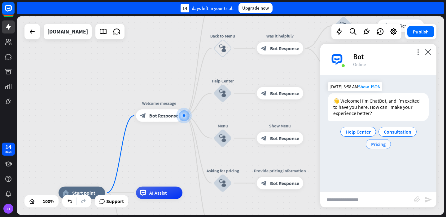
click at [381, 144] on span "Pricing" at bounding box center [378, 144] width 15 height 6
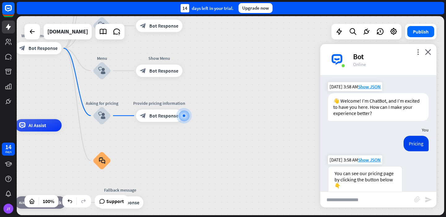
scroll to position [44, 0]
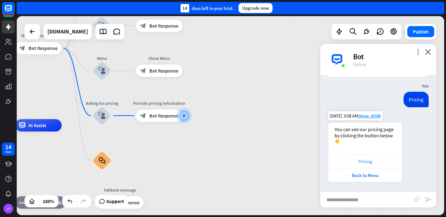
click at [372, 162] on div "Pricing" at bounding box center [364, 161] width 67 height 6
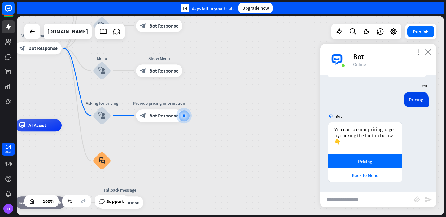
click at [430, 54] on icon "close" at bounding box center [428, 52] width 6 height 6
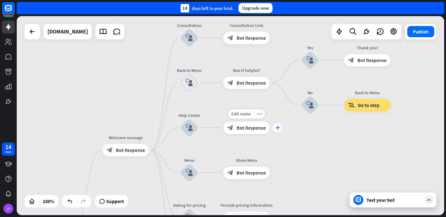
click at [277, 127] on icon "plus" at bounding box center [277, 127] width 5 height 4
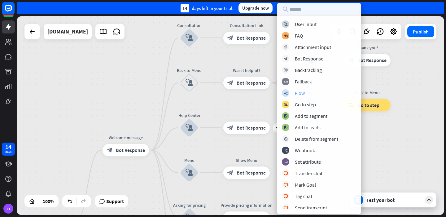
click at [312, 94] on div "builder_tree Flow" at bounding box center [319, 92] width 74 height 7
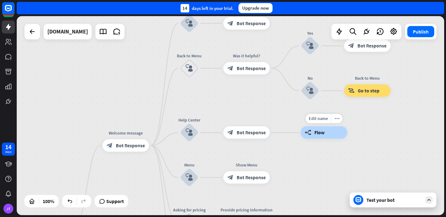
click at [320, 130] on span "Flow" at bounding box center [319, 132] width 10 height 6
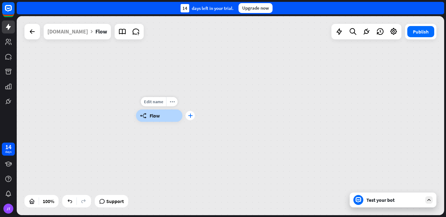
click at [190, 116] on icon "plus" at bounding box center [190, 115] width 5 height 4
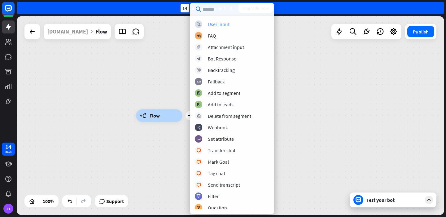
click at [228, 23] on div "User Input" at bounding box center [219, 24] width 22 height 6
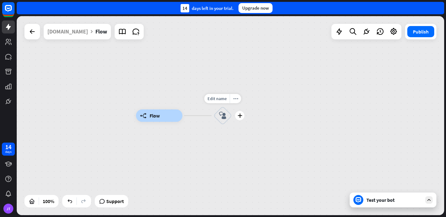
click at [225, 112] on icon "block_user_input" at bounding box center [222, 115] width 7 height 7
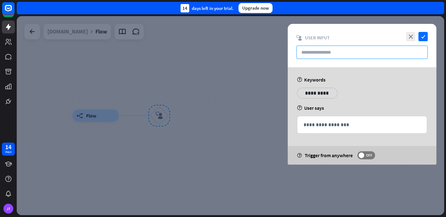
click at [329, 51] on input "text" at bounding box center [361, 51] width 131 height 13
click at [328, 125] on p "**********" at bounding box center [361, 125] width 117 height 8
click at [333, 53] on input "text" at bounding box center [361, 51] width 131 height 13
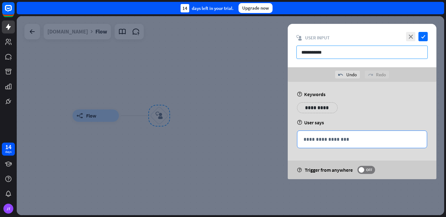
type input "**********"
click at [326, 142] on p "**********" at bounding box center [361, 139] width 117 height 8
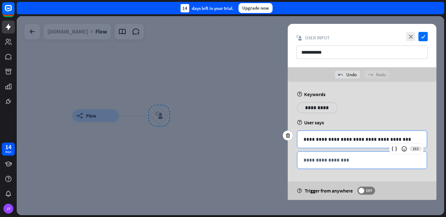
click at [384, 160] on p "**********" at bounding box center [361, 160] width 117 height 8
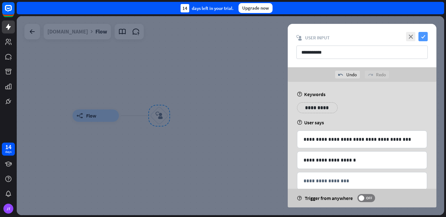
click at [421, 37] on icon "check" at bounding box center [422, 36] width 9 height 9
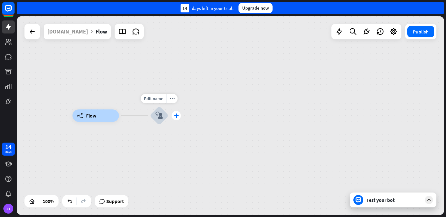
click at [177, 115] on icon "plus" at bounding box center [176, 115] width 5 height 4
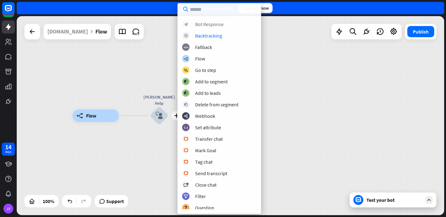
click at [221, 27] on div "Bot Response" at bounding box center [209, 24] width 28 height 6
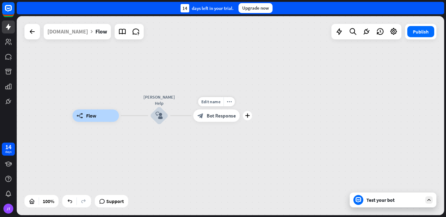
click at [222, 117] on span "Bot Response" at bounding box center [220, 115] width 29 height 6
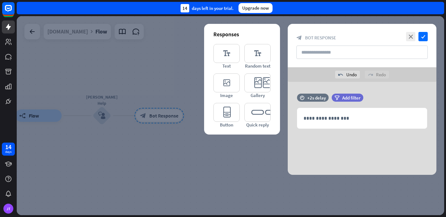
drag, startPoint x: 230, startPoint y: 60, endPoint x: 300, endPoint y: 1, distance: 92.0
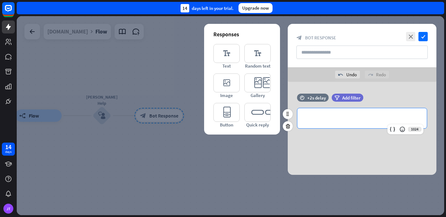
click at [322, 115] on p "**********" at bounding box center [361, 118] width 117 height 8
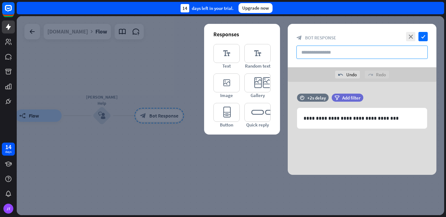
click at [364, 56] on input "text" at bounding box center [361, 51] width 131 height 13
type input "**********"
click at [423, 33] on icon "check" at bounding box center [422, 36] width 9 height 9
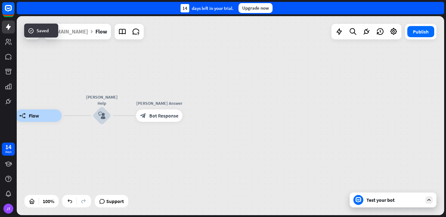
click at [392, 196] on div "Test your bot" at bounding box center [392, 199] width 87 height 15
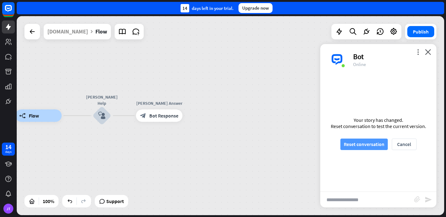
click at [382, 146] on button "Reset conversation" at bounding box center [363, 143] width 47 height 11
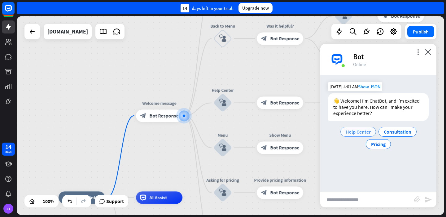
click at [364, 131] on span "Help Center" at bounding box center [357, 131] width 25 height 6
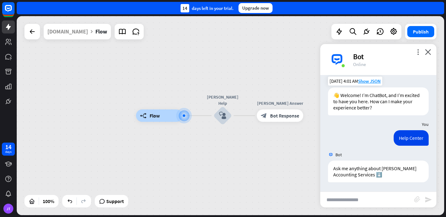
scroll to position [5, 0]
click at [382, 198] on input "text" at bounding box center [367, 199] width 94 height 15
type input "**********"
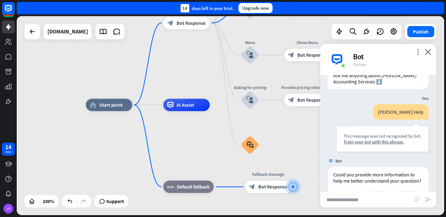
scroll to position [146, 0]
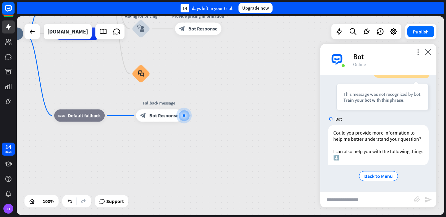
click at [349, 199] on input "text" at bounding box center [367, 199] width 94 height 15
type input "*"
type input "**********"
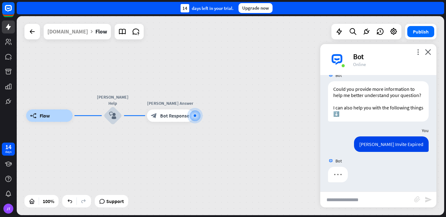
scroll to position [190, 0]
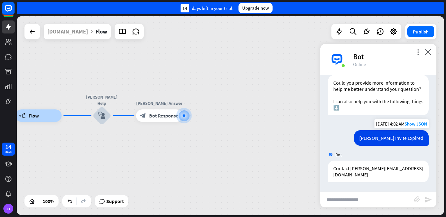
type input "*"
type input "**********"
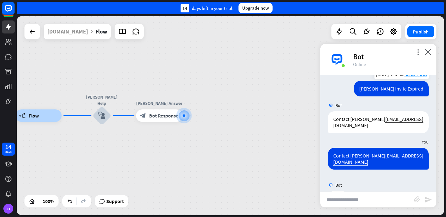
scroll to position [257, 0]
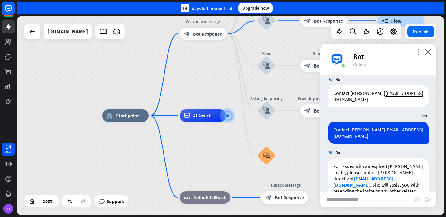
scroll to position [275, 0]
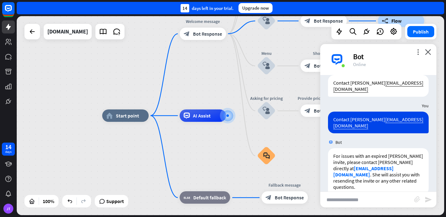
click at [374, 202] on input "text" at bounding box center [367, 199] width 94 height 15
type input "**********"
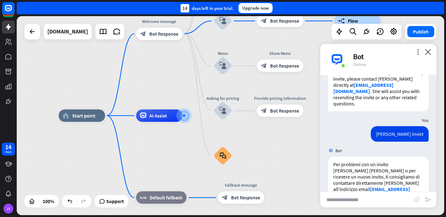
scroll to position [373, 0]
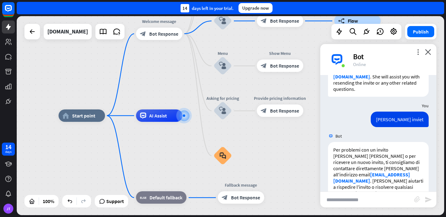
click at [435, 57] on div "more_vert close Bot Online" at bounding box center [378, 59] width 116 height 31
click at [425, 51] on icon "close" at bounding box center [428, 52] width 6 height 6
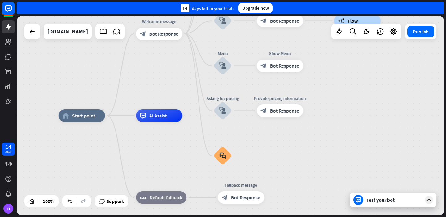
drag, startPoint x: 386, startPoint y: 201, endPoint x: 382, endPoint y: 201, distance: 3.7
click at [386, 201] on div "Test your bot" at bounding box center [394, 199] width 56 height 6
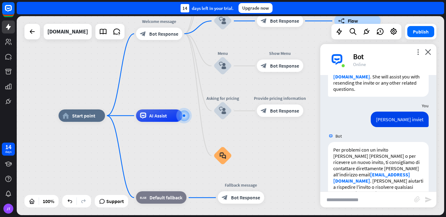
click at [416, 55] on div "Bot" at bounding box center [391, 57] width 76 height 10
click at [417, 51] on icon "more_vert" at bounding box center [418, 52] width 6 height 6
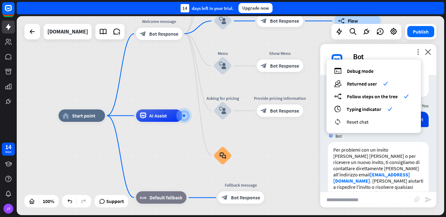
click at [365, 122] on span "Reset chat" at bounding box center [357, 122] width 22 height 6
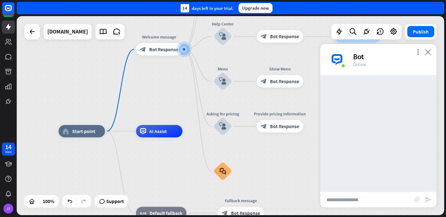
click at [427, 51] on icon "close" at bounding box center [428, 52] width 6 height 6
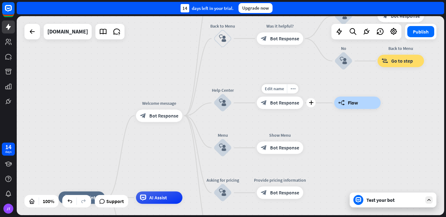
click at [286, 109] on div "Edit name more_horiz plus block_bot_response Bot Response" at bounding box center [280, 103] width 46 height 12
click at [282, 109] on div "Edit name more_horiz plus block_bot_response Bot Response" at bounding box center [279, 103] width 46 height 12
click at [284, 109] on div "block_bot_response Bot Response" at bounding box center [279, 103] width 46 height 12
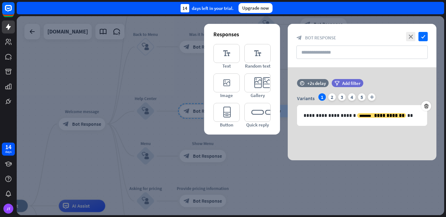
click at [281, 102] on div "**********" at bounding box center [362, 113] width 164 height 93
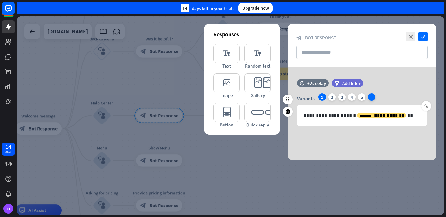
click at [374, 97] on icon "plus" at bounding box center [371, 96] width 7 height 7
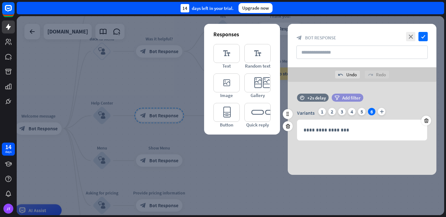
click at [346, 98] on span "Add filter" at bounding box center [351, 98] width 18 height 6
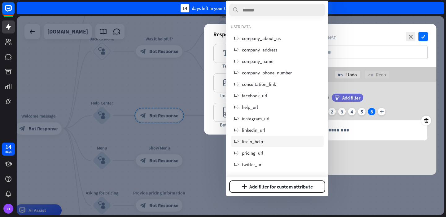
click at [290, 141] on div "variable liscio_help" at bounding box center [277, 141] width 93 height 11
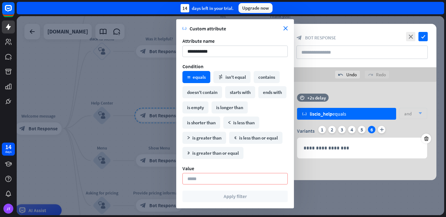
click at [399, 103] on div "time +2s delay variable liscio_help equals and arrow_down" at bounding box center [361, 109] width 149 height 32
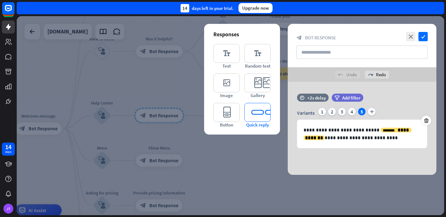
click at [248, 109] on icon "editor_quick_replies" at bounding box center [257, 112] width 26 height 19
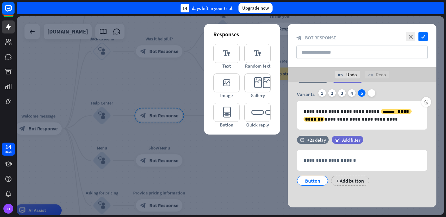
scroll to position [19, 0]
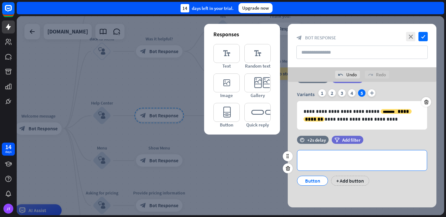
click at [319, 158] on p "**********" at bounding box center [361, 160] width 117 height 8
click at [333, 162] on p "**********" at bounding box center [361, 160] width 117 height 8
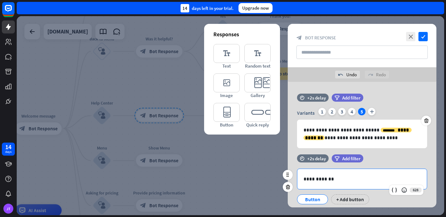
click at [309, 197] on div "Button" at bounding box center [312, 198] width 20 height 9
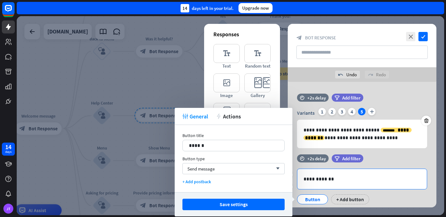
scroll to position [19, 0]
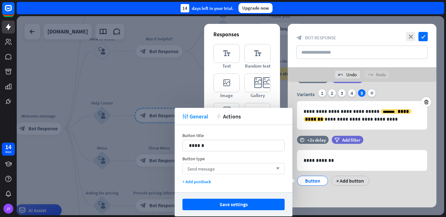
click at [258, 167] on div "Send message arrow_down" at bounding box center [233, 168] width 102 height 11
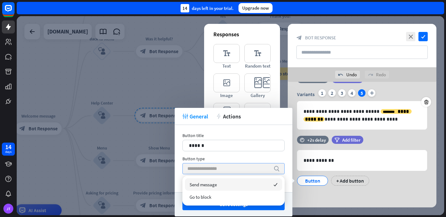
click at [259, 168] on input "search" at bounding box center [228, 168] width 83 height 11
click at [276, 127] on div "Button title 14 ****** Button type search + Add postback" at bounding box center [234, 158] width 118 height 67
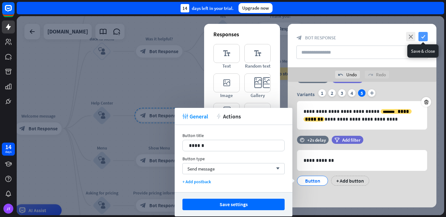
click at [421, 37] on icon "check" at bounding box center [422, 36] width 9 height 9
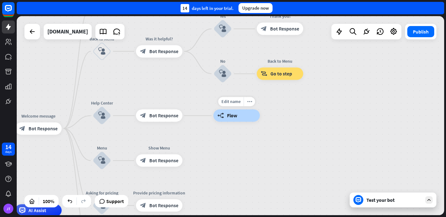
click at [243, 117] on div "builder_tree Flow" at bounding box center [236, 115] width 46 height 12
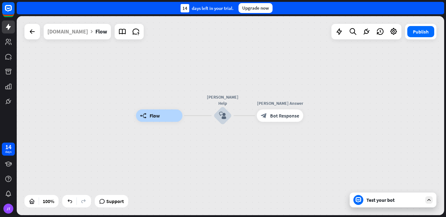
click at [373, 198] on div "Test your bot" at bounding box center [394, 199] width 56 height 6
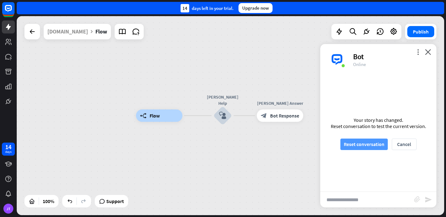
click at [375, 139] on button "Reset conversation" at bounding box center [363, 143] width 47 height 11
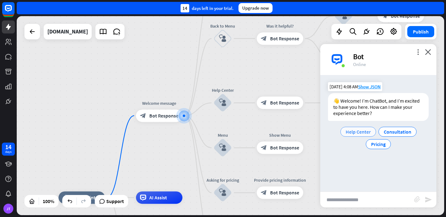
click at [371, 133] on div "Help Center" at bounding box center [358, 132] width 36 height 10
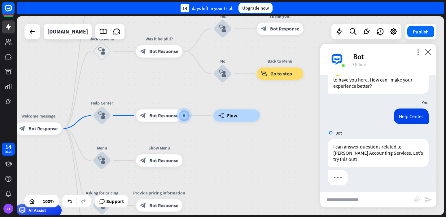
scroll to position [30, 0]
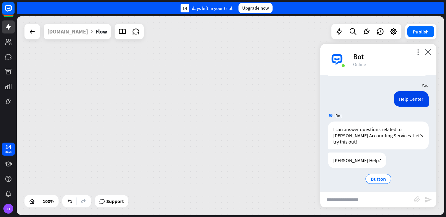
scroll to position [47, 0]
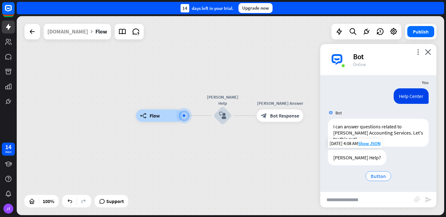
click at [380, 175] on span "Button" at bounding box center [377, 176] width 15 height 6
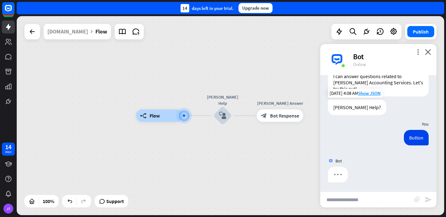
scroll to position [97, 0]
click at [428, 54] on icon "close" at bounding box center [428, 52] width 6 height 6
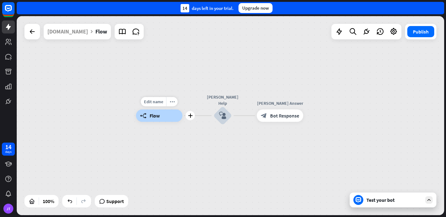
click at [177, 119] on div "builder_tree Flow" at bounding box center [159, 115] width 46 height 12
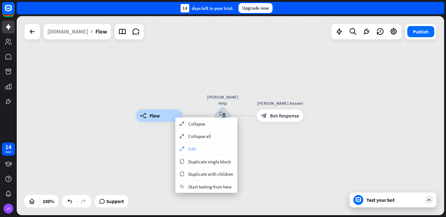
click at [184, 144] on div "appearance Edit" at bounding box center [206, 148] width 62 height 12
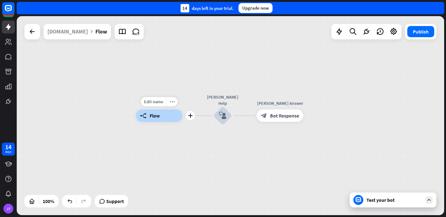
click at [174, 118] on div "builder_tree Flow" at bounding box center [159, 115] width 46 height 12
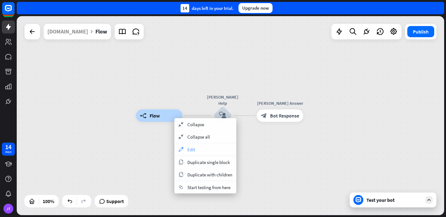
click at [188, 148] on span "Edit" at bounding box center [191, 149] width 8 height 6
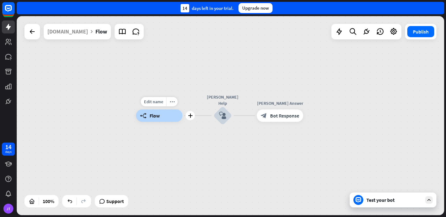
click at [157, 118] on span "Flow" at bounding box center [154, 115] width 10 height 6
click at [219, 113] on icon "block_user_input" at bounding box center [222, 115] width 7 height 7
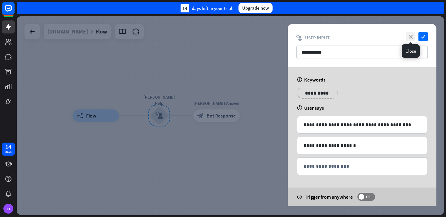
click at [409, 34] on icon "close" at bounding box center [410, 36] width 9 height 9
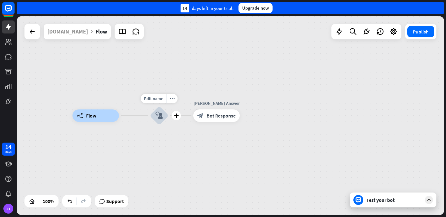
click at [164, 112] on div "block_user_input" at bounding box center [159, 115] width 19 height 19
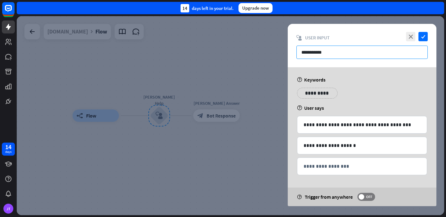
click at [338, 54] on input "**********" at bounding box center [361, 51] width 131 height 13
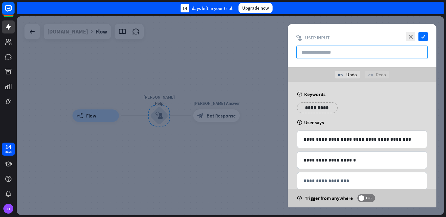
scroll to position [13, 0]
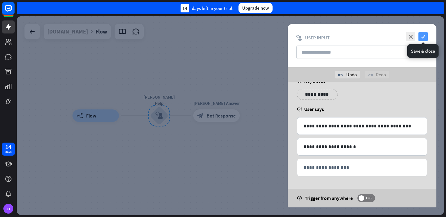
click at [420, 36] on icon "check" at bounding box center [422, 36] width 9 height 9
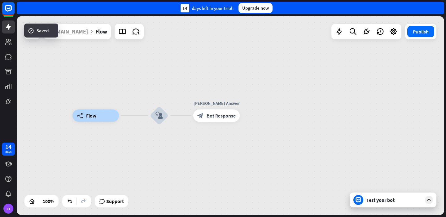
click at [381, 204] on div "Test your bot" at bounding box center [392, 199] width 87 height 15
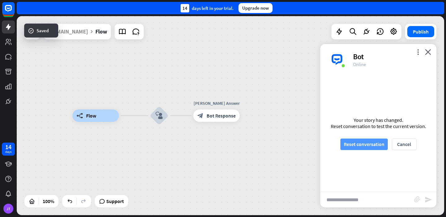
click at [379, 144] on button "Reset conversation" at bounding box center [363, 143] width 47 height 11
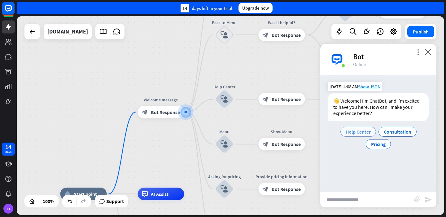
click at [363, 130] on span "Help Center" at bounding box center [357, 131] width 25 height 6
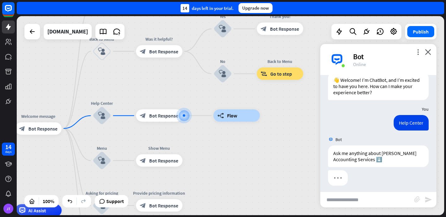
scroll to position [24, 0]
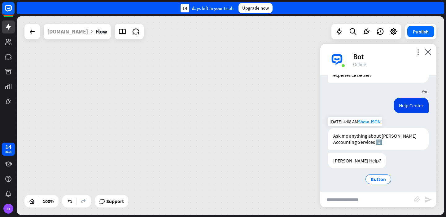
scroll to position [41, 0]
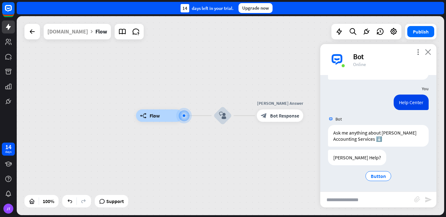
click at [426, 51] on icon "close" at bounding box center [428, 52] width 6 height 6
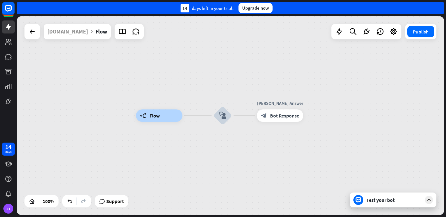
click at [373, 202] on div "Test your bot" at bounding box center [394, 199] width 56 height 6
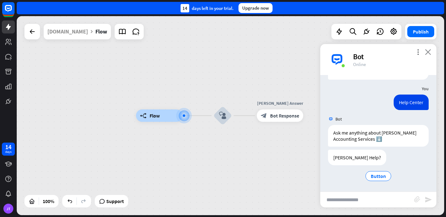
click at [427, 52] on icon "close" at bounding box center [428, 52] width 6 height 6
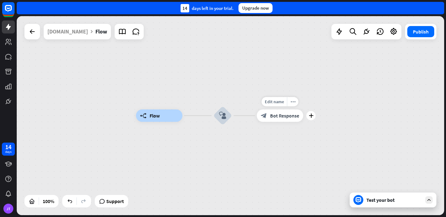
click at [289, 116] on span "Bot Response" at bounding box center [284, 115] width 29 height 6
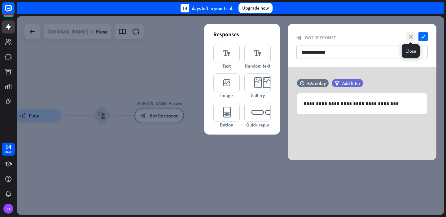
click at [406, 34] on icon "close" at bounding box center [410, 36] width 9 height 9
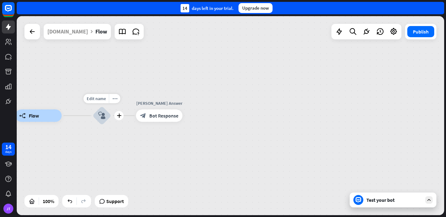
click at [101, 113] on icon "block_user_input" at bounding box center [101, 115] width 7 height 7
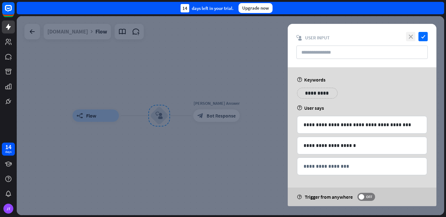
click at [411, 37] on icon "close" at bounding box center [410, 36] width 9 height 9
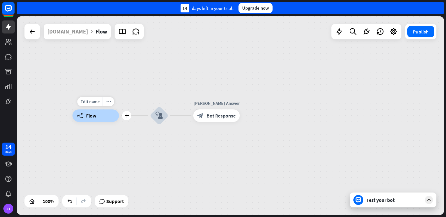
click at [106, 111] on div "builder_tree Flow" at bounding box center [95, 115] width 46 height 12
click at [37, 37] on div at bounding box center [31, 31] width 15 height 15
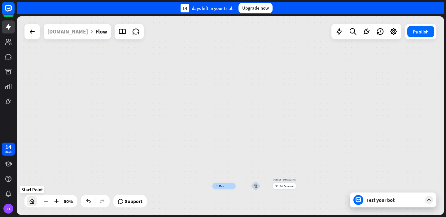
click at [34, 203] on icon at bounding box center [32, 201] width 6 height 6
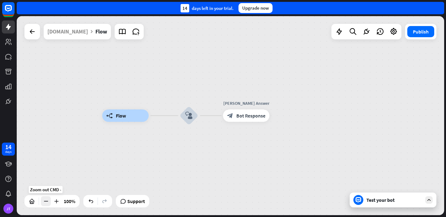
click at [47, 201] on icon at bounding box center [46, 201] width 6 height 6
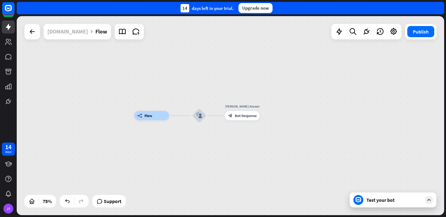
click at [78, 37] on div "[DOMAIN_NAME]" at bounding box center [67, 31] width 41 height 15
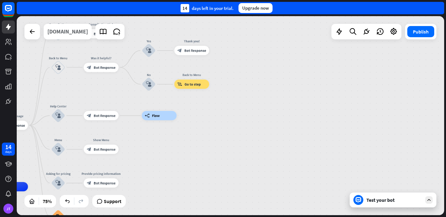
click at [77, 35] on div "[DOMAIN_NAME]" at bounding box center [67, 31] width 41 height 15
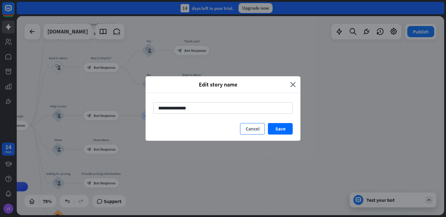
click at [247, 125] on button "Cancel" at bounding box center [252, 128] width 25 height 11
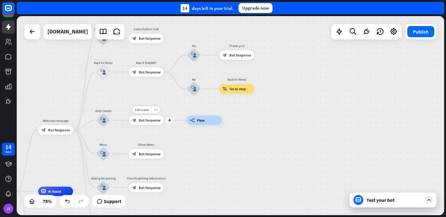
click at [143, 123] on div "block_bot_response Bot Response" at bounding box center [146, 119] width 35 height 9
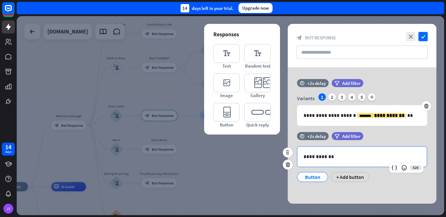
click at [329, 156] on p "**********" at bounding box center [361, 157] width 117 height 8
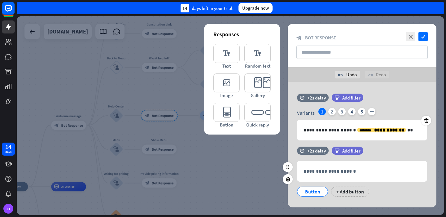
click at [317, 191] on div "Button" at bounding box center [312, 191] width 20 height 9
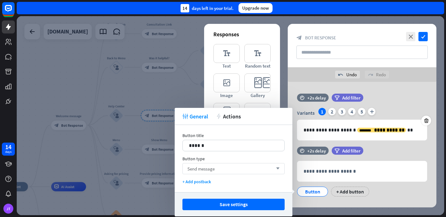
click at [271, 166] on div "Send message arrow_down" at bounding box center [233, 168] width 102 height 11
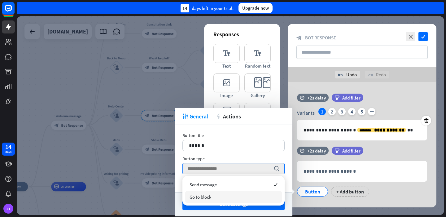
click at [268, 191] on div "Go to block" at bounding box center [233, 196] width 97 height 12
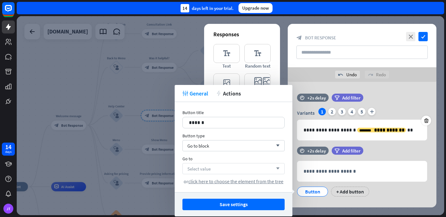
click at [266, 169] on div "Select value arrow_down" at bounding box center [233, 168] width 102 height 11
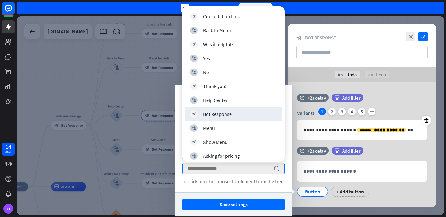
scroll to position [3, 0]
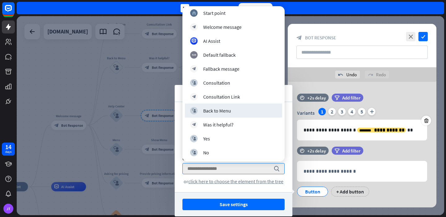
click at [289, 113] on div "Button title 14 ****** Button type Go to block arrow_down Go to search or click…" at bounding box center [234, 147] width 118 height 90
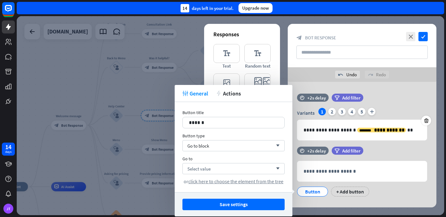
click at [272, 129] on div "Button title 14 ****** Button type Go to block arrow_down Go to Select value ar…" at bounding box center [234, 147] width 118 height 90
click at [268, 123] on p "******" at bounding box center [233, 123] width 89 height 8
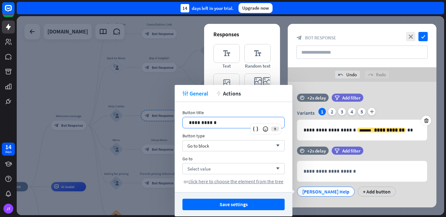
click at [208, 123] on p "**********" at bounding box center [233, 123] width 89 height 8
click at [243, 185] on div "**********" at bounding box center [234, 147] width 118 height 90
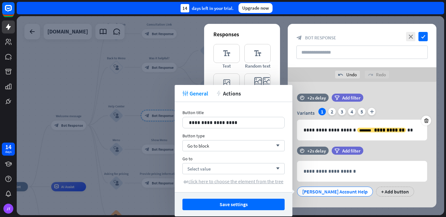
click at [243, 183] on span "click here to choose the element from the tree" at bounding box center [235, 181] width 95 height 6
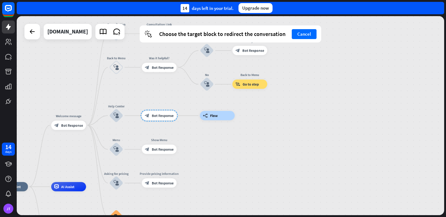
click at [159, 113] on div at bounding box center [158, 116] width 37 height 12
click at [295, 33] on button "Cancel" at bounding box center [303, 34] width 25 height 10
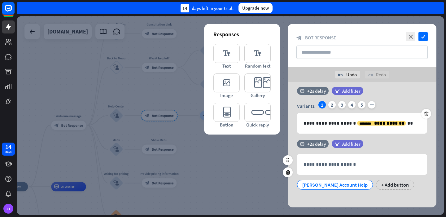
scroll to position [7, 0]
click at [422, 40] on icon "check" at bounding box center [422, 36] width 9 height 9
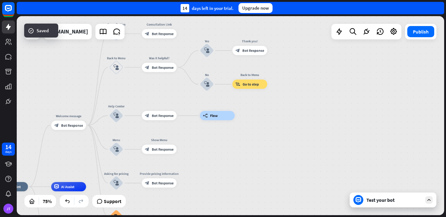
click at [374, 201] on div "Test your bot" at bounding box center [394, 199] width 56 height 6
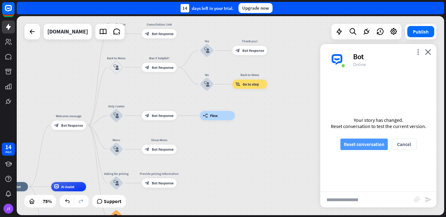
click at [381, 141] on button "Reset conversation" at bounding box center [363, 143] width 47 height 11
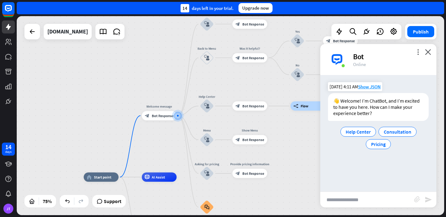
click at [371, 136] on div "Help Center Consultation Pricing" at bounding box center [378, 137] width 101 height 25
click at [369, 132] on span "Help Center" at bounding box center [357, 131] width 25 height 6
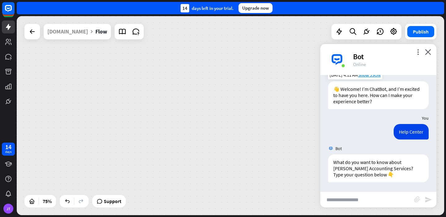
scroll to position [12, 0]
click at [391, 196] on input "text" at bounding box center [367, 199] width 94 height 15
click at [175, 117] on div at bounding box center [177, 115] width 5 height 5
click at [166, 114] on div "builder_tree Flow" at bounding box center [159, 115] width 35 height 9
click at [203, 117] on div "block_user_input" at bounding box center [207, 116] width 14 height 14
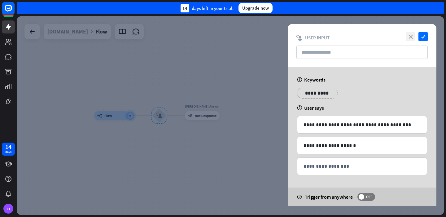
click at [412, 34] on icon "close" at bounding box center [410, 36] width 9 height 9
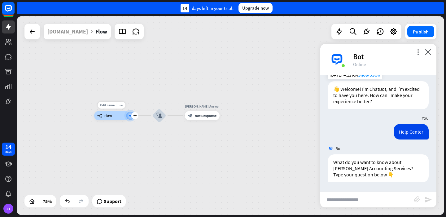
click at [115, 118] on div "builder_tree Flow" at bounding box center [111, 115] width 35 height 9
click at [49, 205] on div at bounding box center [46, 201] width 10 height 10
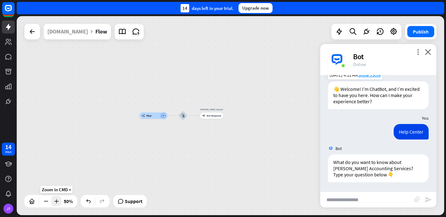
click at [58, 200] on icon at bounding box center [56, 201] width 6 height 6
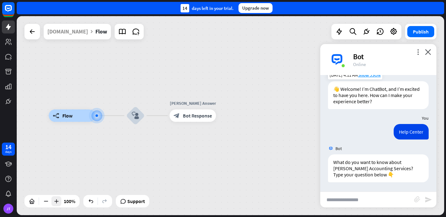
click at [58, 200] on icon at bounding box center [56, 201] width 6 height 6
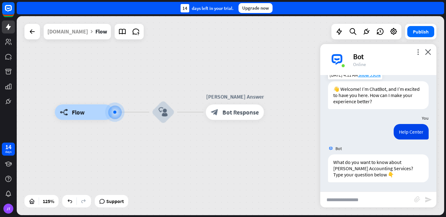
click at [397, 194] on input "text" at bounding box center [367, 199] width 94 height 15
type input "**********"
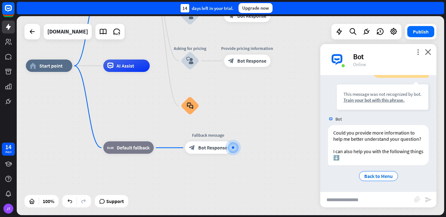
scroll to position [153, 0]
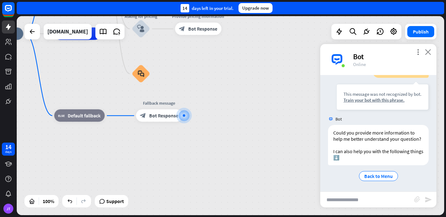
click at [425, 54] on icon "close" at bounding box center [428, 52] width 6 height 6
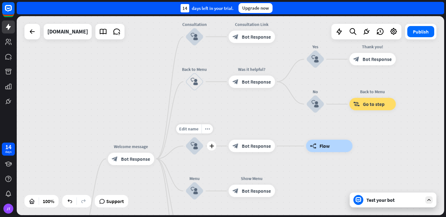
click at [198, 146] on icon "block_user_input" at bounding box center [194, 145] width 7 height 7
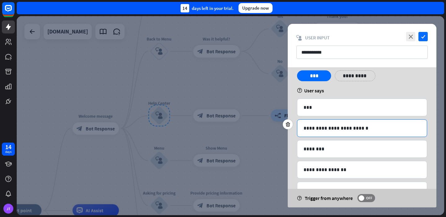
scroll to position [82, 0]
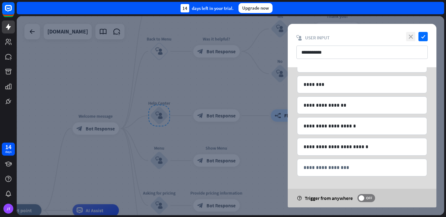
click at [410, 37] on icon "close" at bounding box center [410, 36] width 9 height 9
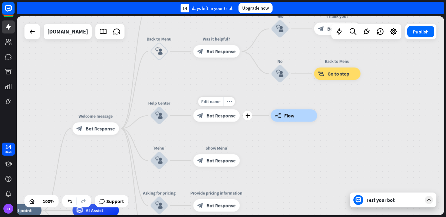
click at [216, 120] on div "block_bot_response Bot Response" at bounding box center [216, 115] width 46 height 12
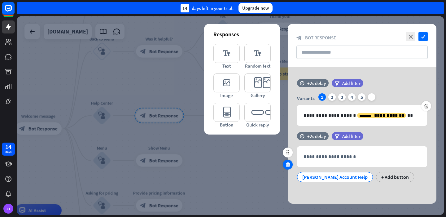
click at [288, 166] on icon at bounding box center [288, 165] width 6 height 6
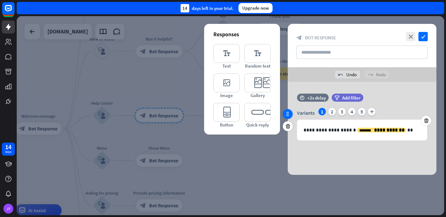
click at [287, 113] on icon at bounding box center [288, 114] width 6 height 6
click at [347, 100] on span "Add filter" at bounding box center [351, 98] width 18 height 6
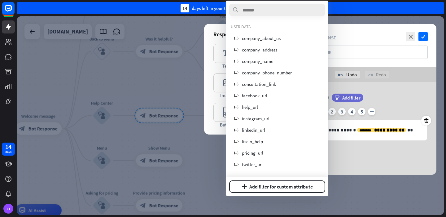
click at [368, 89] on div "**********" at bounding box center [361, 128] width 149 height 93
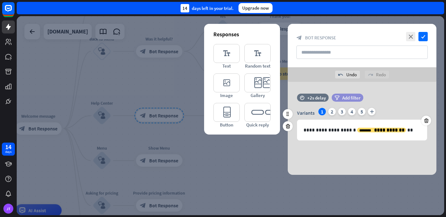
click at [343, 99] on span "Add filter" at bounding box center [351, 98] width 18 height 6
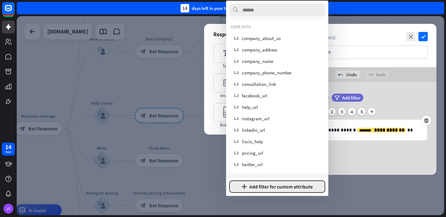
click at [308, 185] on button "plus Add filter for custom attribute" at bounding box center [277, 186] width 96 height 12
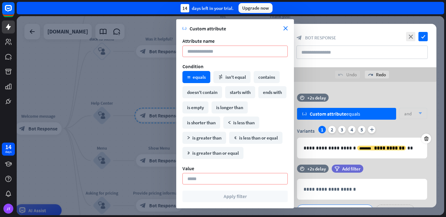
click at [330, 100] on div "time +2s delay variable Custom attribute equals and arrow_down" at bounding box center [361, 109] width 149 height 32
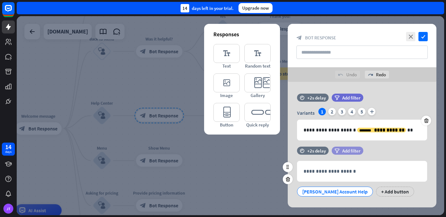
scroll to position [9, 0]
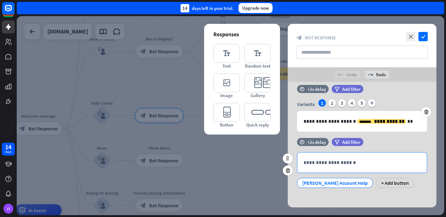
click at [341, 158] on div "**********" at bounding box center [361, 162] width 129 height 20
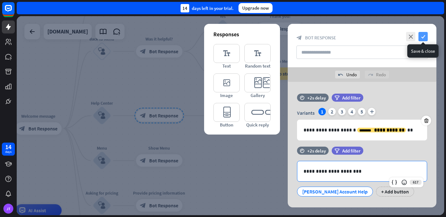
click at [422, 38] on icon "check" at bounding box center [422, 36] width 9 height 9
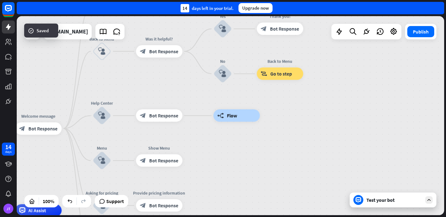
click at [379, 197] on div "Test your bot" at bounding box center [394, 199] width 56 height 6
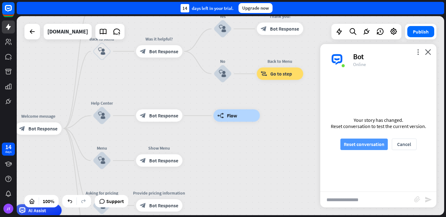
click at [378, 140] on button "Reset conversation" at bounding box center [363, 143] width 47 height 11
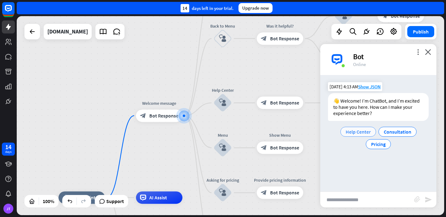
click at [365, 129] on span "Help Center" at bounding box center [357, 131] width 25 height 6
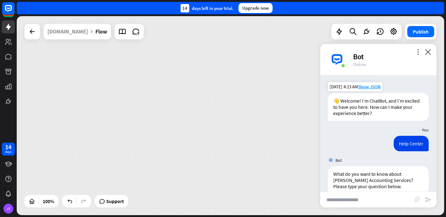
scroll to position [12, 0]
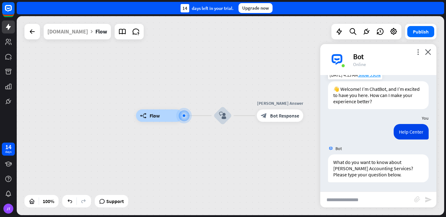
click at [378, 193] on input "text" at bounding box center [367, 199] width 94 height 15
type input "**********"
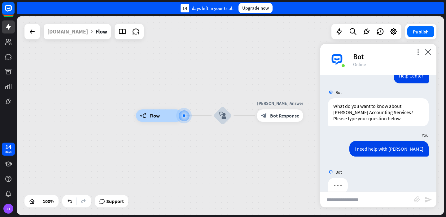
scroll to position [79, 0]
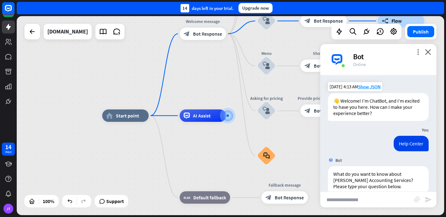
click at [424, 52] on div "Bot" at bounding box center [391, 57] width 76 height 10
click at [425, 50] on icon "close" at bounding box center [428, 52] width 6 height 6
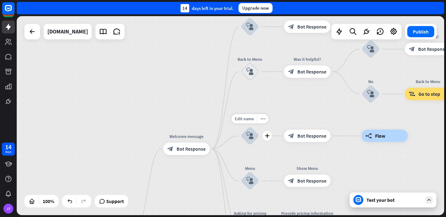
click at [254, 132] on div "block_user_input" at bounding box center [249, 135] width 19 height 19
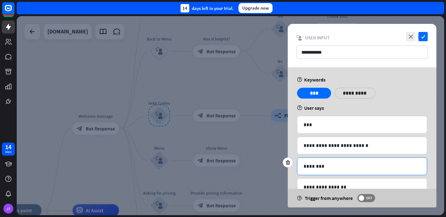
scroll to position [82, 0]
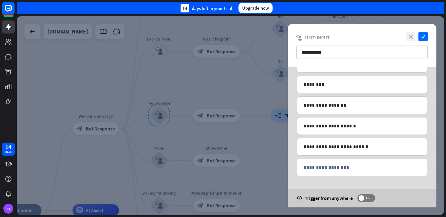
click at [409, 36] on icon "close" at bounding box center [410, 36] width 9 height 9
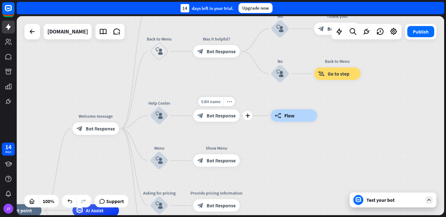
click at [219, 118] on span "Bot Response" at bounding box center [220, 115] width 29 height 6
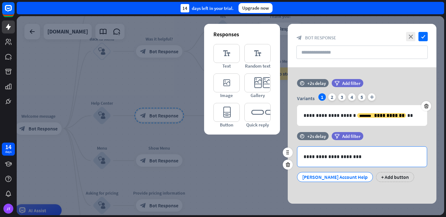
click at [337, 155] on p "**********" at bounding box center [361, 157] width 117 height 8
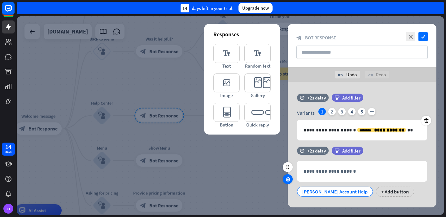
click at [288, 180] on icon at bounding box center [288, 179] width 6 height 6
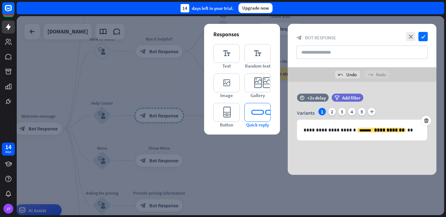
click at [254, 106] on icon "editor_quick_replies" at bounding box center [257, 112] width 26 height 19
click at [227, 112] on icon "editor_button" at bounding box center [226, 112] width 26 height 19
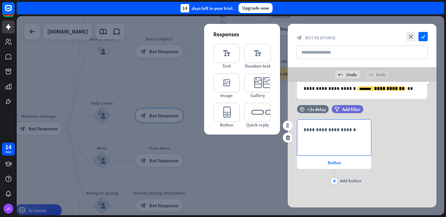
scroll to position [42, 0]
click at [323, 139] on div "**********" at bounding box center [334, 137] width 74 height 36
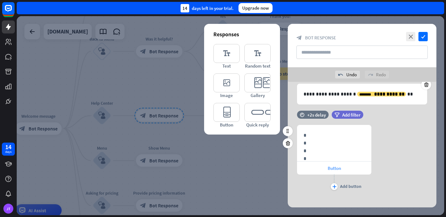
click at [327, 169] on span "Button" at bounding box center [333, 168] width 13 height 6
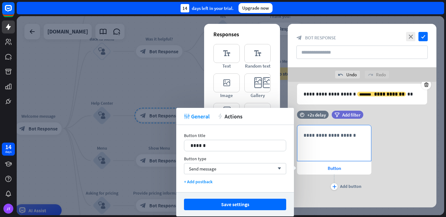
click at [336, 152] on div "**********" at bounding box center [334, 143] width 74 height 36
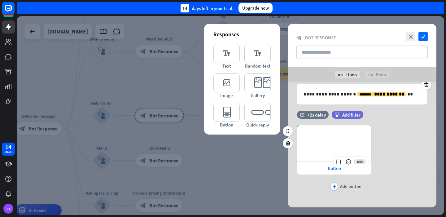
click at [330, 151] on div "**********" at bounding box center [334, 143] width 74 height 36
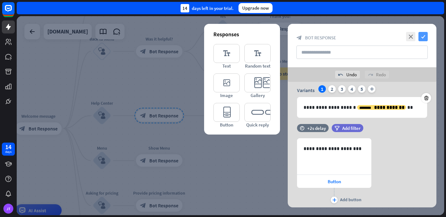
click at [423, 38] on icon "check" at bounding box center [422, 36] width 9 height 9
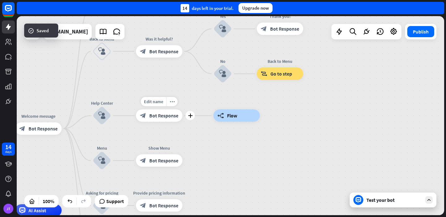
click at [170, 117] on span "Bot Response" at bounding box center [163, 115] width 29 height 6
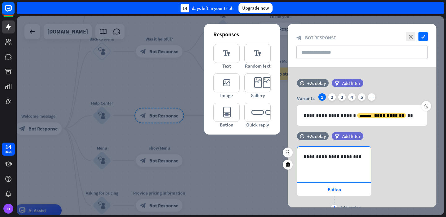
scroll to position [27, 0]
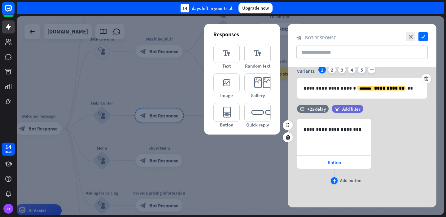
click at [335, 181] on icon "plus" at bounding box center [334, 181] width 4 height 4
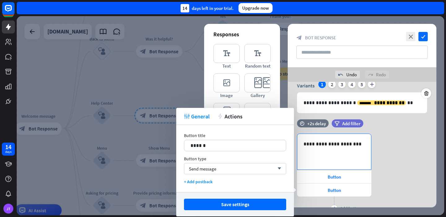
scroll to position [45, 0]
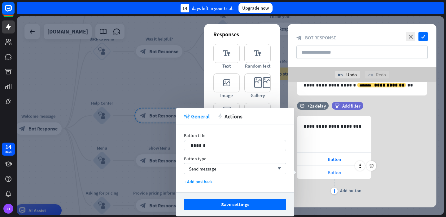
click at [330, 174] on span "Button" at bounding box center [333, 172] width 13 height 6
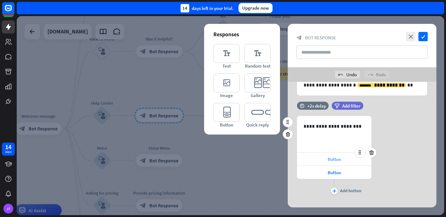
click at [334, 161] on span "Button" at bounding box center [333, 159] width 13 height 6
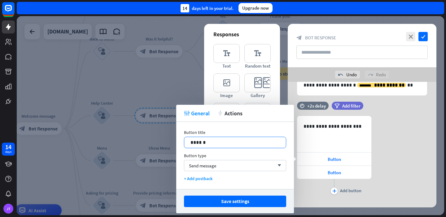
click at [229, 144] on p "******" at bounding box center [234, 142] width 89 height 8
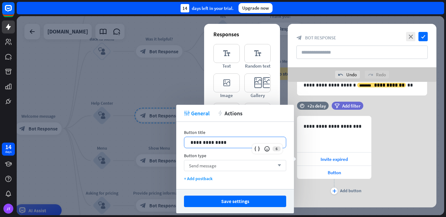
click at [230, 166] on div "Send message arrow_down" at bounding box center [235, 165] width 102 height 11
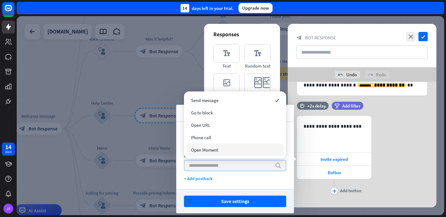
click at [230, 161] on input "search" at bounding box center [230, 165] width 83 height 11
click at [235, 188] on div "**********" at bounding box center [235, 155] width 118 height 67
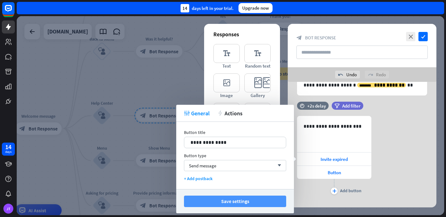
click at [264, 202] on button "Save settings" at bounding box center [235, 200] width 102 height 11
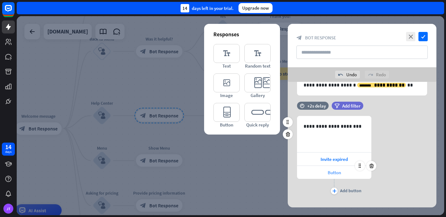
click at [340, 172] on span "Button" at bounding box center [333, 172] width 13 height 6
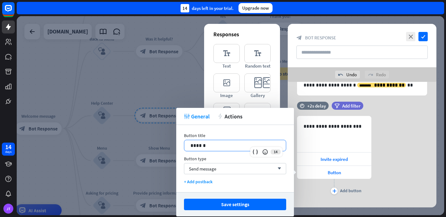
click at [248, 149] on p "******" at bounding box center [234, 145] width 89 height 8
click at [248, 149] on p "*****" at bounding box center [234, 145] width 89 height 8
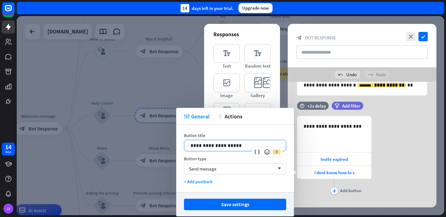
click at [219, 145] on p "**********" at bounding box center [234, 145] width 89 height 8
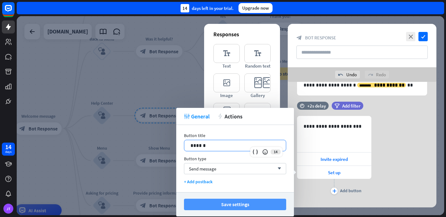
click at [239, 208] on button "Save settings" at bounding box center [235, 203] width 102 height 11
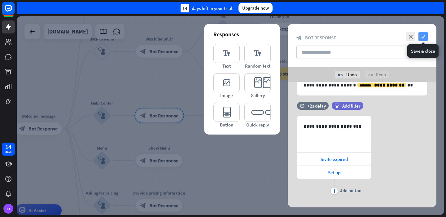
click at [422, 34] on icon "check" at bounding box center [422, 36] width 9 height 9
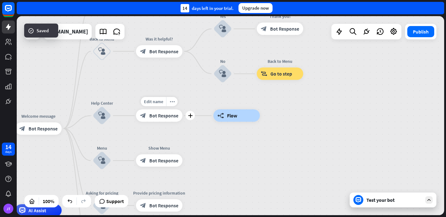
click at [162, 122] on div "Edit name more_horiz plus block_bot_response Bot Response" at bounding box center [159, 115] width 46 height 12
click at [385, 201] on div "Test your bot" at bounding box center [394, 199] width 56 height 6
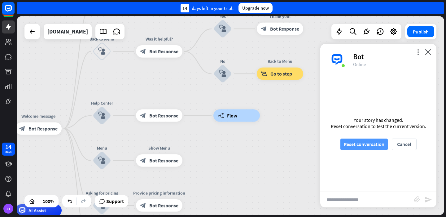
click at [369, 142] on button "Reset conversation" at bounding box center [363, 143] width 47 height 11
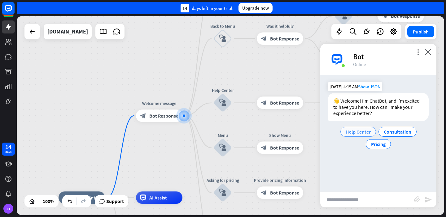
click at [354, 132] on span "Help Center" at bounding box center [357, 131] width 25 height 6
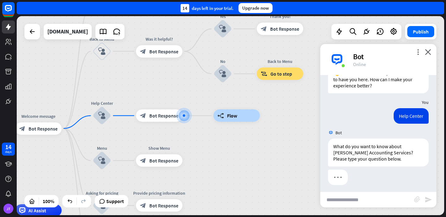
scroll to position [30, 0]
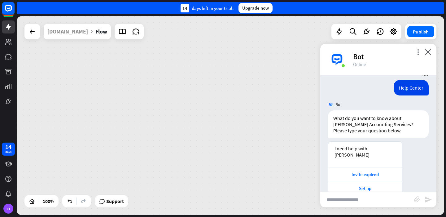
scroll to position [63, 0]
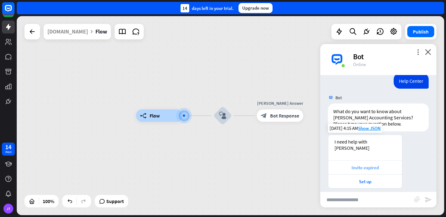
click at [377, 164] on div "Invite expired" at bounding box center [364, 167] width 67 height 6
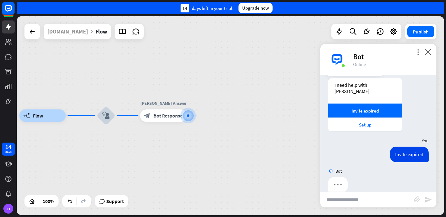
scroll to position [123, 0]
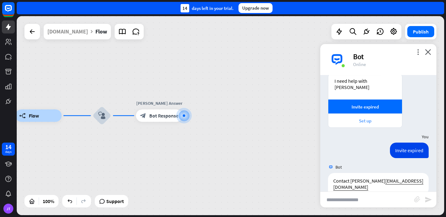
click at [363, 118] on div "Set up" at bounding box center [365, 120] width 74 height 14
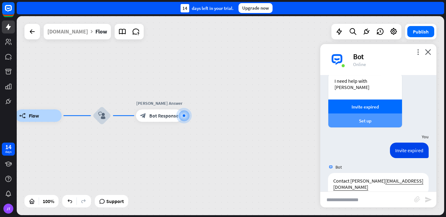
scroll to position [190, 0]
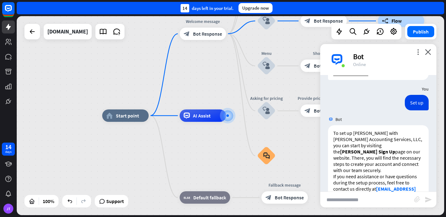
scroll to position [264, 0]
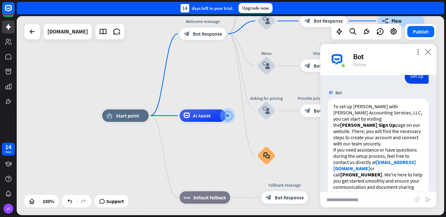
click at [429, 52] on icon "close" at bounding box center [428, 52] width 6 height 6
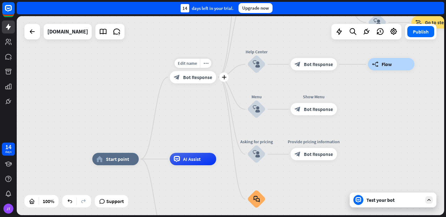
click at [198, 75] on span "Bot Response" at bounding box center [197, 77] width 29 height 6
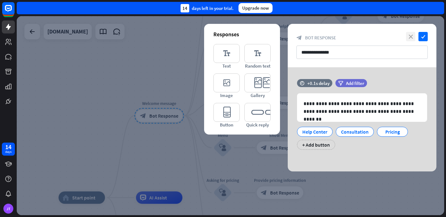
click at [409, 38] on icon "close" at bounding box center [410, 36] width 9 height 9
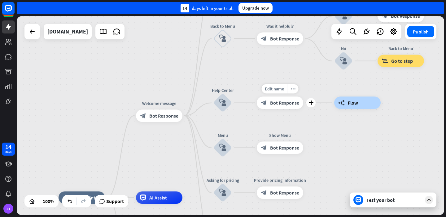
click at [280, 104] on span "Bot Response" at bounding box center [284, 103] width 29 height 6
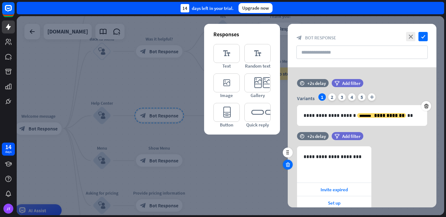
click at [287, 164] on icon at bounding box center [288, 165] width 6 height 6
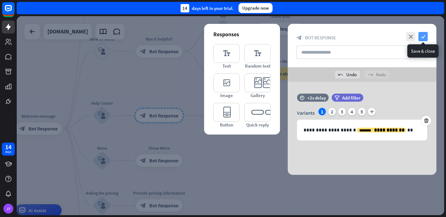
click at [420, 33] on icon "check" at bounding box center [422, 36] width 9 height 9
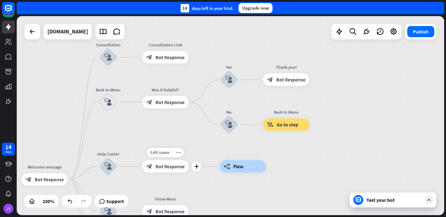
click at [163, 168] on span "Bot Response" at bounding box center [169, 166] width 29 height 6
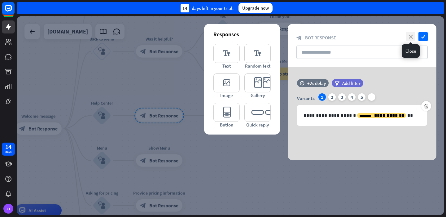
click at [411, 37] on icon "close" at bounding box center [410, 36] width 9 height 9
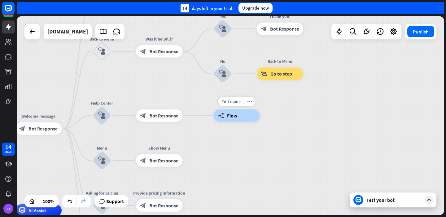
click at [236, 118] on span "Flow" at bounding box center [232, 115] width 10 height 6
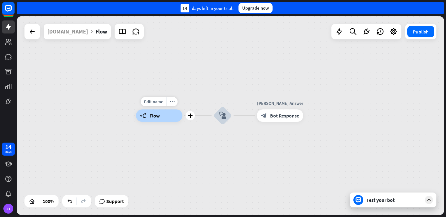
click at [168, 117] on div "builder_tree Flow" at bounding box center [159, 115] width 46 height 12
click at [174, 115] on div "builder_tree Flow" at bounding box center [159, 115] width 46 height 12
click at [222, 114] on icon "block_user_input" at bounding box center [222, 115] width 7 height 7
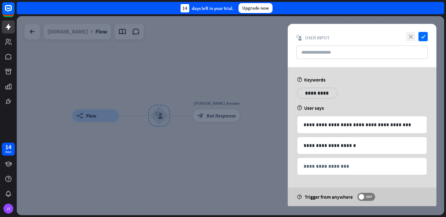
click at [408, 34] on icon "close" at bounding box center [410, 36] width 9 height 9
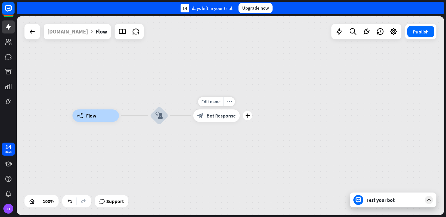
click at [226, 119] on div "block_bot_response Bot Response" at bounding box center [216, 115] width 46 height 12
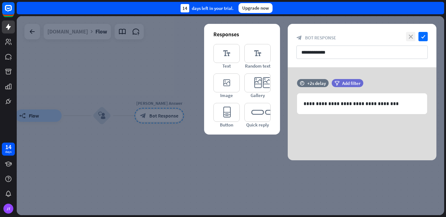
click at [410, 35] on icon "close" at bounding box center [410, 36] width 9 height 9
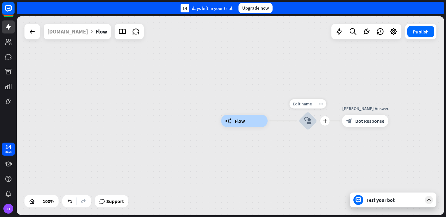
click at [307, 120] on icon "block_user_input" at bounding box center [307, 120] width 7 height 7
